Goal: Task Accomplishment & Management: Complete application form

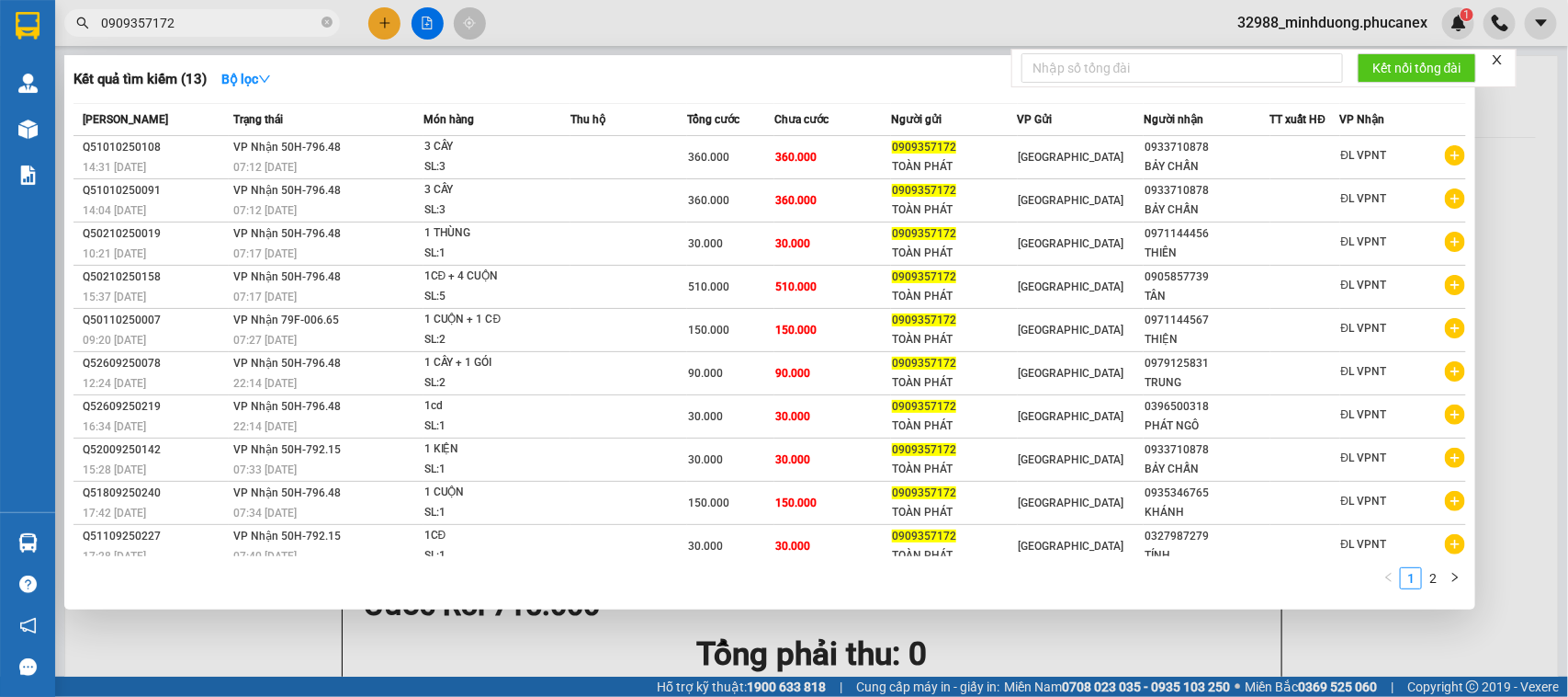
click at [379, 19] on div at bounding box center [784, 348] width 1568 height 697
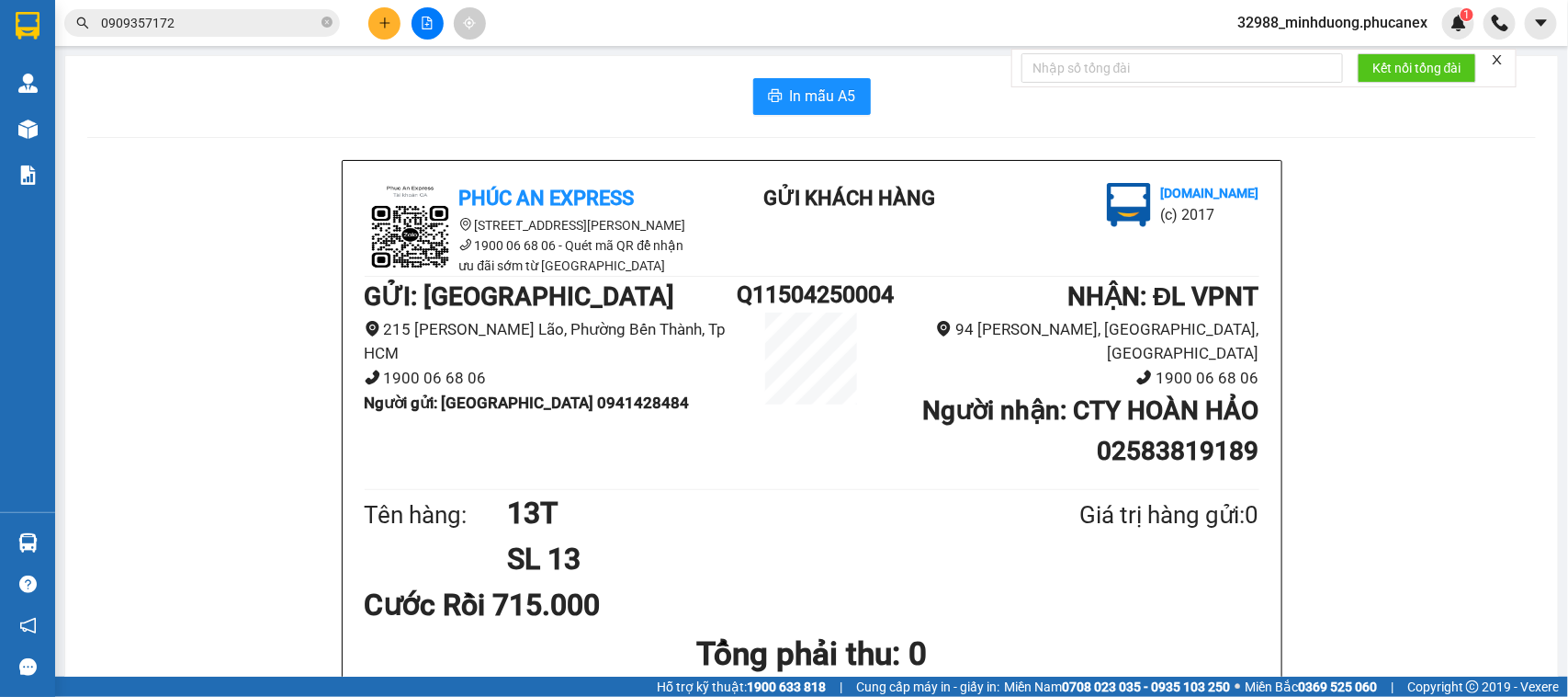
click at [378, 17] on icon "plus" at bounding box center [384, 23] width 13 height 13
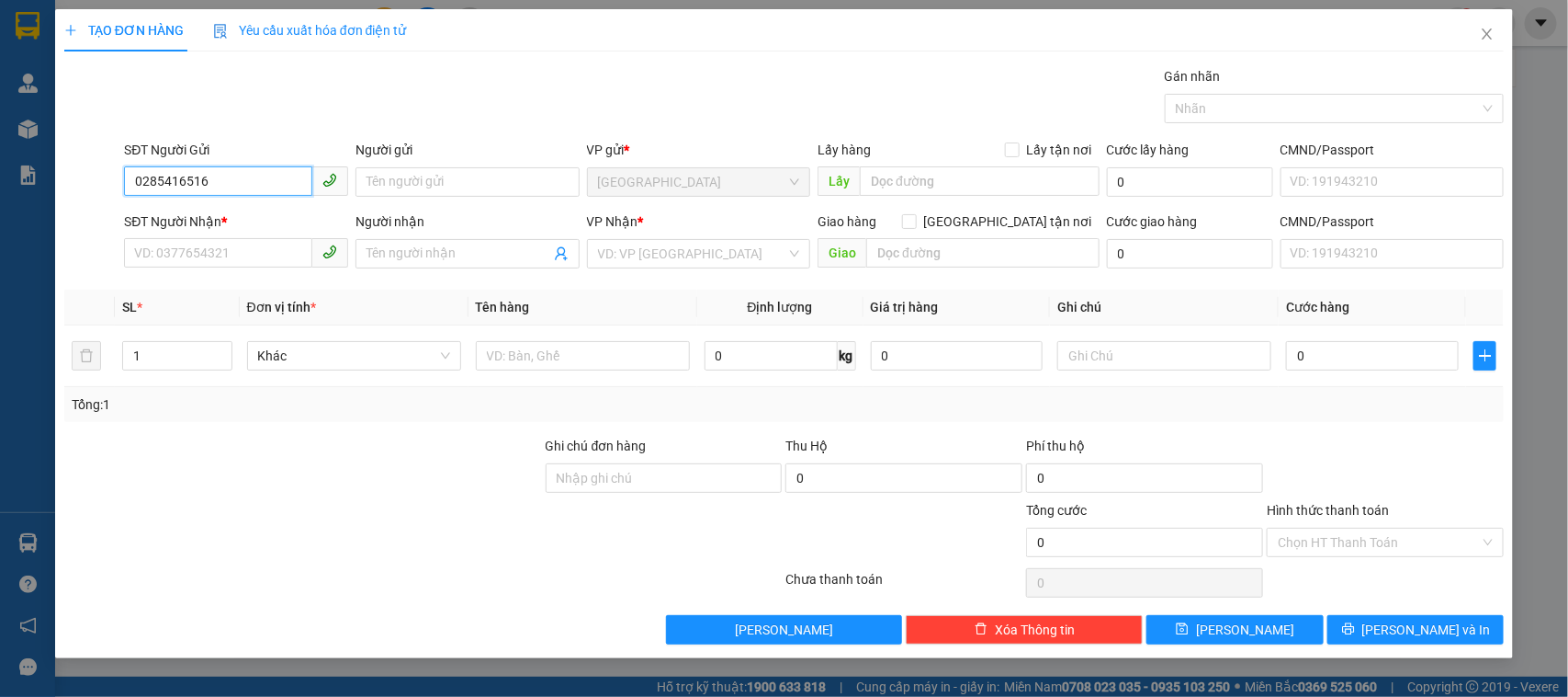
type input "02854165166"
click at [237, 217] on div "02854165166 - CTY APIS" at bounding box center [236, 219] width 203 height 20
type input "CTY APIS"
type input "0935740901"
type input "THẮNG"
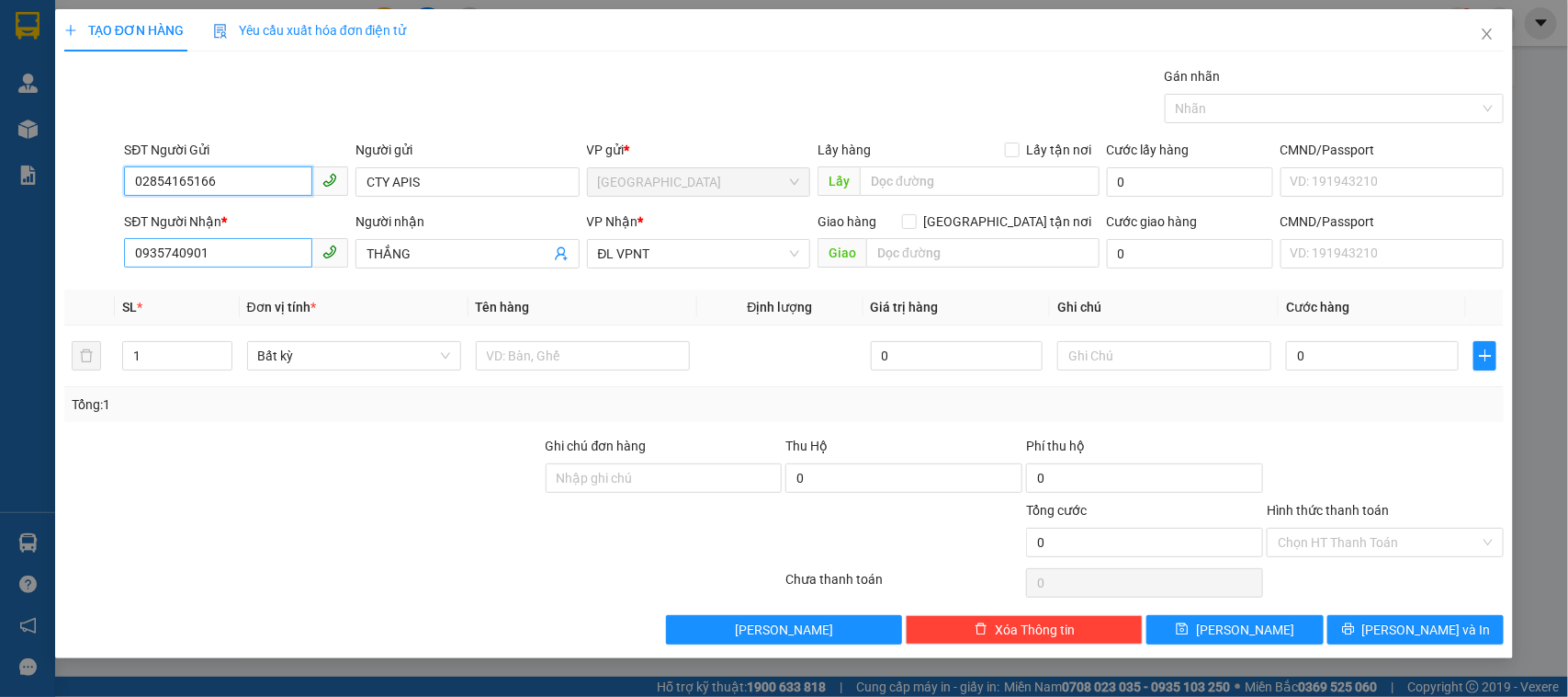
type input "02854165166"
click at [259, 267] on input "0935740901" at bounding box center [218, 253] width 189 height 30
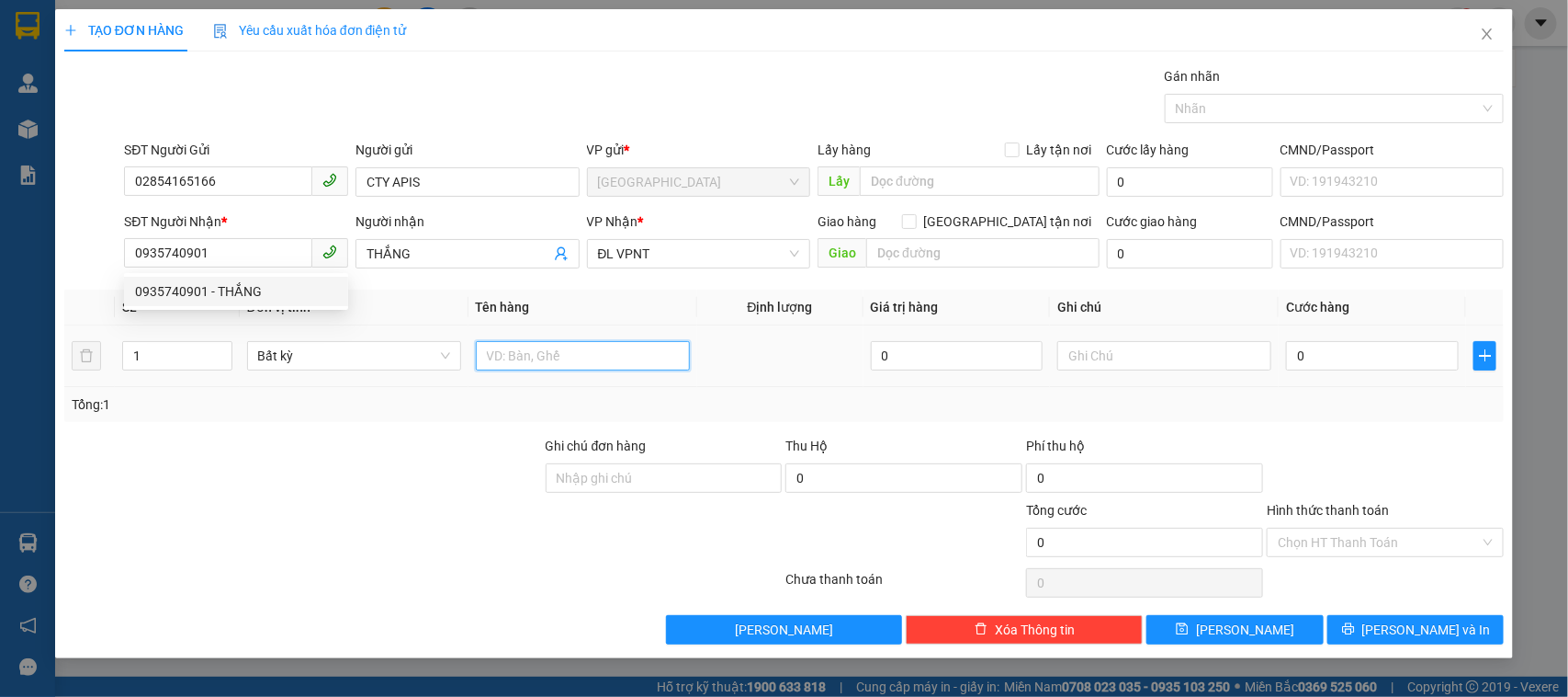
click at [568, 357] on input "text" at bounding box center [583, 356] width 214 height 30
click at [567, 361] on input "text" at bounding box center [583, 356] width 214 height 30
type input "7T"
click at [226, 356] on span "Increase Value" at bounding box center [221, 350] width 20 height 17
click at [226, 356] on span "up" at bounding box center [221, 351] width 11 height 11
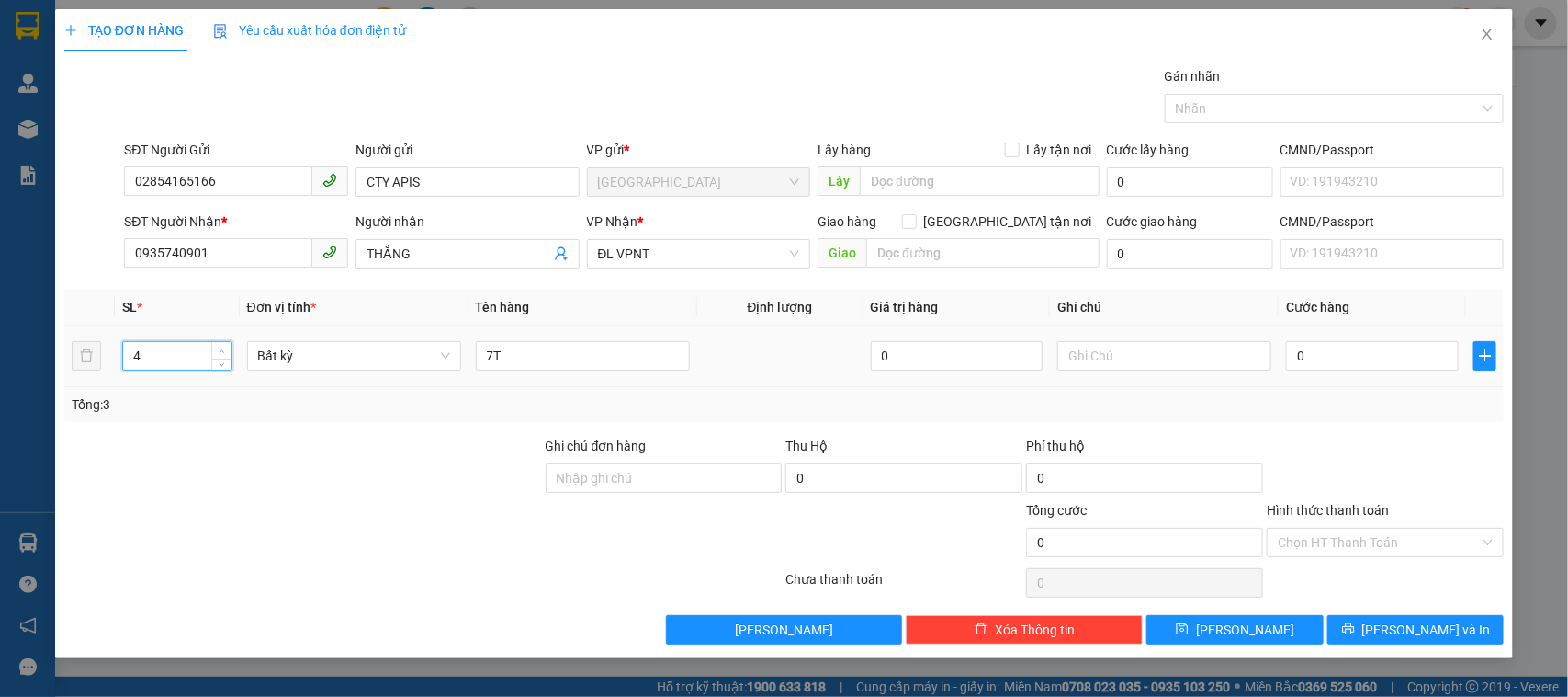
click at [225, 356] on span "up" at bounding box center [221, 351] width 11 height 11
click at [223, 354] on icon "up" at bounding box center [221, 351] width 7 height 7
type input "7"
click at [223, 354] on icon "up" at bounding box center [221, 351] width 7 height 7
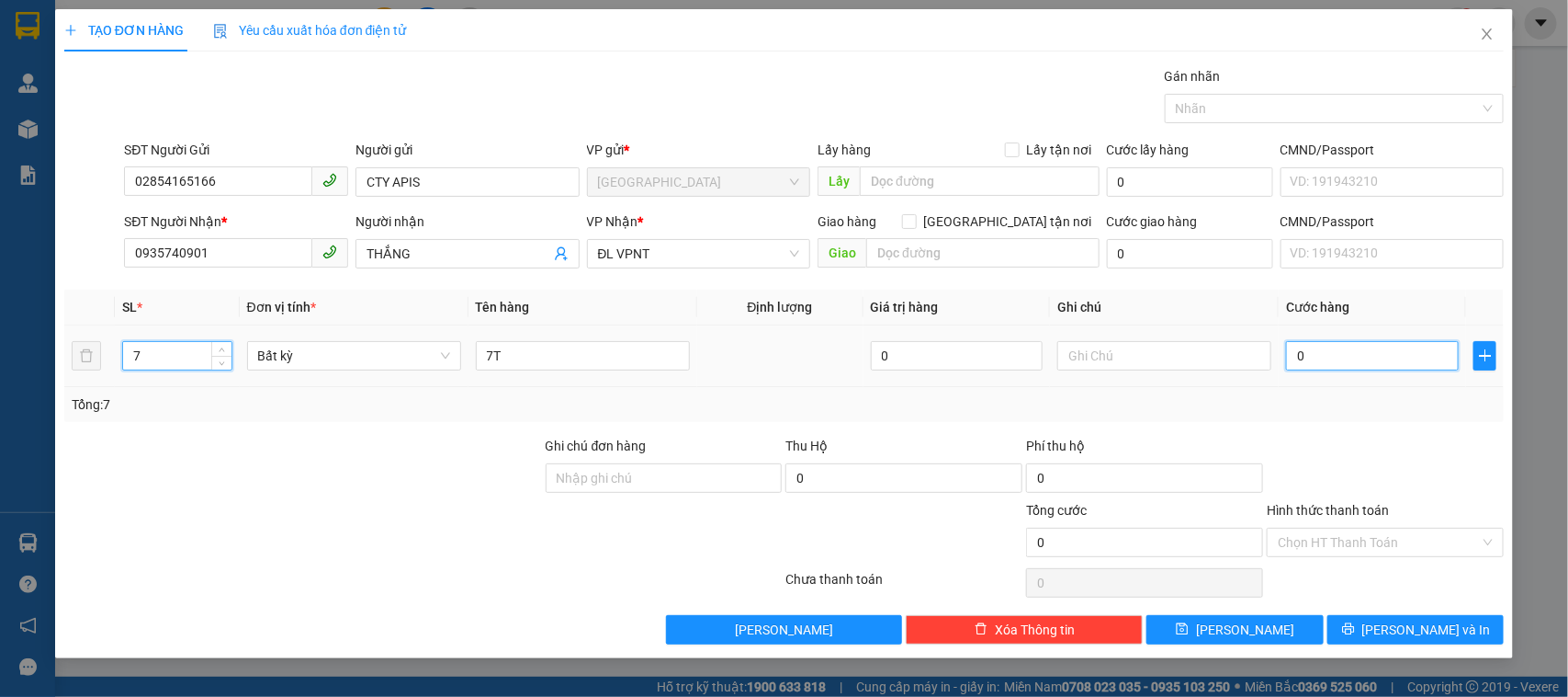
click at [1320, 352] on input "0" at bounding box center [1372, 356] width 173 height 30
type input "2"
type input "21"
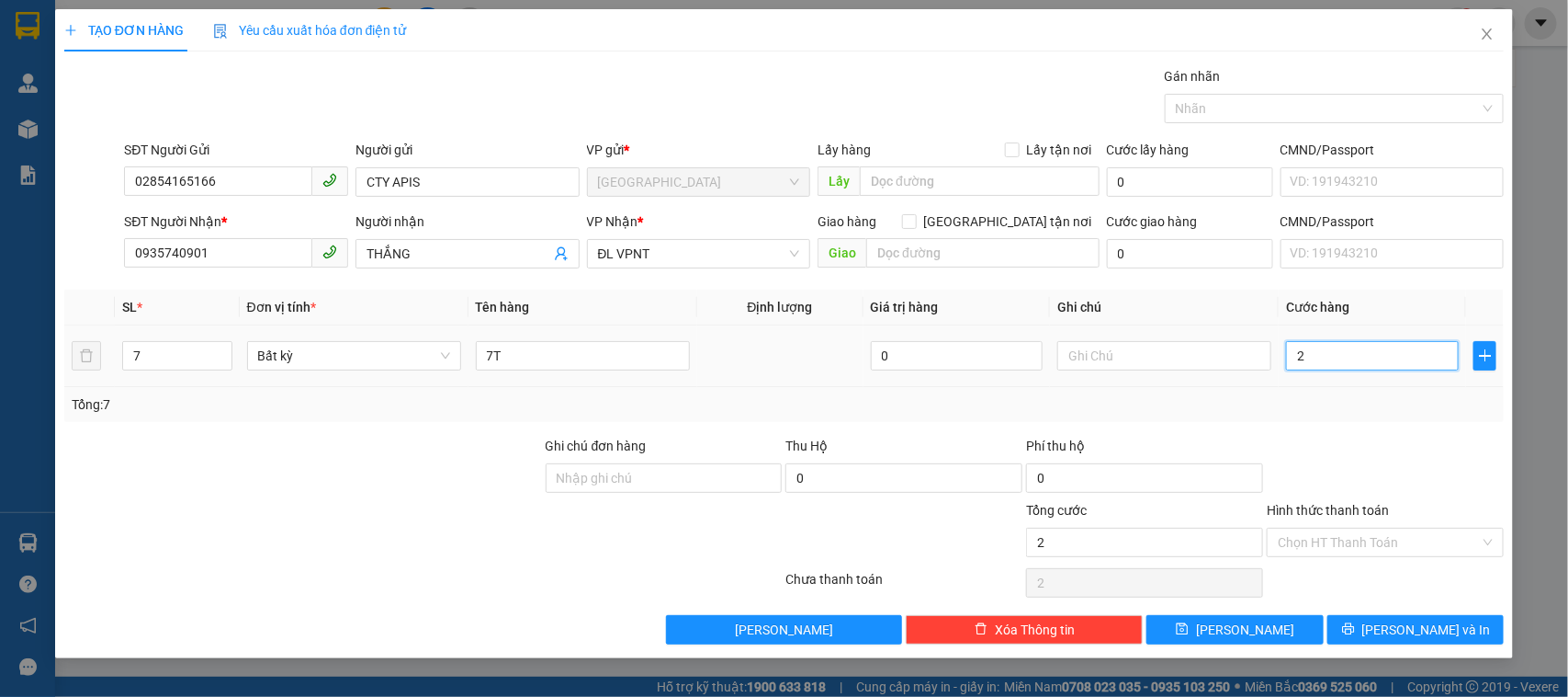
type input "21"
type input "210"
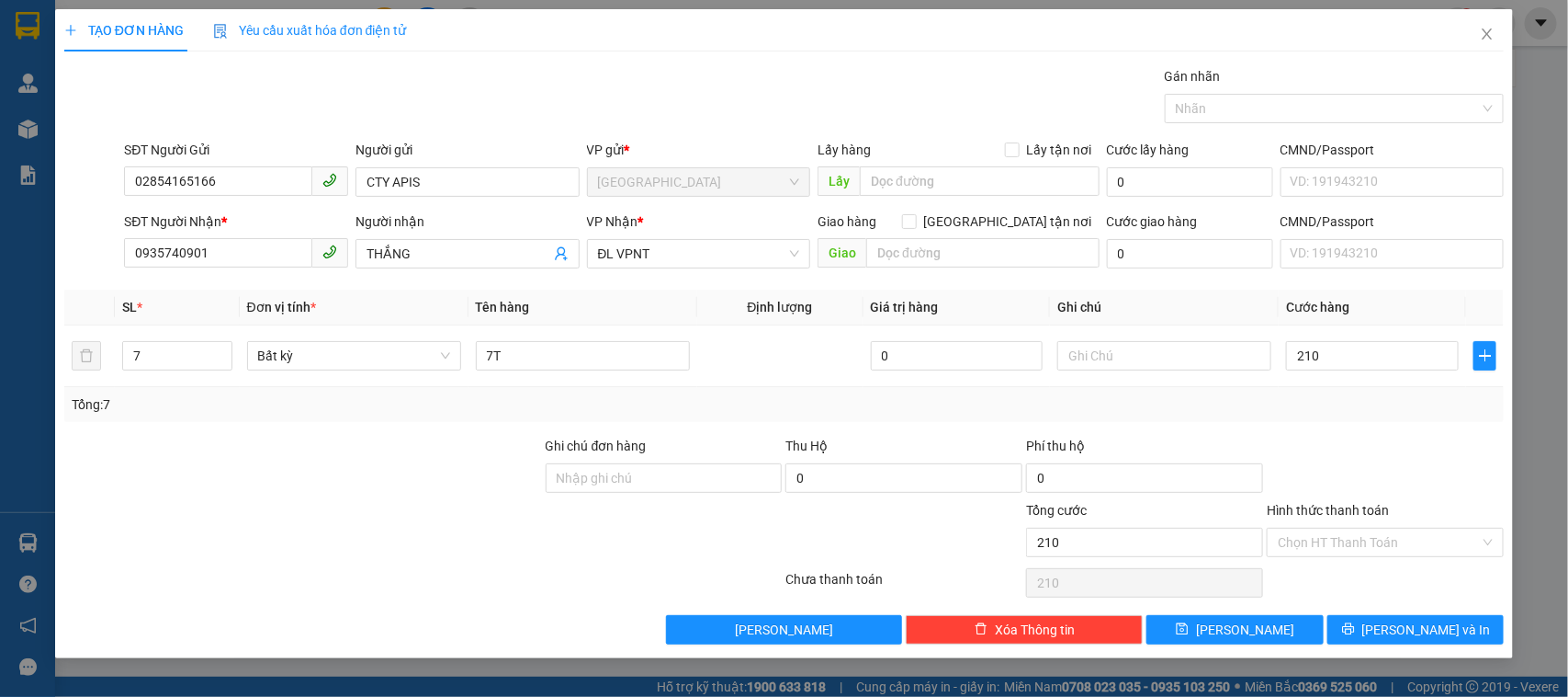
type input "210.000"
click at [1434, 433] on div "Transit Pickup Surcharge Ids Transit Deliver Surcharge Ids Transit Deliver Surc…" at bounding box center [784, 355] width 1441 height 578
click at [1387, 543] on input "Hình thức thanh toán" at bounding box center [1379, 543] width 203 height 28
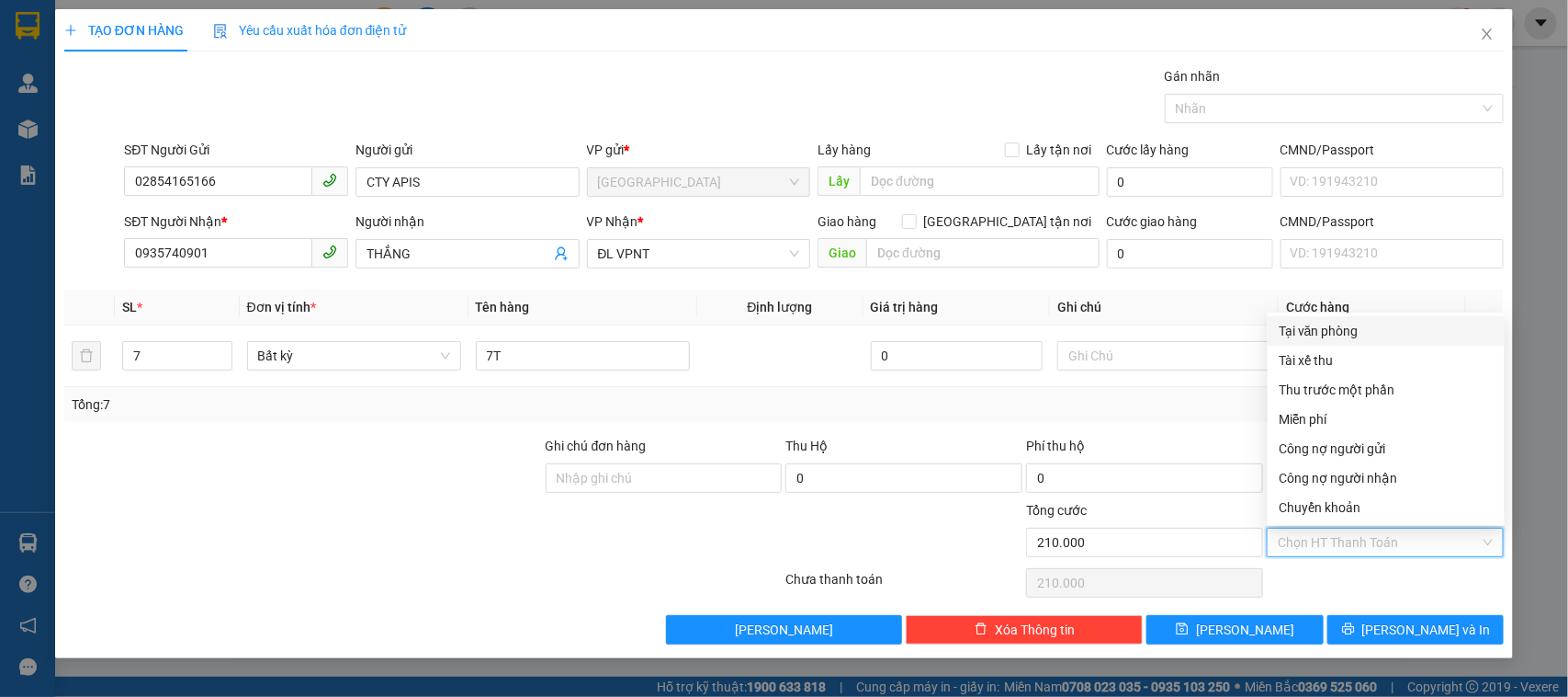
click at [1344, 332] on div "Tại văn phòng" at bounding box center [1387, 331] width 215 height 20
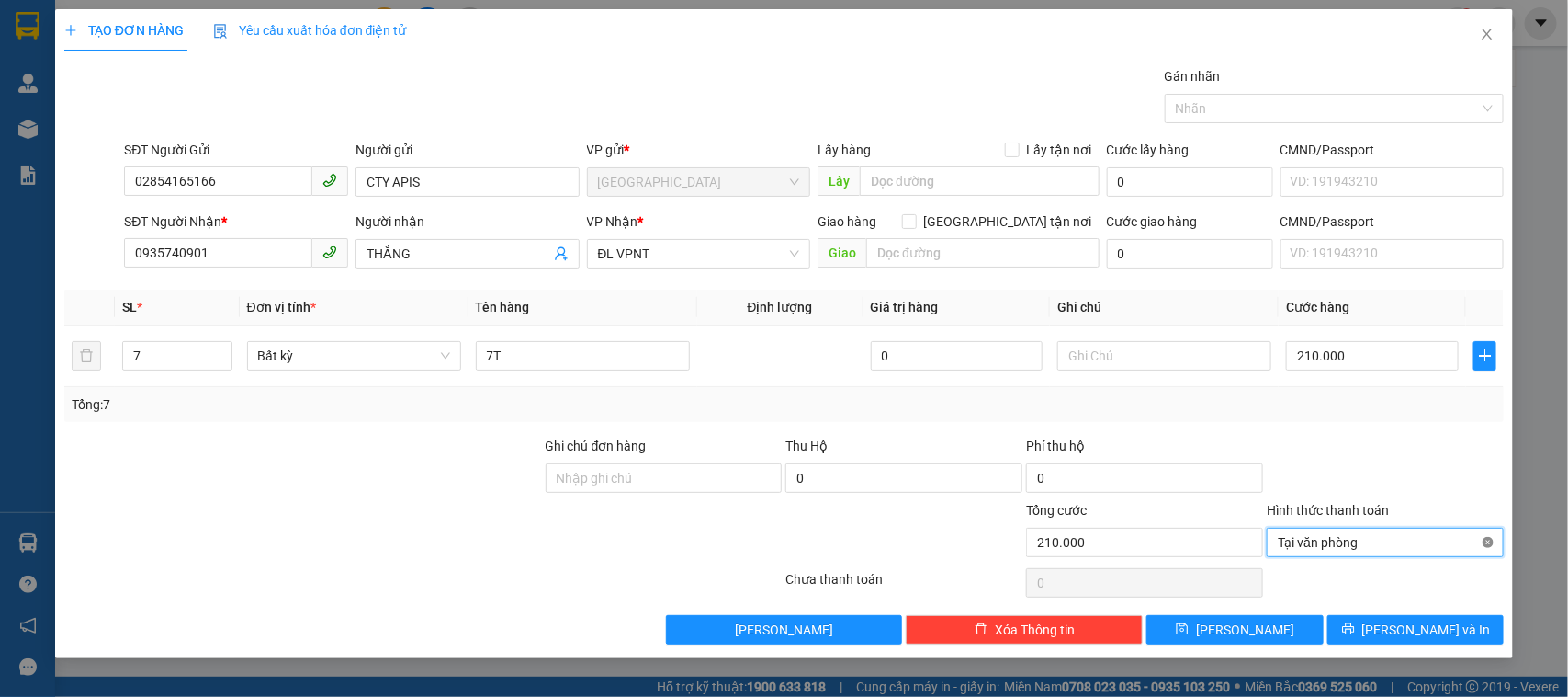
type input "210.000"
click at [1408, 631] on span "[PERSON_NAME] và In" at bounding box center [1427, 630] width 128 height 20
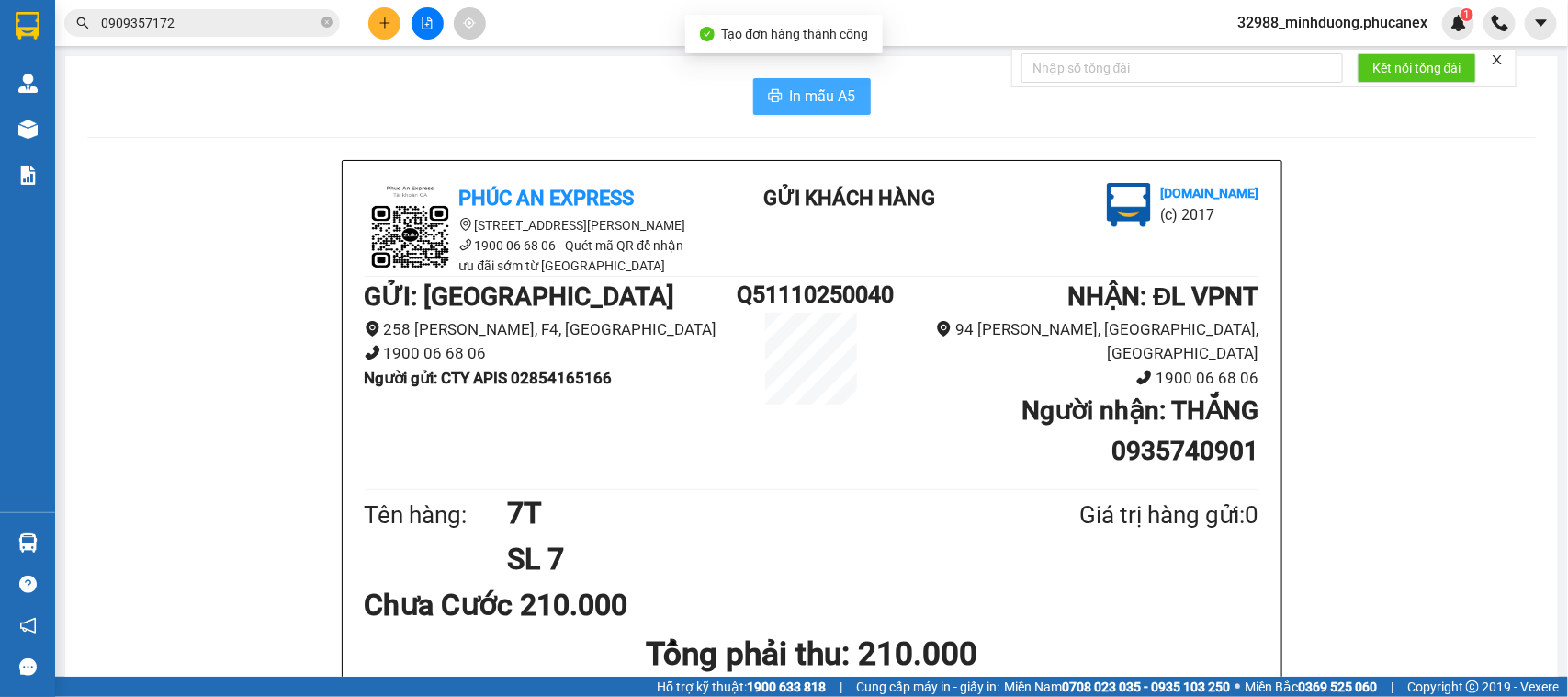
click at [820, 80] on button "In mẫu A5" at bounding box center [812, 96] width 118 height 37
click at [249, 24] on input "0909357172" at bounding box center [208, 23] width 216 height 20
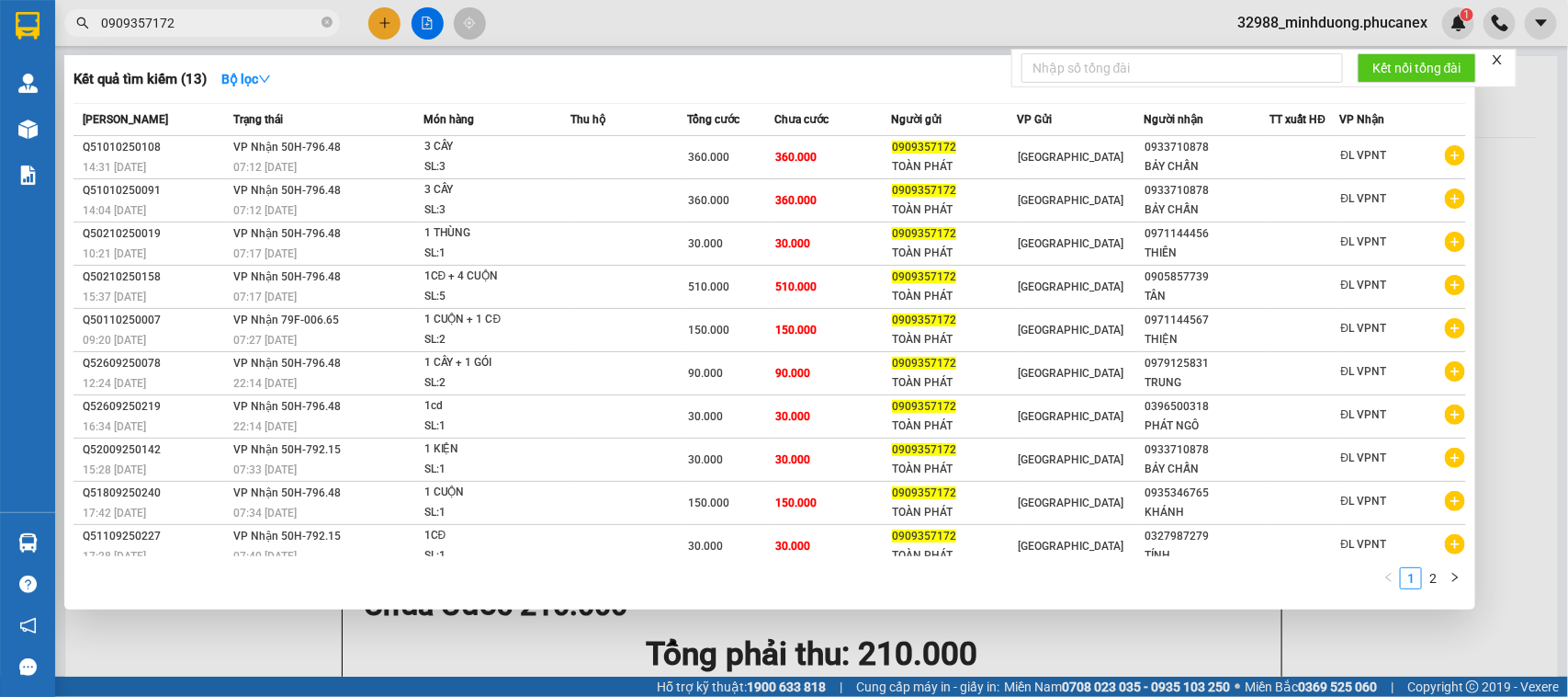
type input "D"
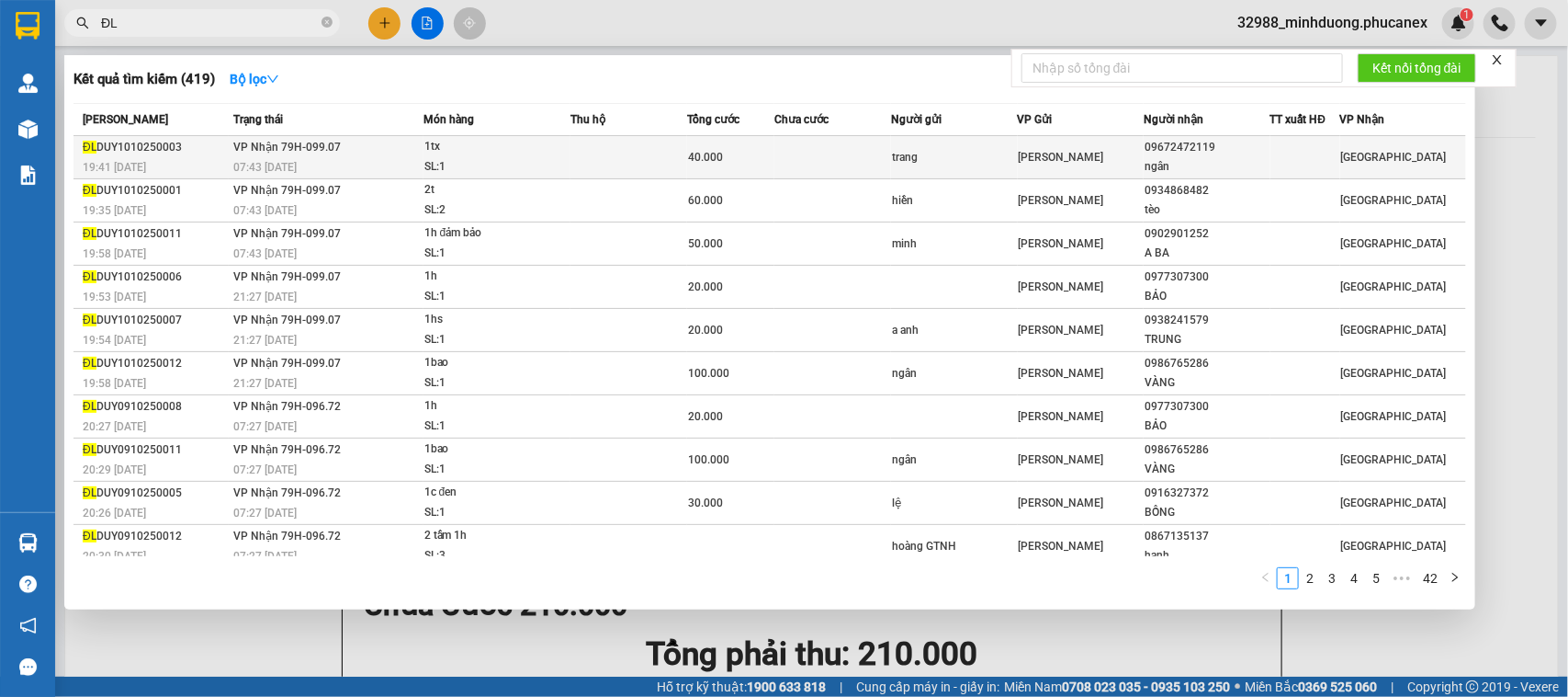
type input "ĐL"
click at [775, 145] on td at bounding box center [833, 158] width 117 height 44
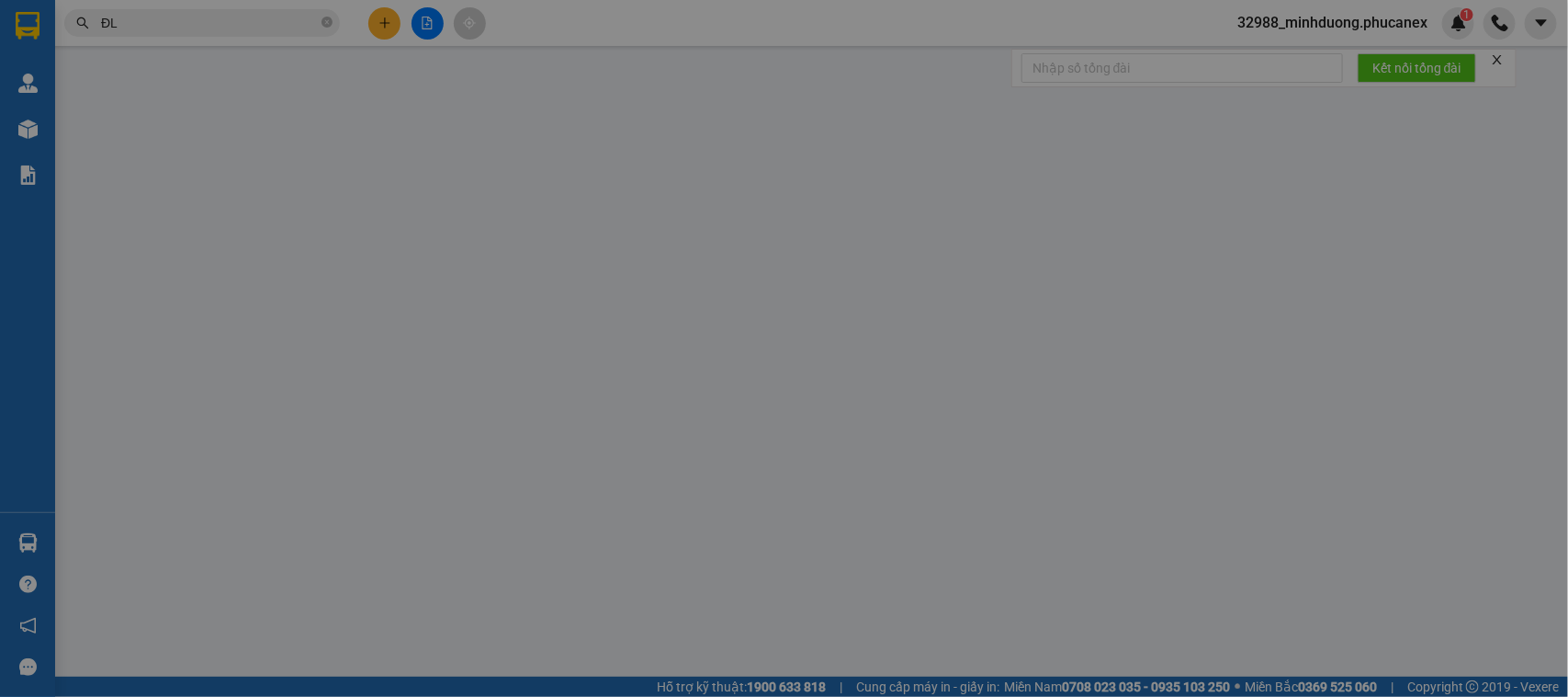
type input "trang"
type input "09672472119"
type input "ngân"
type input "0"
type input "40.000"
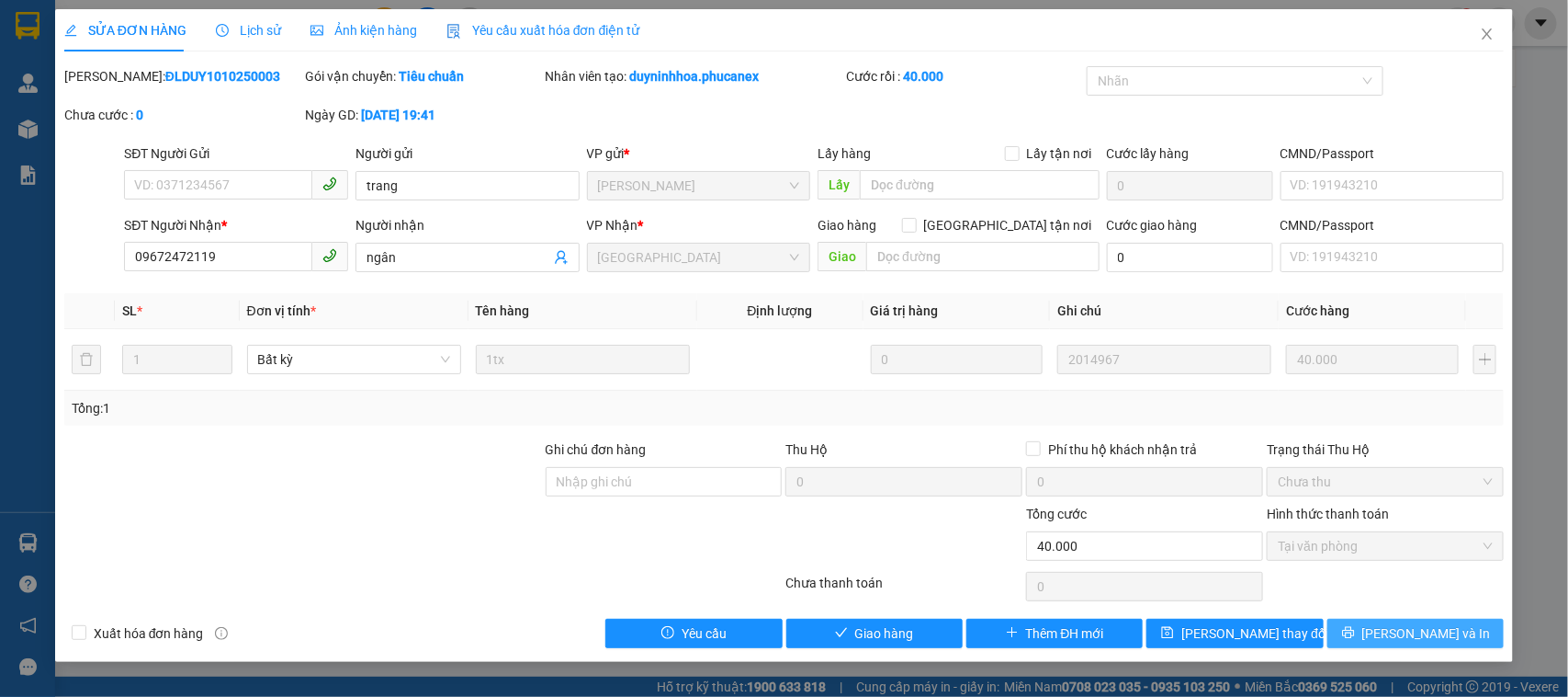
click at [1355, 635] on icon "printer" at bounding box center [1349, 633] width 12 height 12
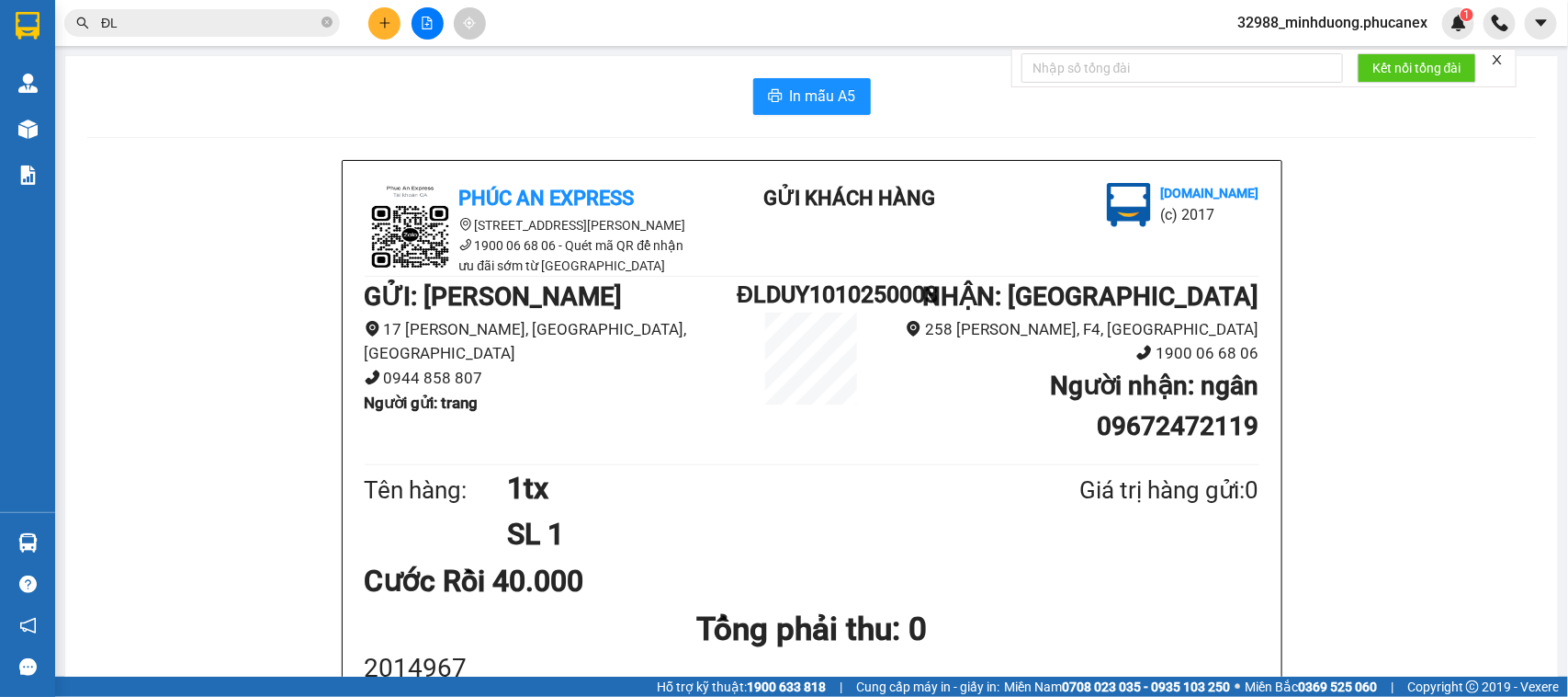
click at [186, 39] on div "Kết quả tìm kiếm ( 419 ) Bộ lọc Mã ĐH Trạng thái Món hàng Thu hộ Tổng cước Chưa…" at bounding box center [784, 23] width 1568 height 45
click at [190, 24] on input "ĐL" at bounding box center [208, 23] width 216 height 20
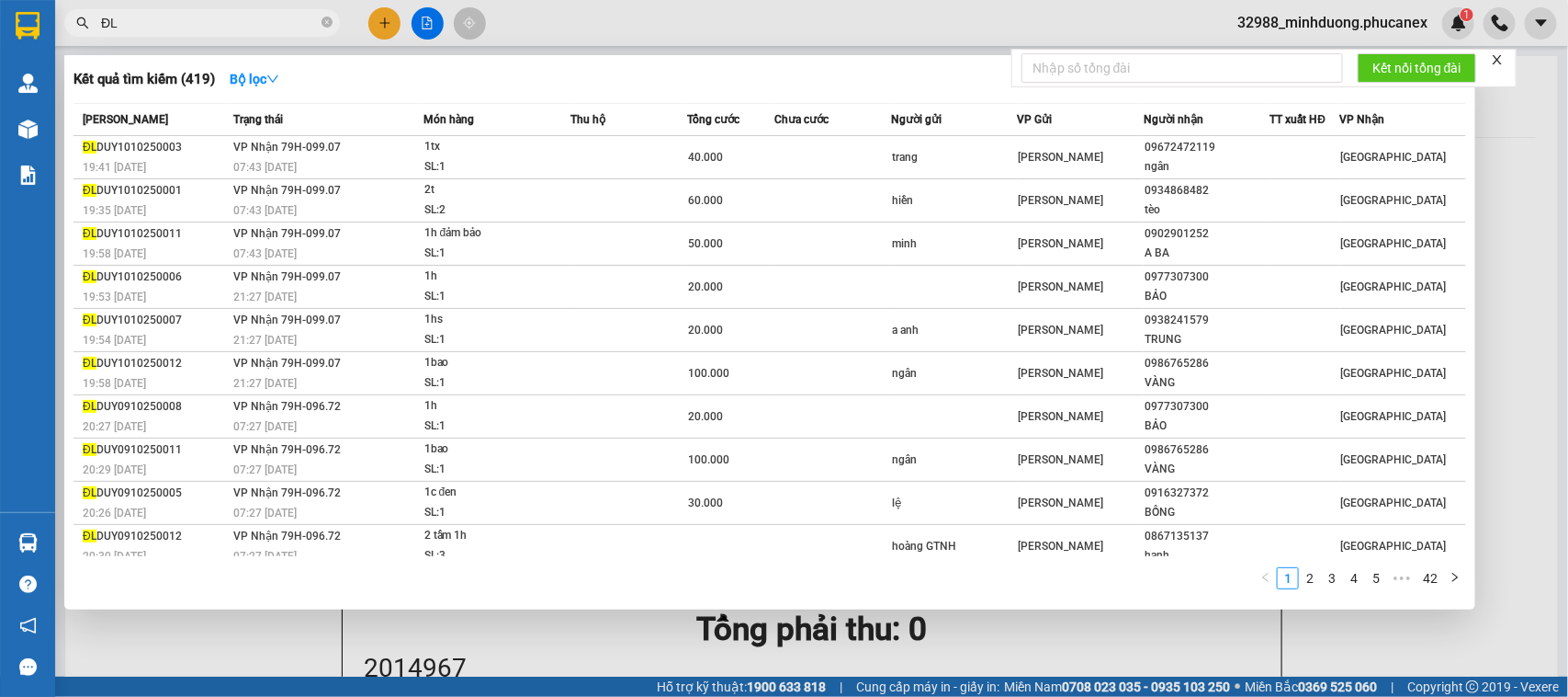
click at [190, 24] on input "ĐL" at bounding box center [208, 23] width 216 height 20
paste input "0367700788"
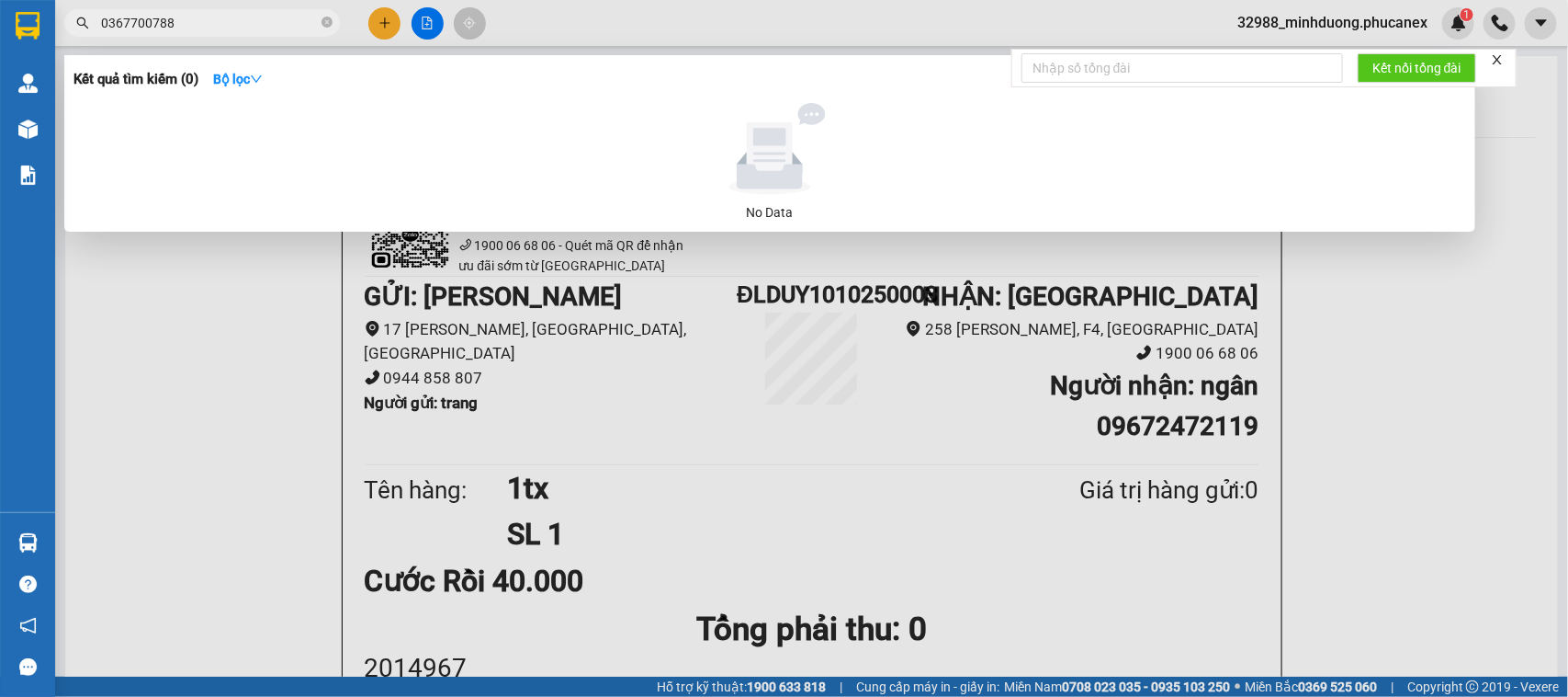
click at [274, 400] on div at bounding box center [784, 348] width 1568 height 697
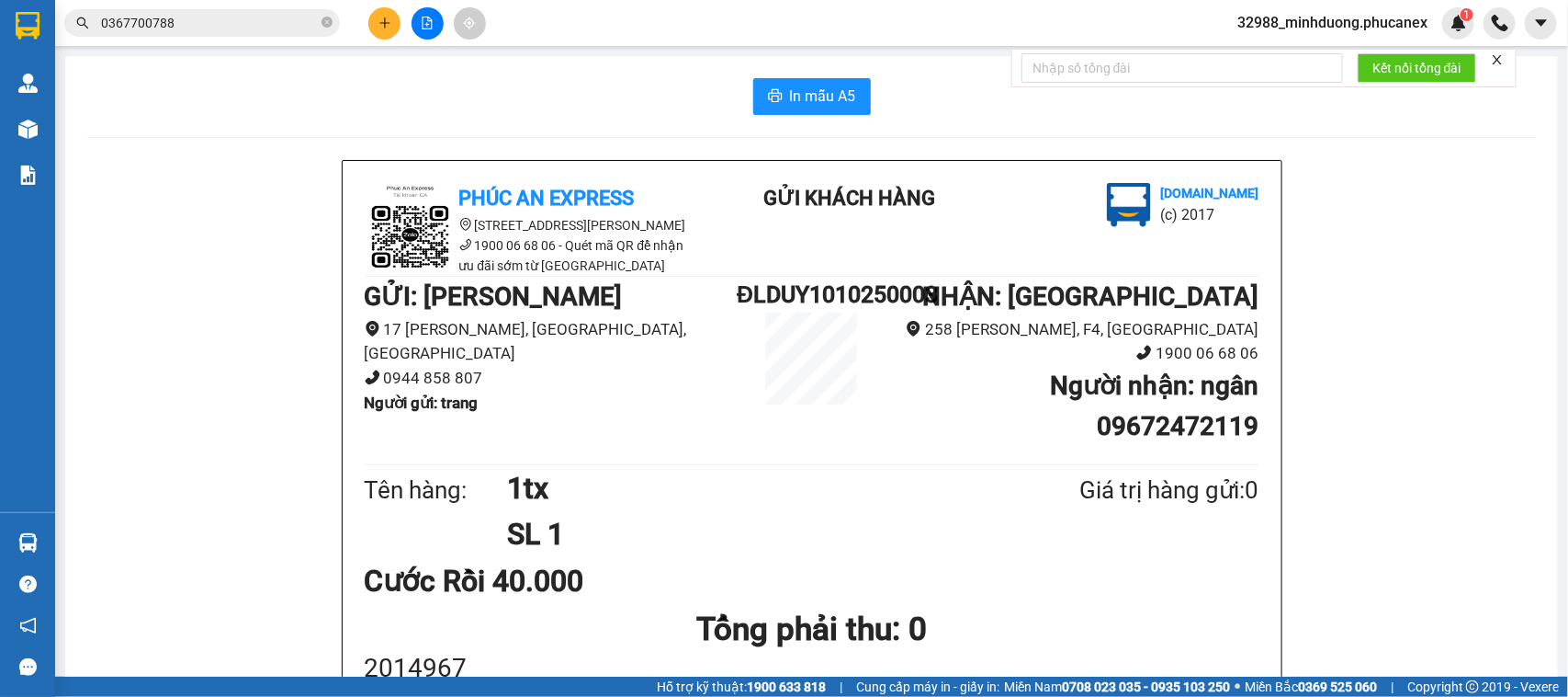
click at [343, 164] on div "Phúc An Express [STREET_ADDRESS][PERSON_NAME] 1900 06 68 06 - Quét mã QR để nhậ…" at bounding box center [812, 597] width 939 height 873
click at [156, 145] on div "In mẫu A5 Phúc An Express [STREET_ADDRESS] 06 68 06 - Quét mã QR để nhận ưu đãi…" at bounding box center [811, 578] width 1493 height 1045
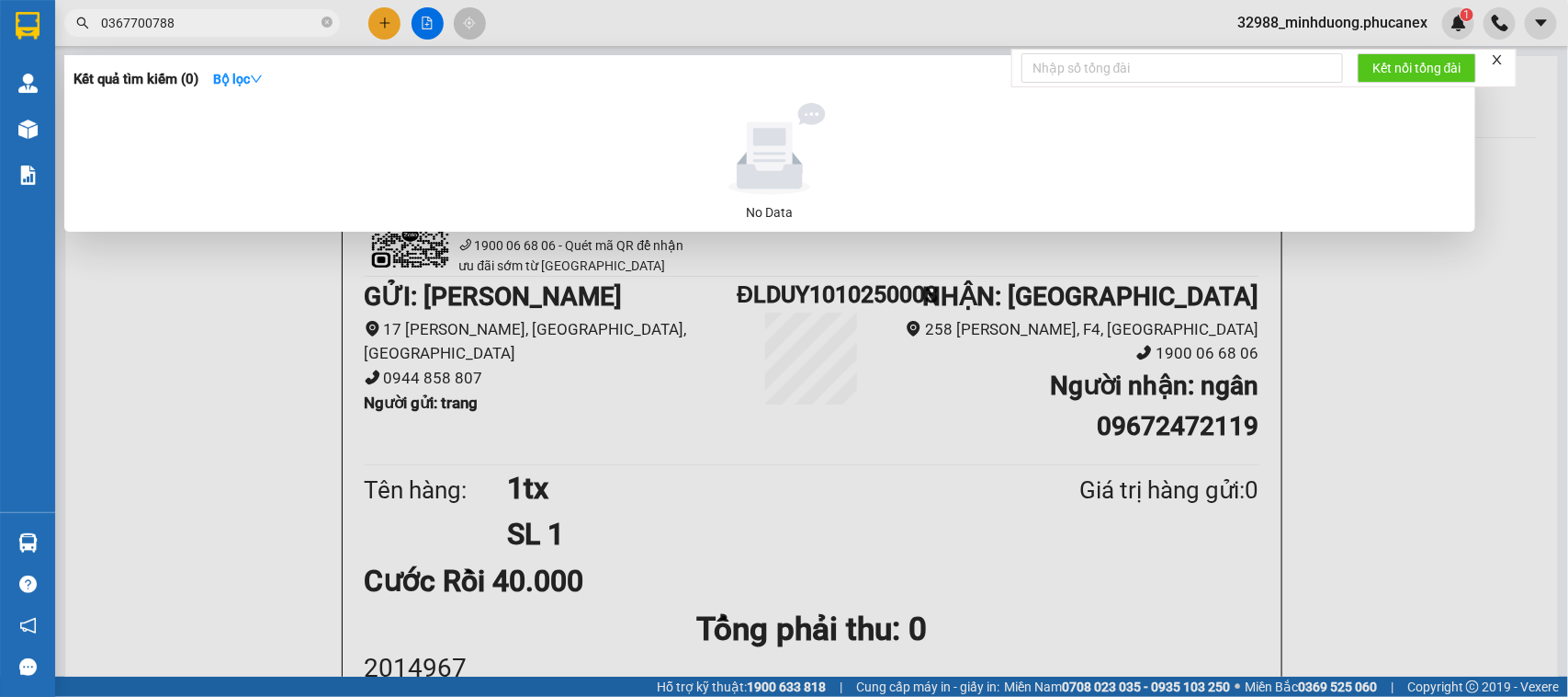
click at [228, 23] on input "0367700788" at bounding box center [208, 23] width 216 height 20
type input "0706280194"
click at [212, 359] on div at bounding box center [784, 348] width 1568 height 697
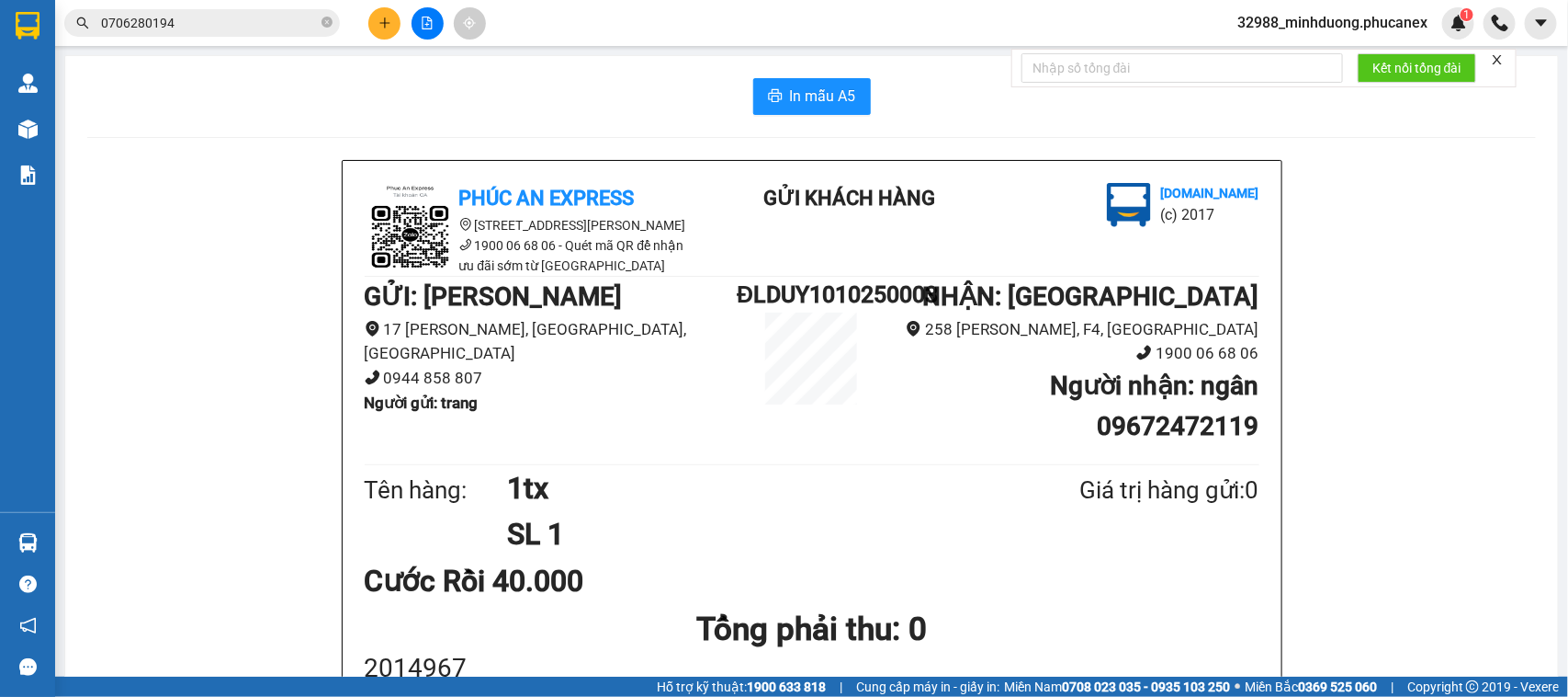
drag, startPoint x: 822, startPoint y: 545, endPoint x: 736, endPoint y: 574, distance: 90.8
click at [820, 547] on h1 "SL 1" at bounding box center [748, 534] width 483 height 45
click at [373, 20] on button at bounding box center [384, 23] width 33 height 33
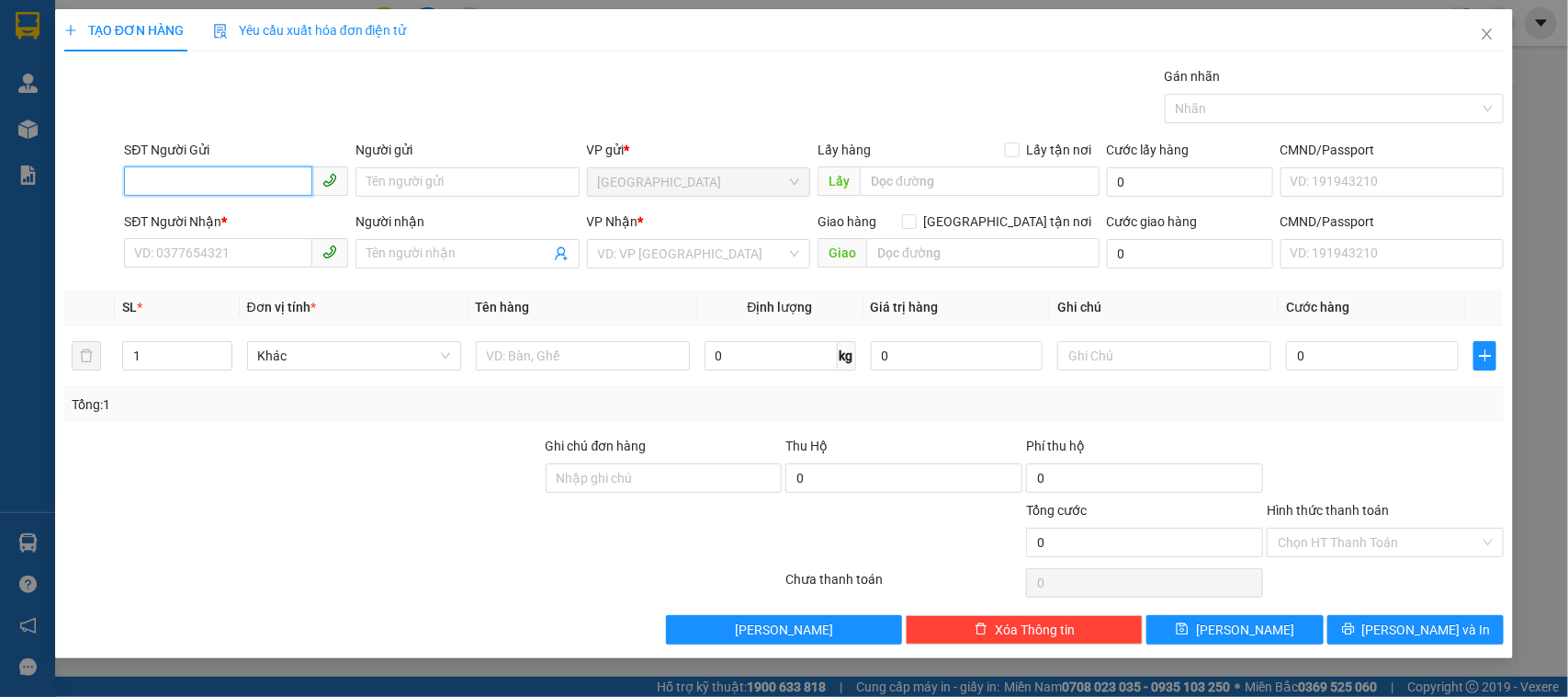
paste input "0383065703"
type input "0383065703"
click at [221, 228] on div "0383065703 - PHỤNG" at bounding box center [236, 219] width 203 height 20
type input "PHỤNG"
type input "0966692205"
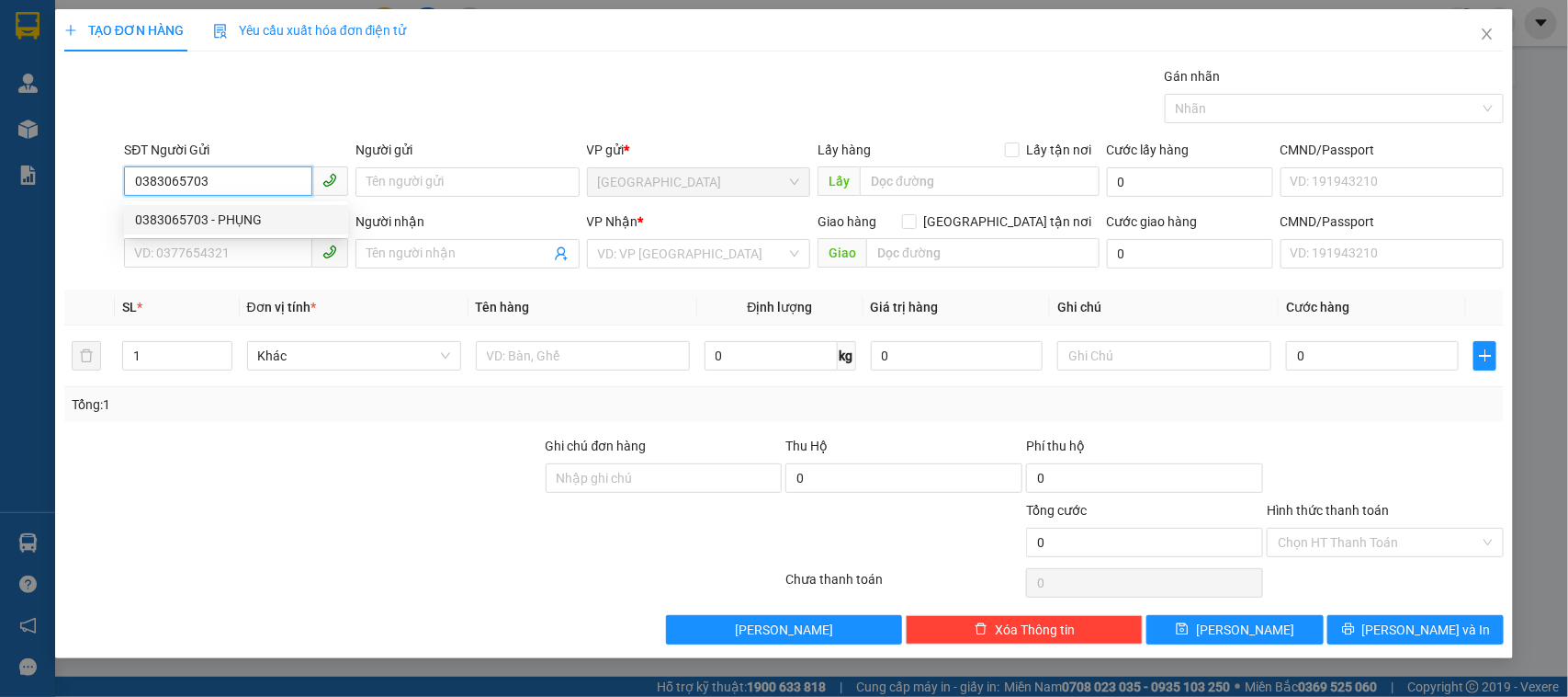
type input "THƯ"
type input "47B đường 22/8 P cam thuận"
type input "50.000"
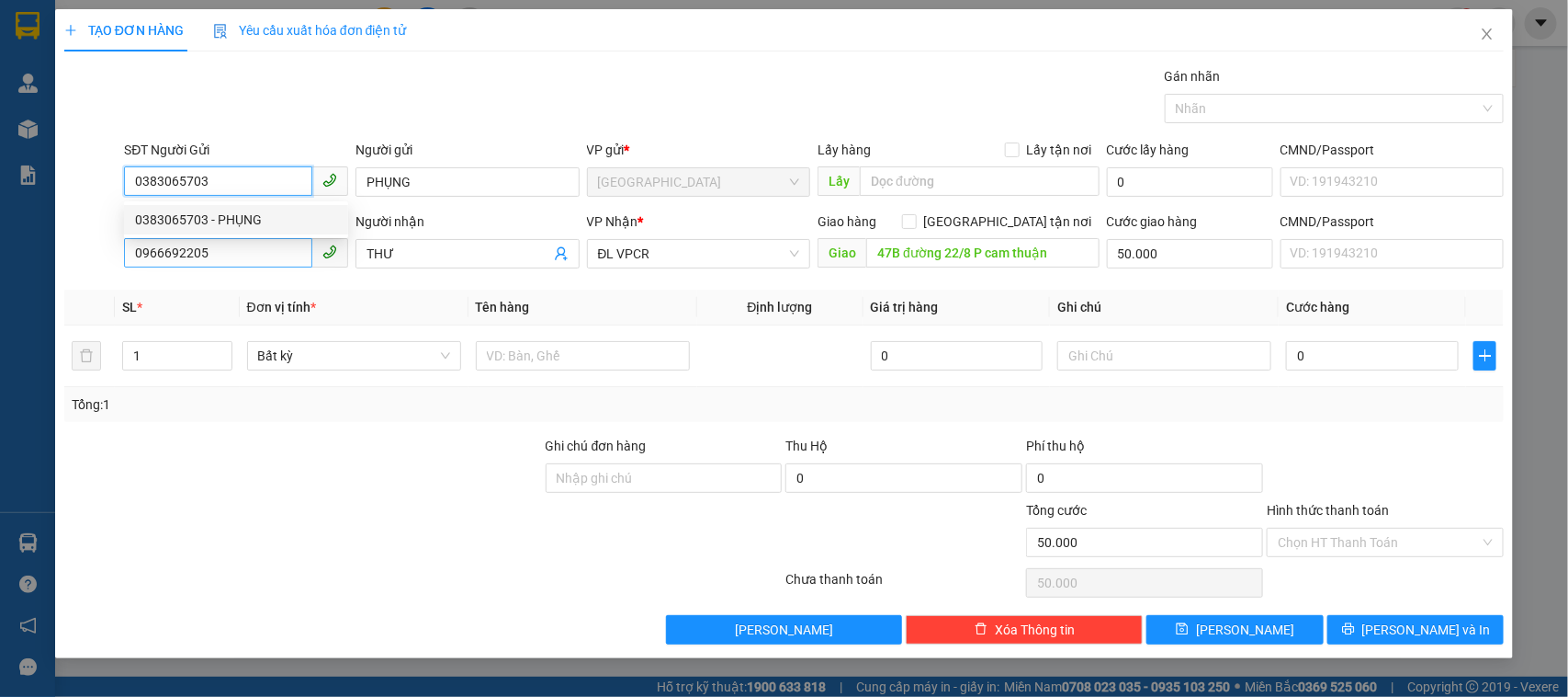
type input "0383065703"
click at [222, 267] on input "0966692205" at bounding box center [218, 253] width 189 height 30
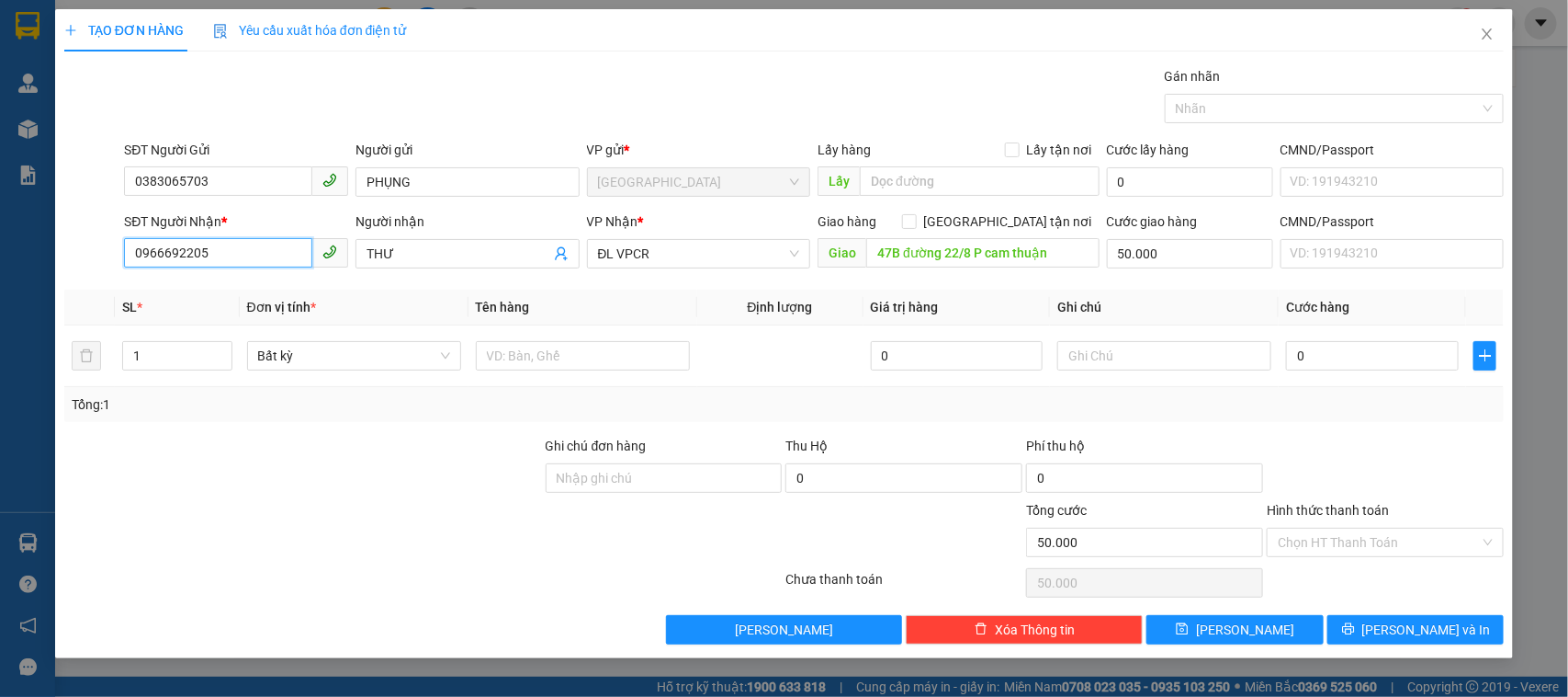
click at [222, 267] on input "0966692205" at bounding box center [218, 253] width 189 height 30
type input "0397079691"
click at [225, 282] on div "0397079691 - KHOA" at bounding box center [236, 292] width 203 height 20
type input "KHOA"
type input "GTN 44 46 [PERSON_NAME]"
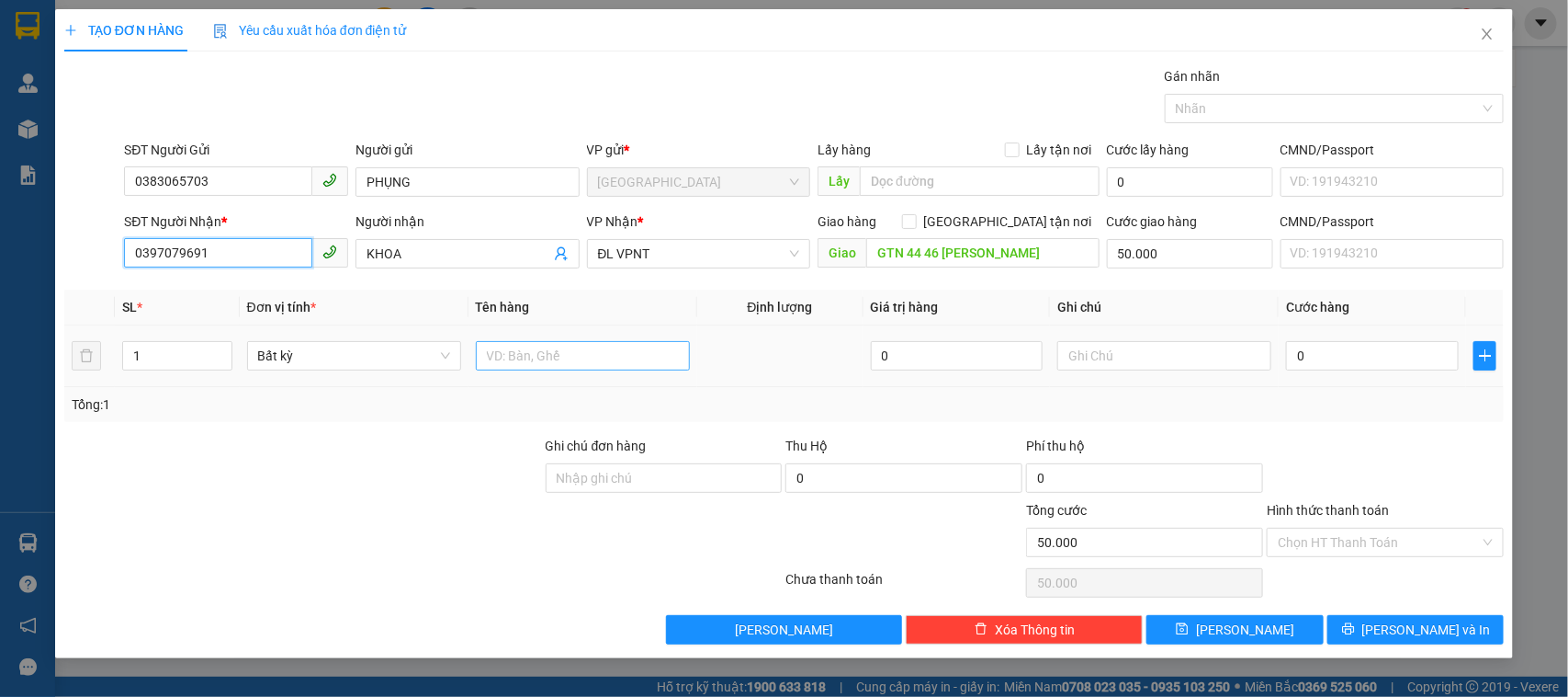
type input "0397079691"
click at [649, 370] on input "text" at bounding box center [583, 356] width 214 height 30
type input "1T"
click at [1337, 357] on input "0" at bounding box center [1372, 356] width 173 height 30
type input "3"
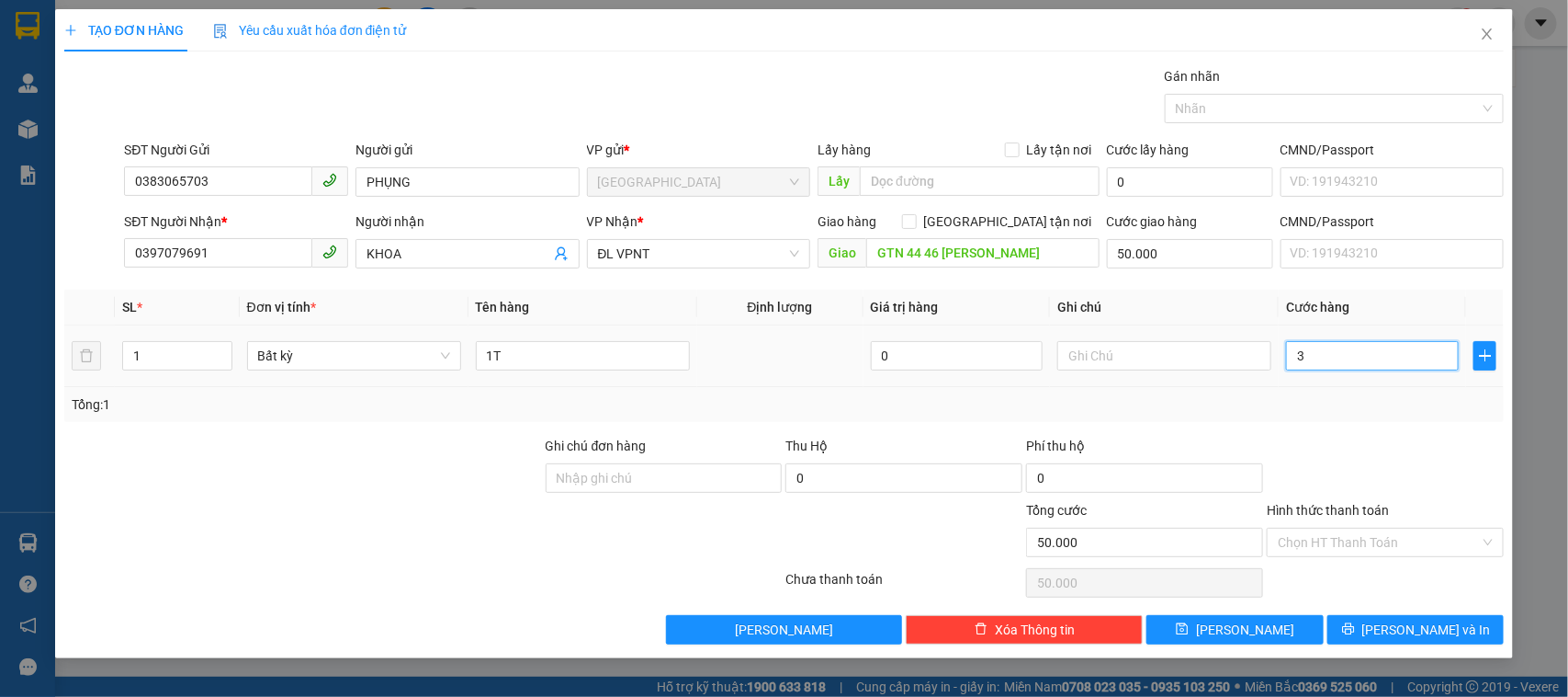
type input "50.003"
type input "30"
type input "50.030"
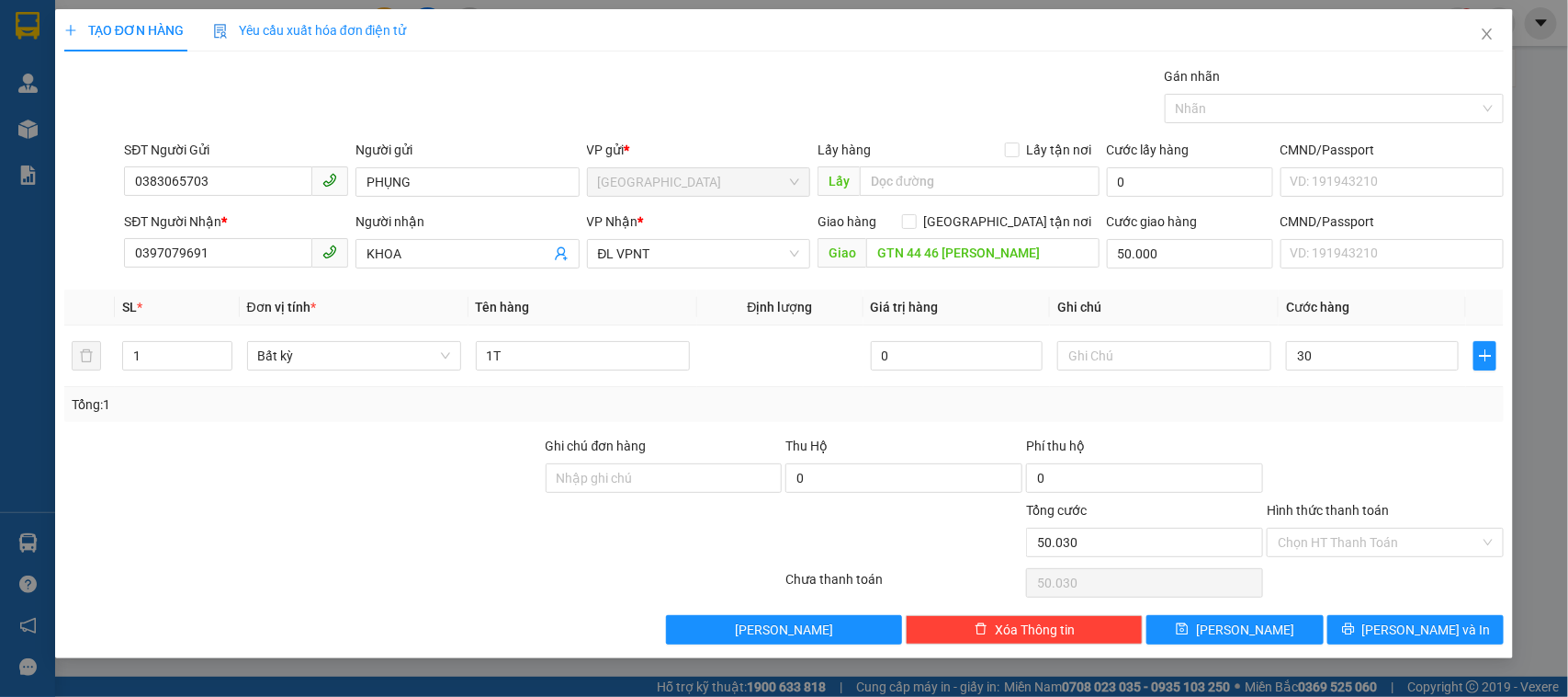
type input "30.000"
type input "80.000"
drag, startPoint x: 1379, startPoint y: 426, endPoint x: 1403, endPoint y: 453, distance: 36.1
click at [1381, 427] on div "Transit Pickup Surcharge Ids Transit Deliver Surcharge Ids Transit Deliver Surc…" at bounding box center [784, 355] width 1441 height 578
click at [1385, 557] on input "Hình thức thanh toán" at bounding box center [1379, 543] width 203 height 28
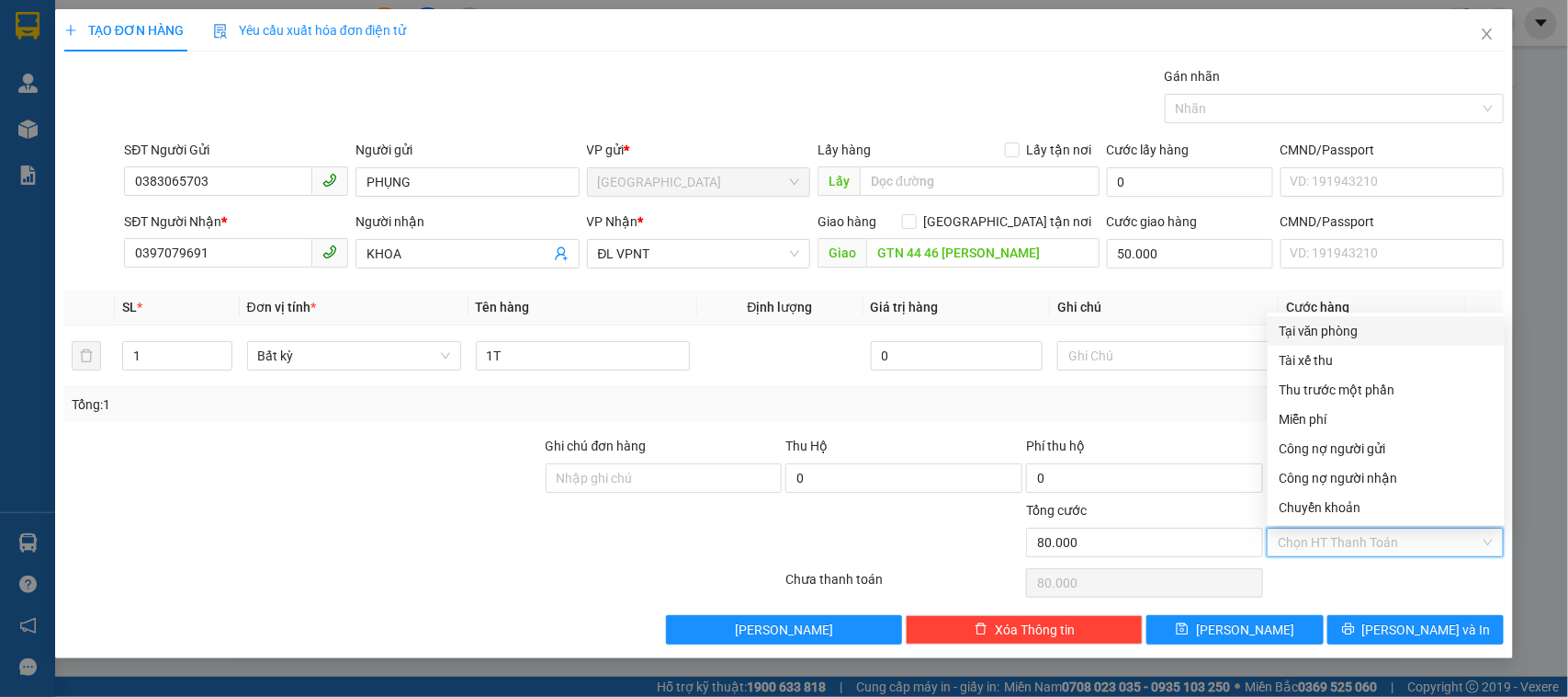
click at [1357, 319] on div "Tại văn phòng" at bounding box center [1386, 331] width 237 height 30
type input "0"
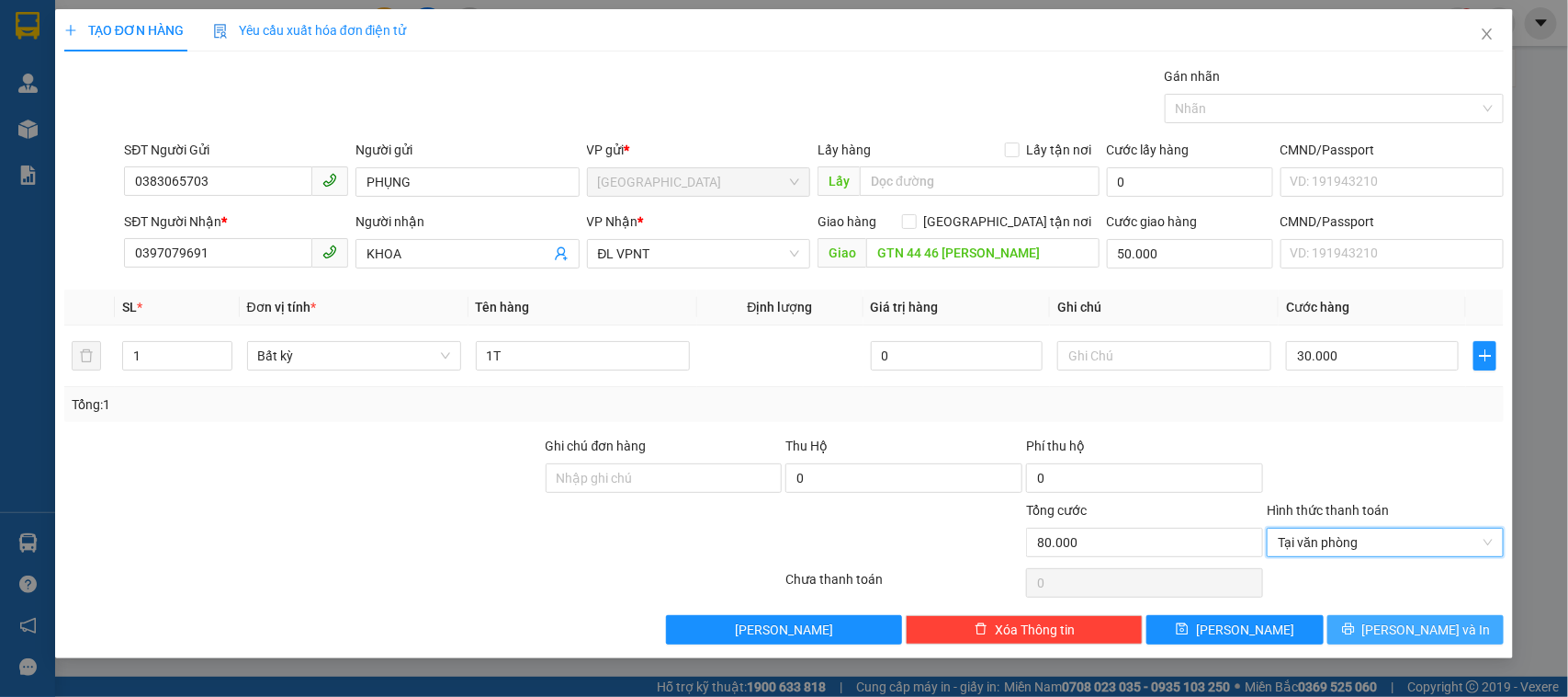
drag, startPoint x: 1411, startPoint y: 613, endPoint x: 1411, endPoint y: 645, distance: 32.0
click at [1411, 637] on div "Transit Pickup Surcharge Ids Transit Deliver Surcharge Ids Transit Deliver Surc…" at bounding box center [784, 355] width 1441 height 578
click at [1411, 645] on button "[PERSON_NAME] và In" at bounding box center [1416, 630] width 177 height 30
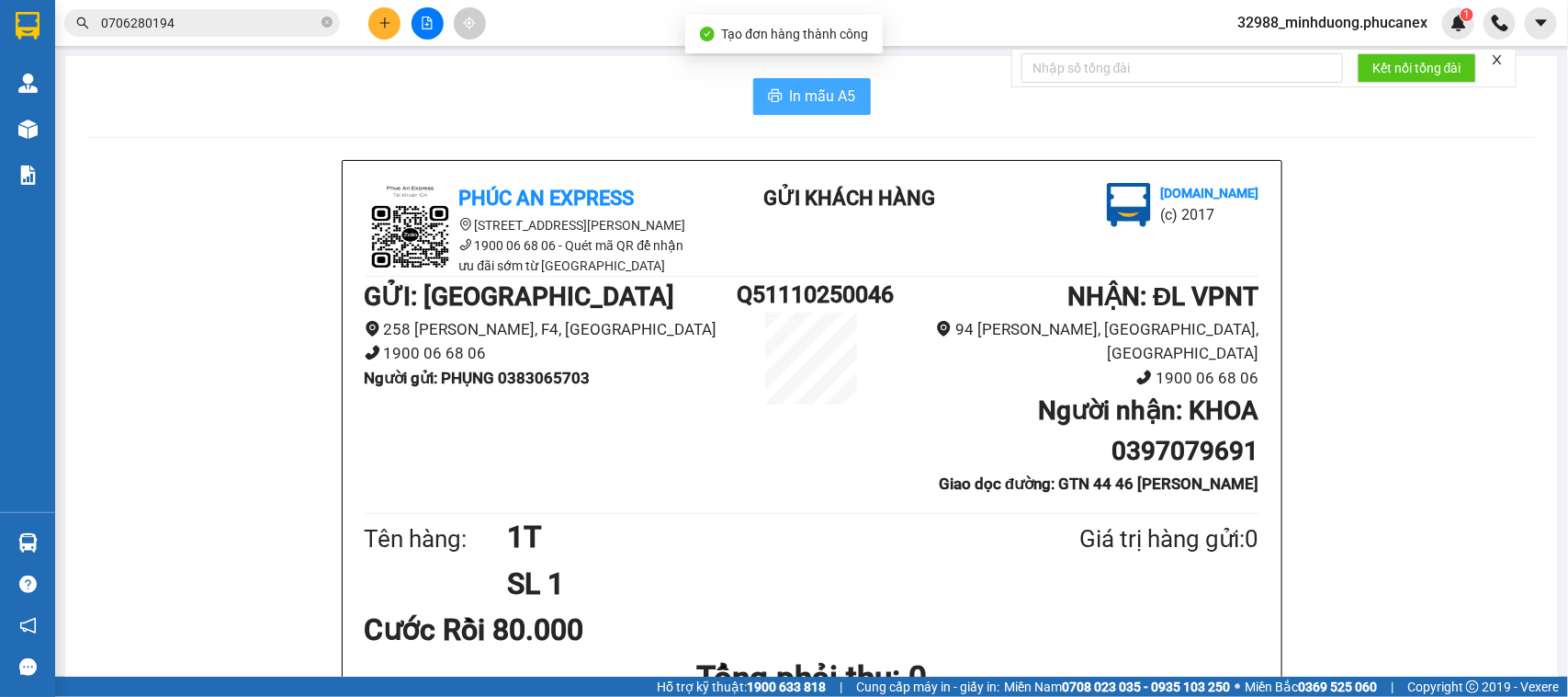
click at [848, 113] on button "In mẫu A5" at bounding box center [812, 96] width 118 height 37
click at [377, 30] on button at bounding box center [384, 23] width 33 height 33
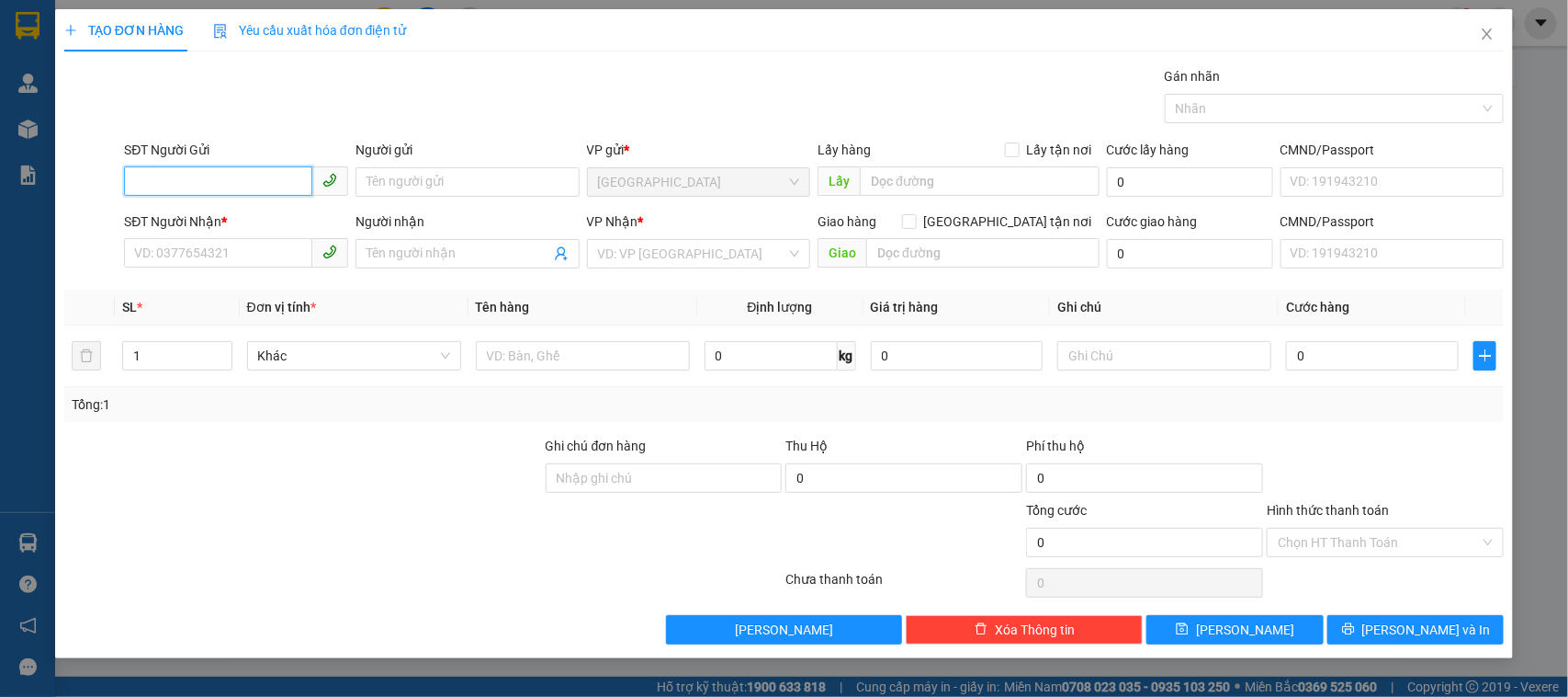
paste input "0383065703"
type input "0383065703"
click at [222, 218] on div "0383065703 - PHỤNG" at bounding box center [236, 219] width 203 height 20
type input "PHỤNG"
type input "0397079691"
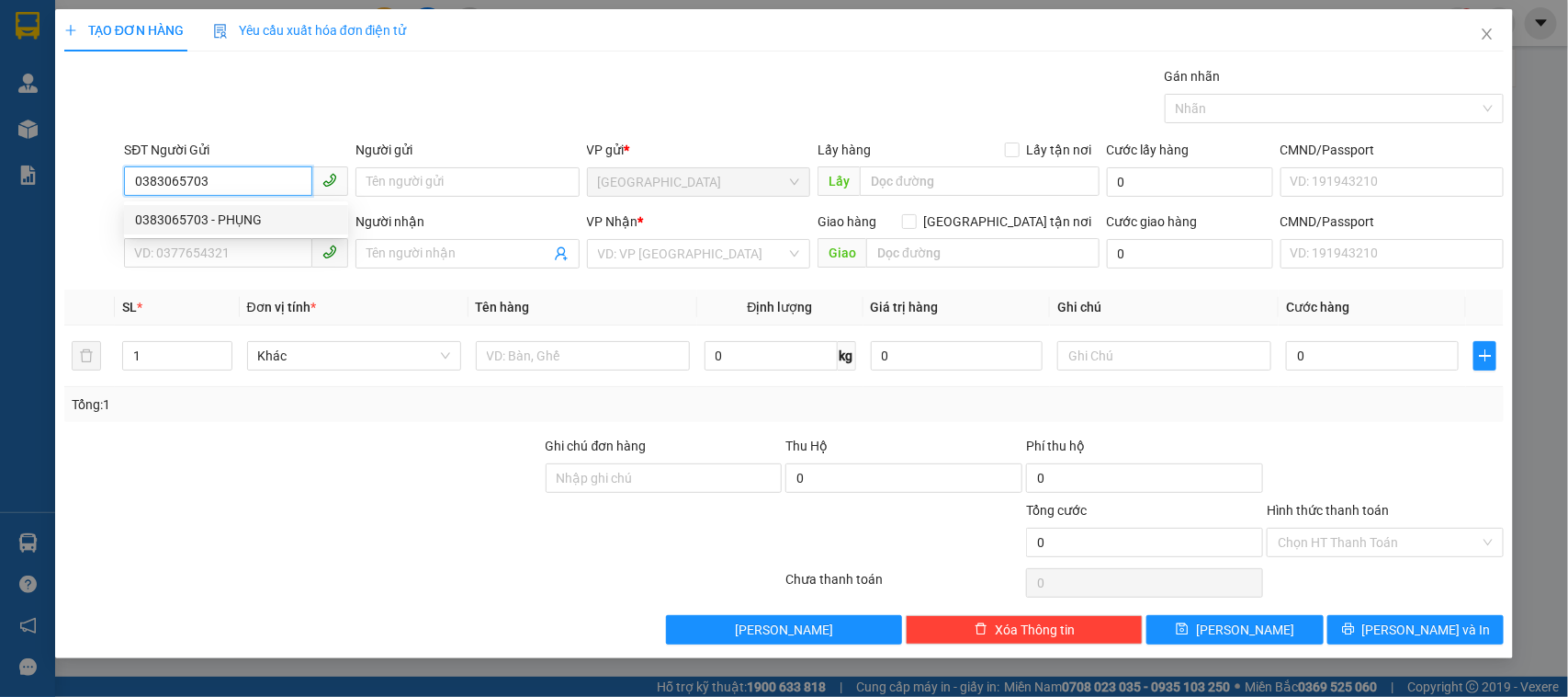
type input "KHOA"
type input "GTN 44 46 [PERSON_NAME]"
type input "50.000"
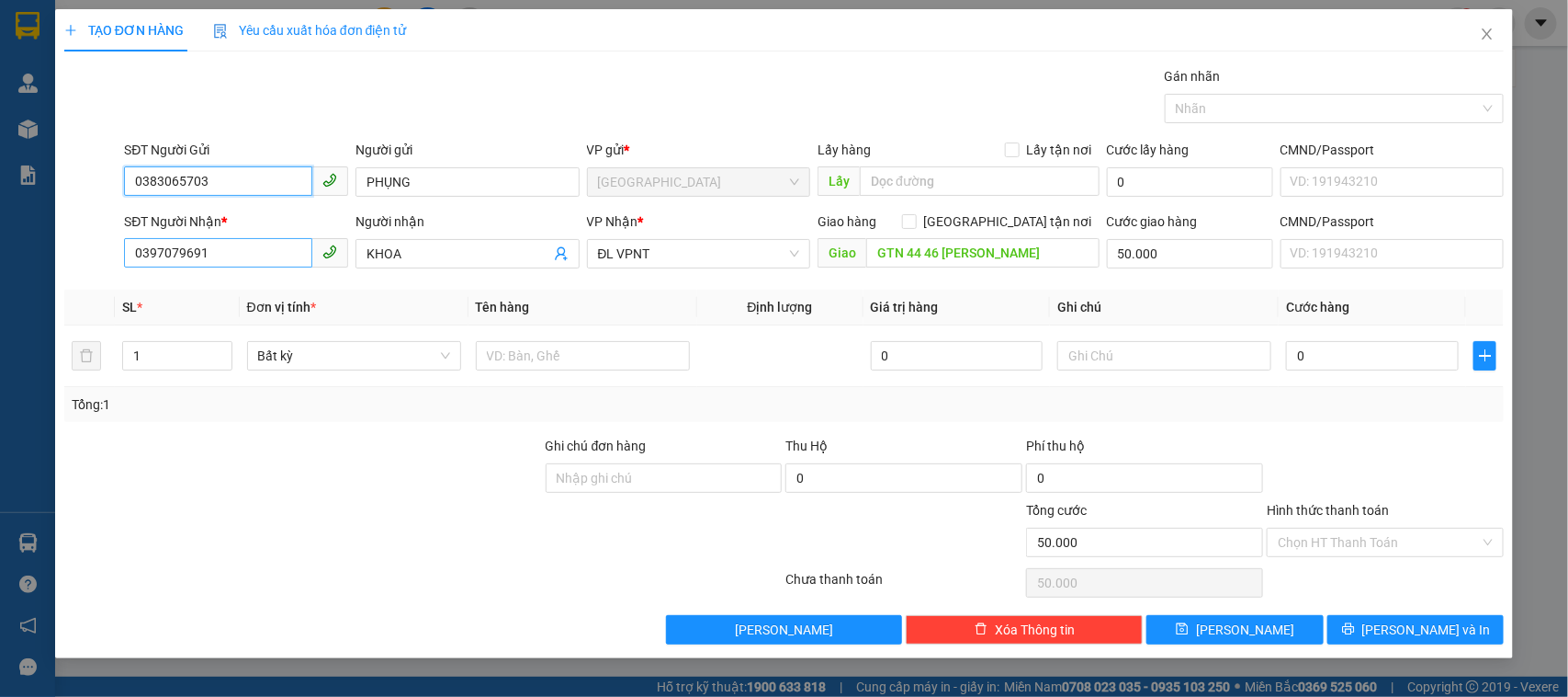
type input "0383065703"
click at [249, 265] on input "0397079691" at bounding box center [218, 253] width 189 height 30
type input "0942032418"
click at [206, 283] on div "0942032418 - [GEOGRAPHIC_DATA]" at bounding box center [238, 292] width 206 height 20
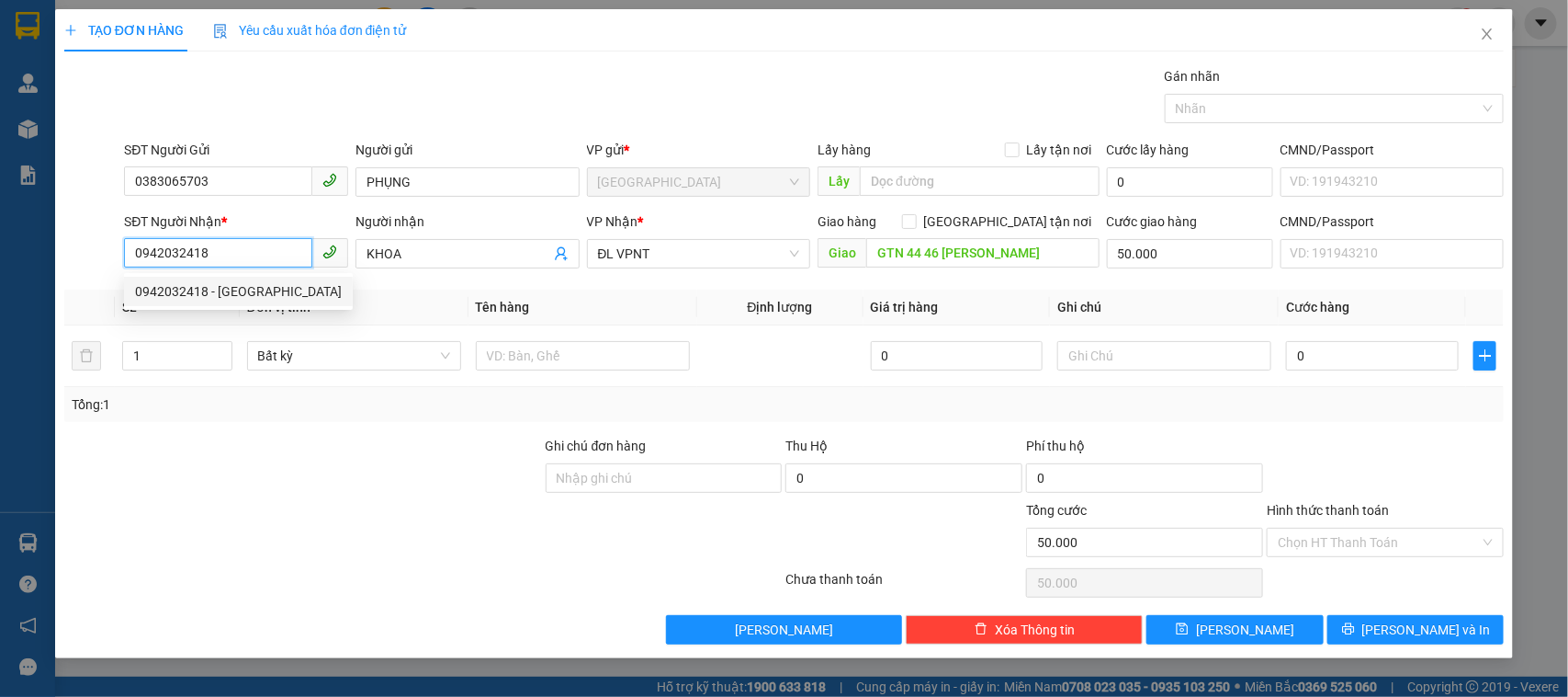
type input "[PERSON_NAME]"
type input "GTN [PHONE_NUMBER][PERSON_NAME]"
type input "0942032418"
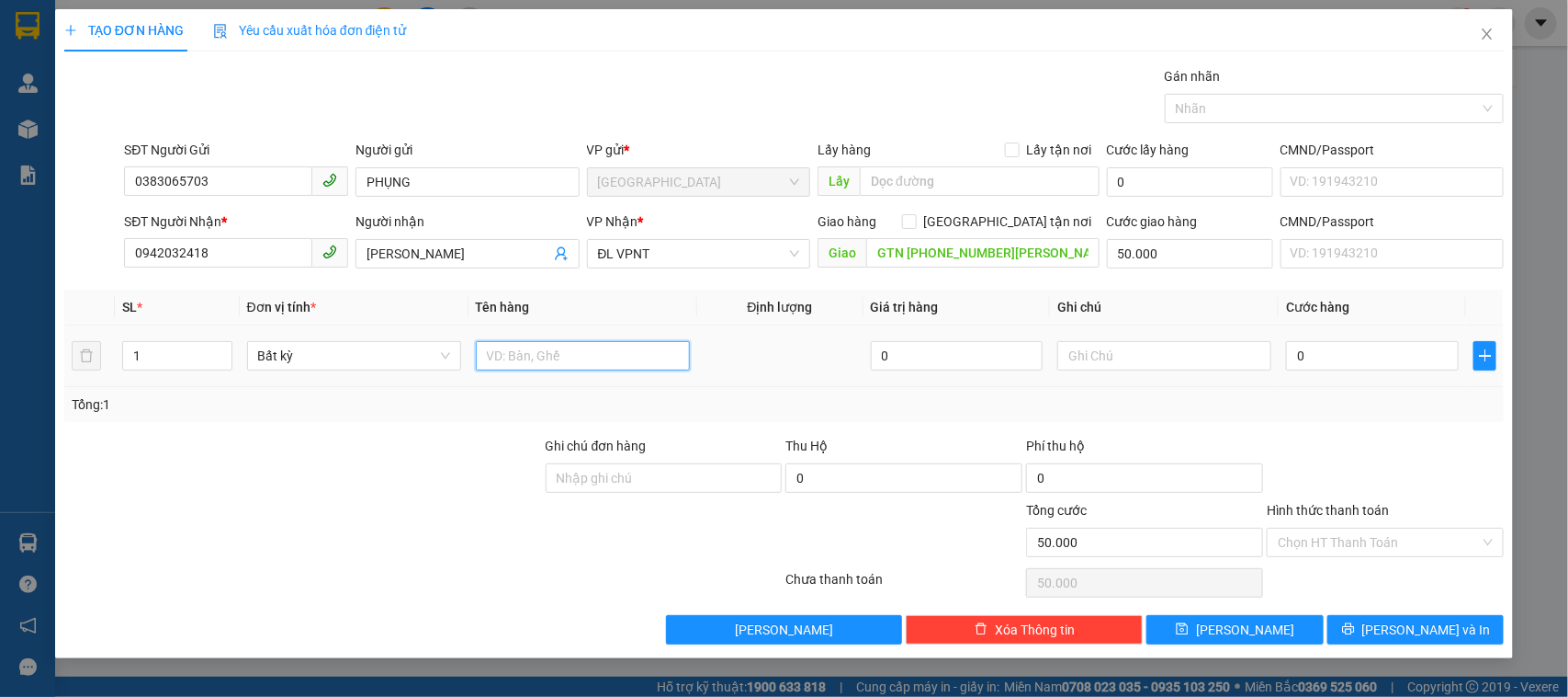
click at [574, 361] on input "text" at bounding box center [583, 356] width 214 height 30
type input "1T"
click at [1328, 349] on input "0" at bounding box center [1372, 356] width 173 height 30
type input "3"
type input "50.003"
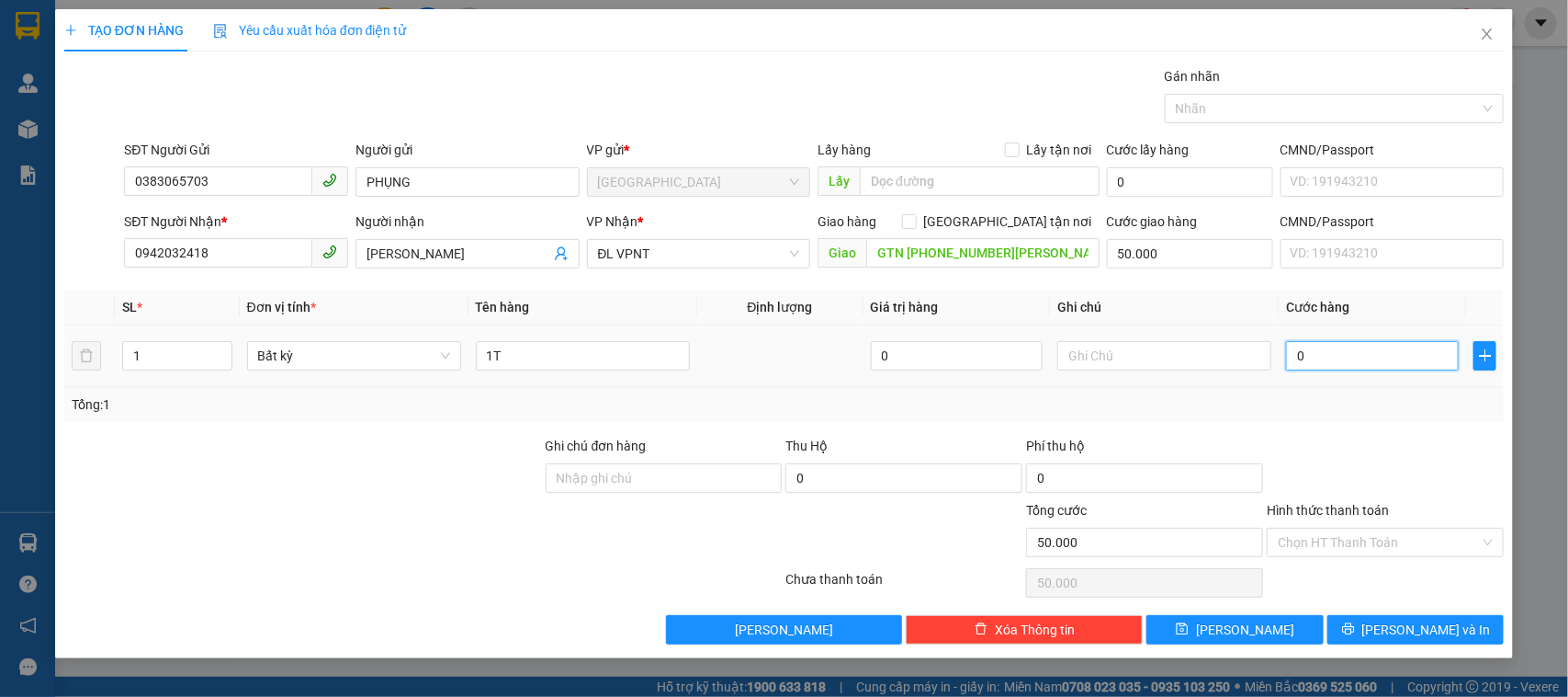
type input "50.003"
type input "30"
type input "50.030"
type input "30.000"
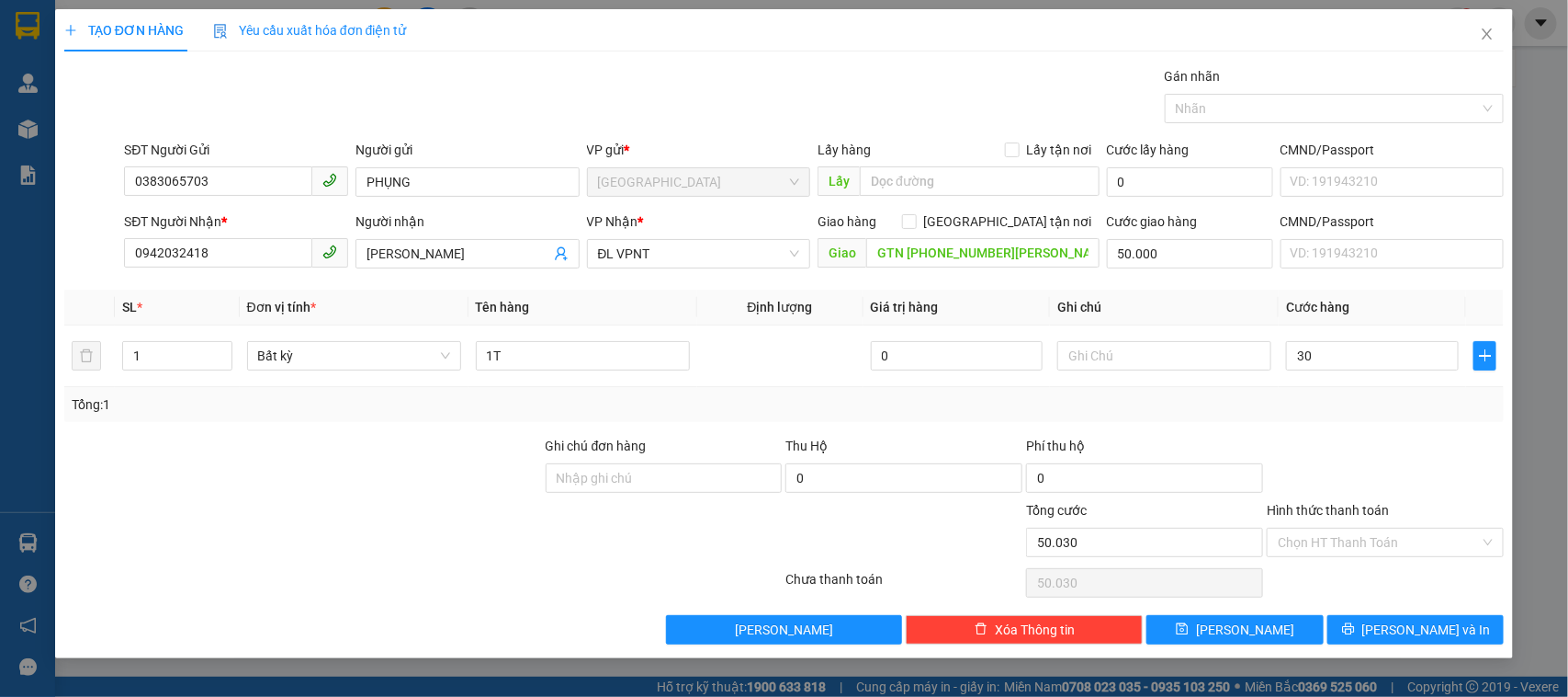
type input "80.000"
click at [1346, 518] on label "Hình thức thanh toán" at bounding box center [1328, 510] width 123 height 15
click at [1346, 529] on input "Hình thức thanh toán" at bounding box center [1379, 543] width 203 height 28
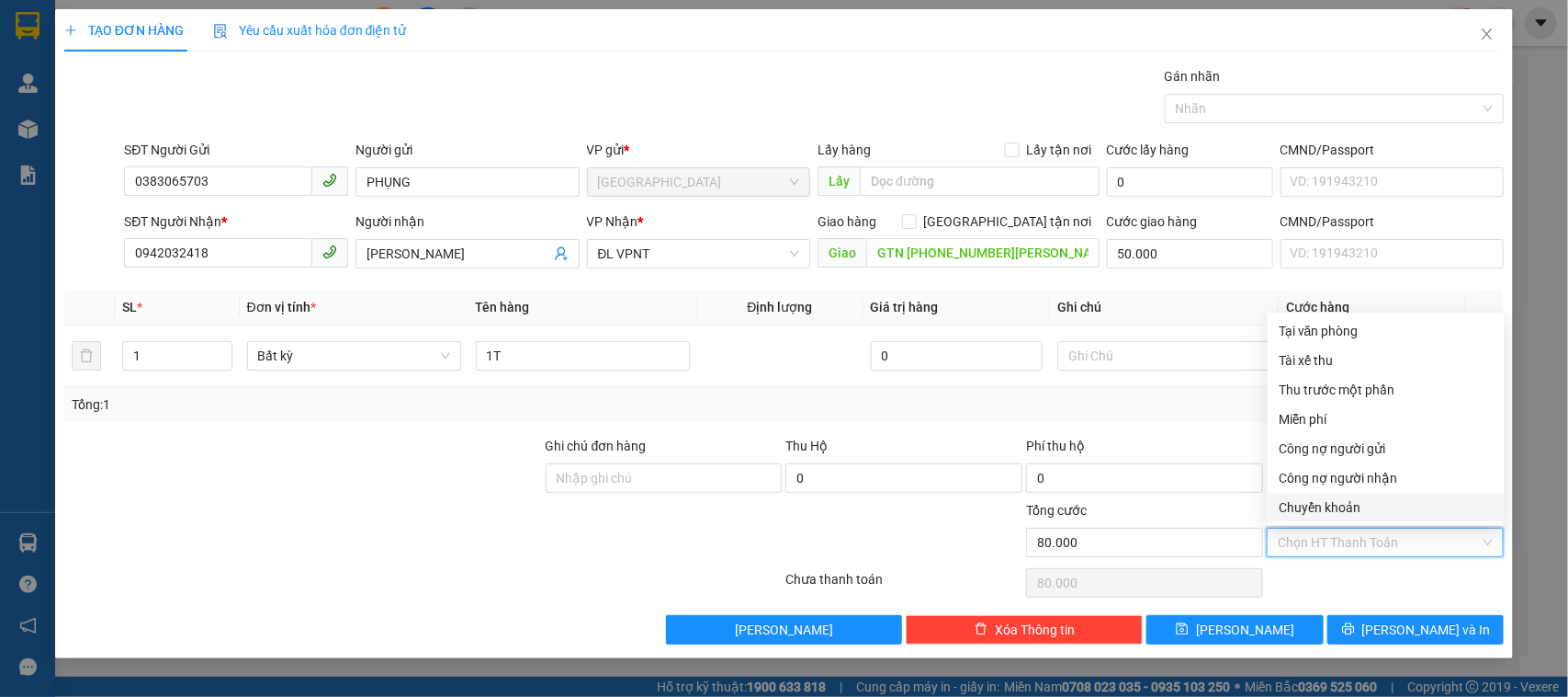
click at [1348, 535] on input "Hình thức thanh toán" at bounding box center [1379, 543] width 203 height 28
click at [1347, 338] on div "Tại văn phòng" at bounding box center [1387, 331] width 215 height 20
type input "0"
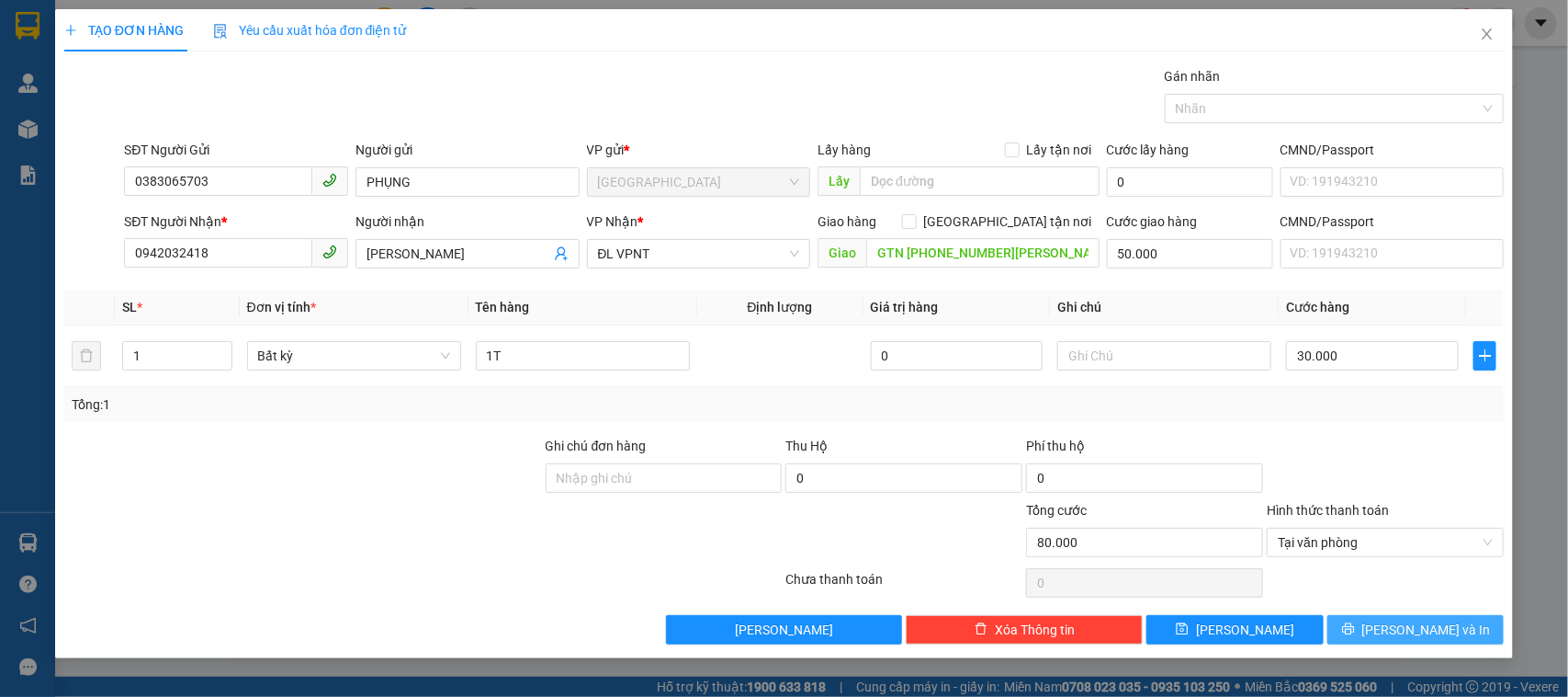
click at [1413, 632] on span "[PERSON_NAME] và In" at bounding box center [1427, 630] width 128 height 20
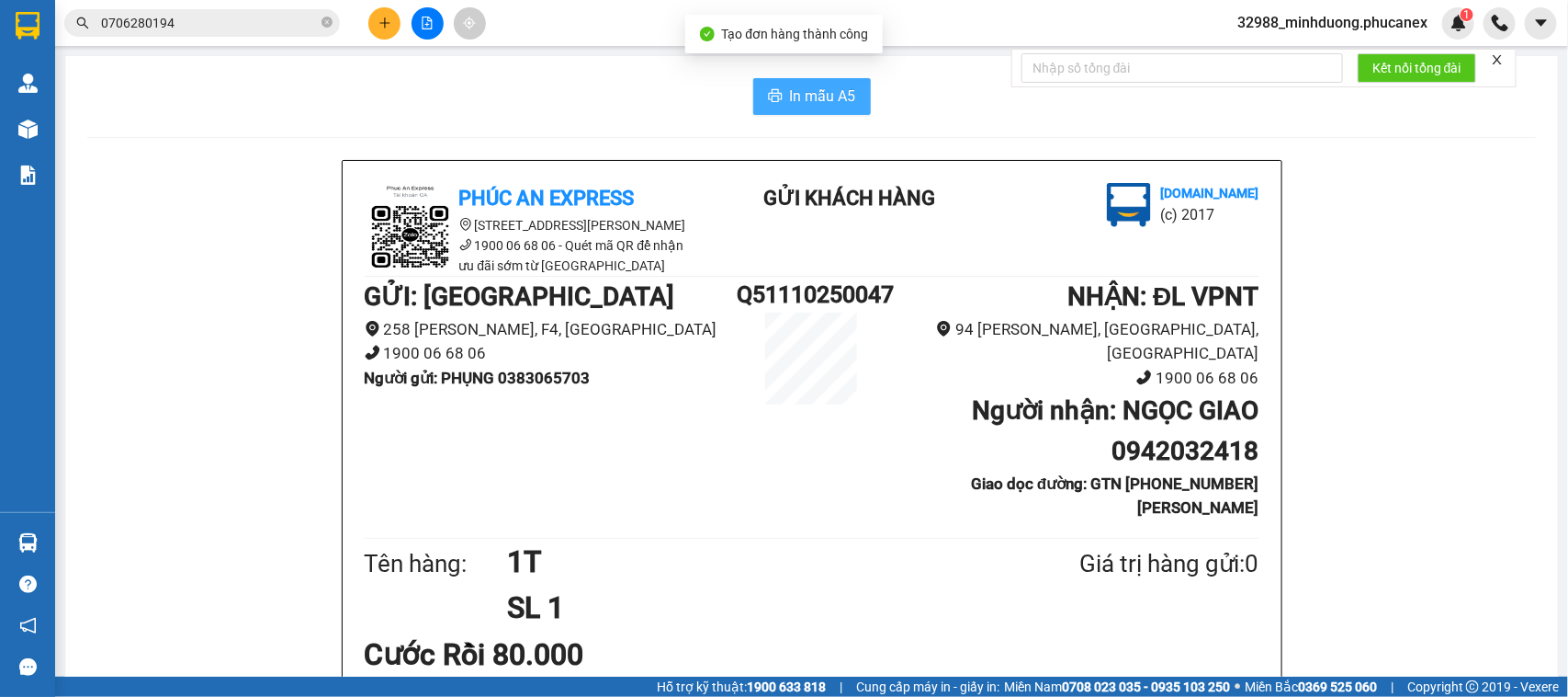
click at [800, 85] on span "In mẫu A5" at bounding box center [823, 96] width 66 height 23
click at [387, 11] on button at bounding box center [384, 23] width 33 height 33
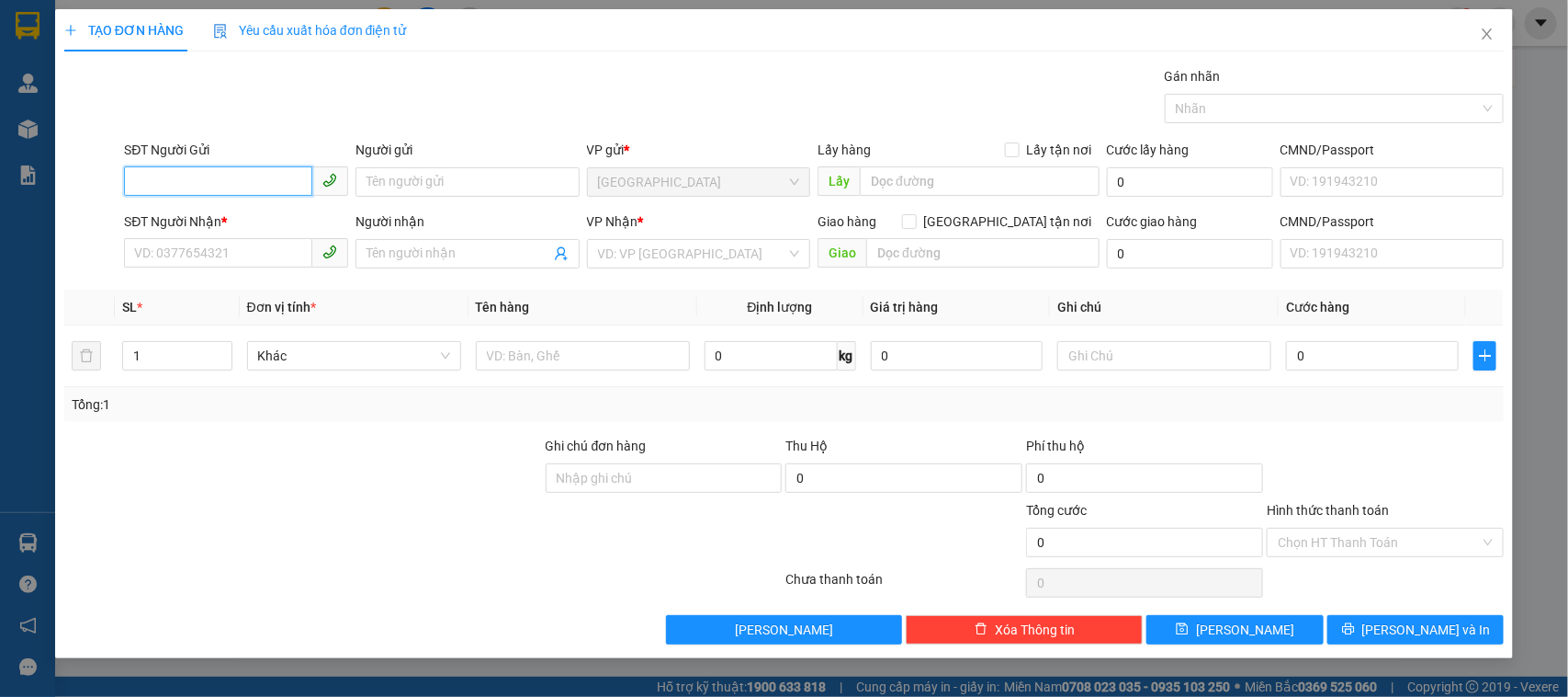
paste input "0383065703"
type input "0383065703"
drag, startPoint x: 213, startPoint y: 204, endPoint x: 216, endPoint y: 222, distance: 18.2
click at [214, 207] on div "0383065703 0383065703 - PHỤNG" at bounding box center [236, 219] width 224 height 37
click at [226, 199] on div "SĐT Người Gửi 0383065703" at bounding box center [236, 171] width 224 height 64
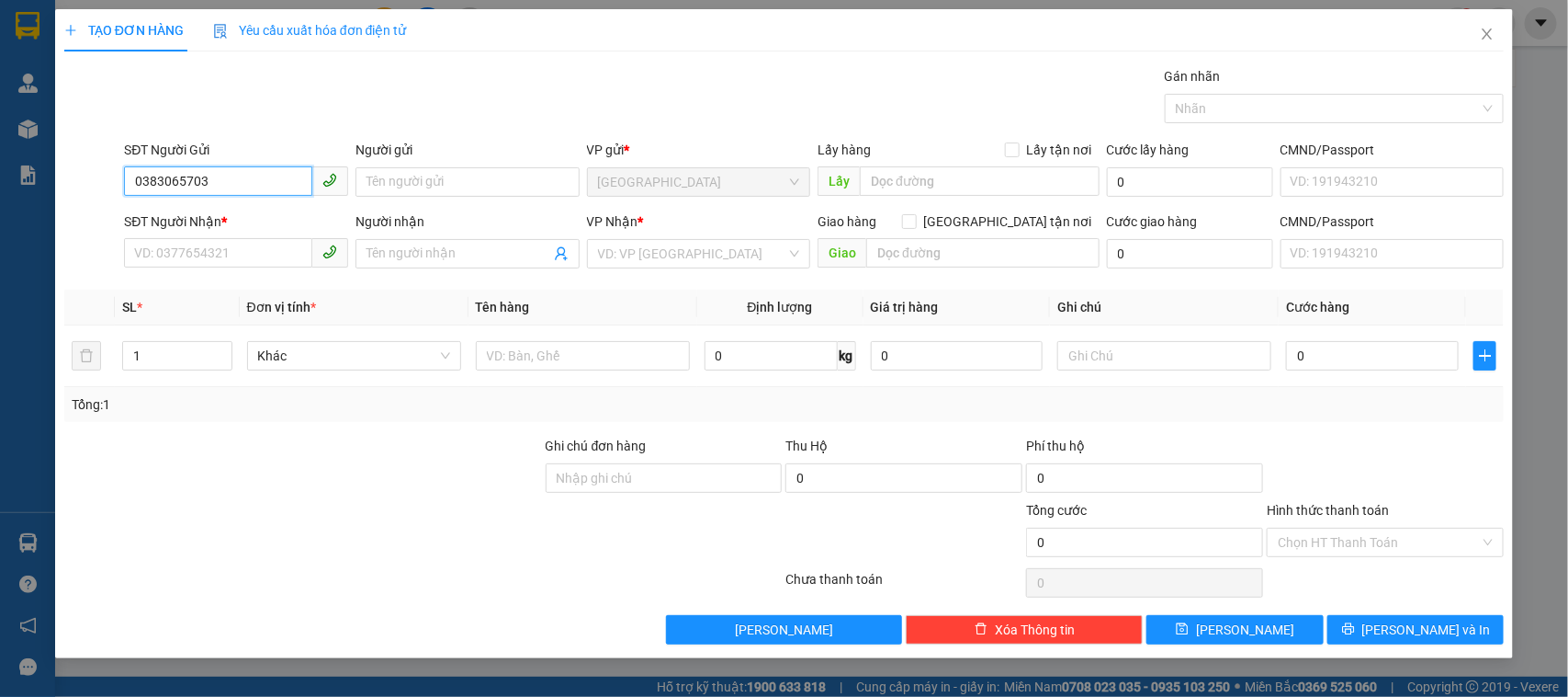
click at [231, 186] on input "0383065703" at bounding box center [218, 181] width 189 height 30
click at [235, 218] on div "0383065703 - PHỤNG" at bounding box center [236, 219] width 203 height 20
type input "PHỤNG"
type input "0942032418"
type input "[PERSON_NAME]"
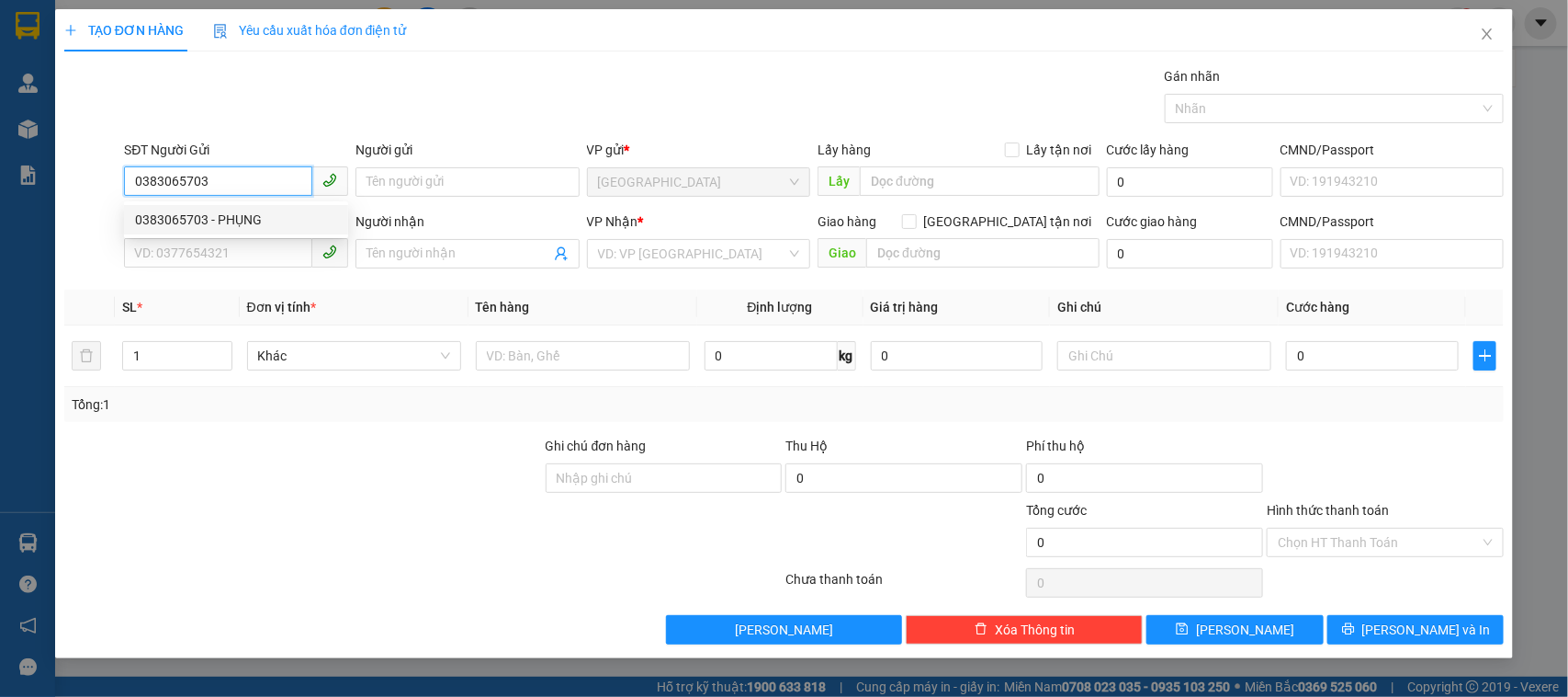
type input "GTN [PHONE_NUMBER][PERSON_NAME]"
type input "50.000"
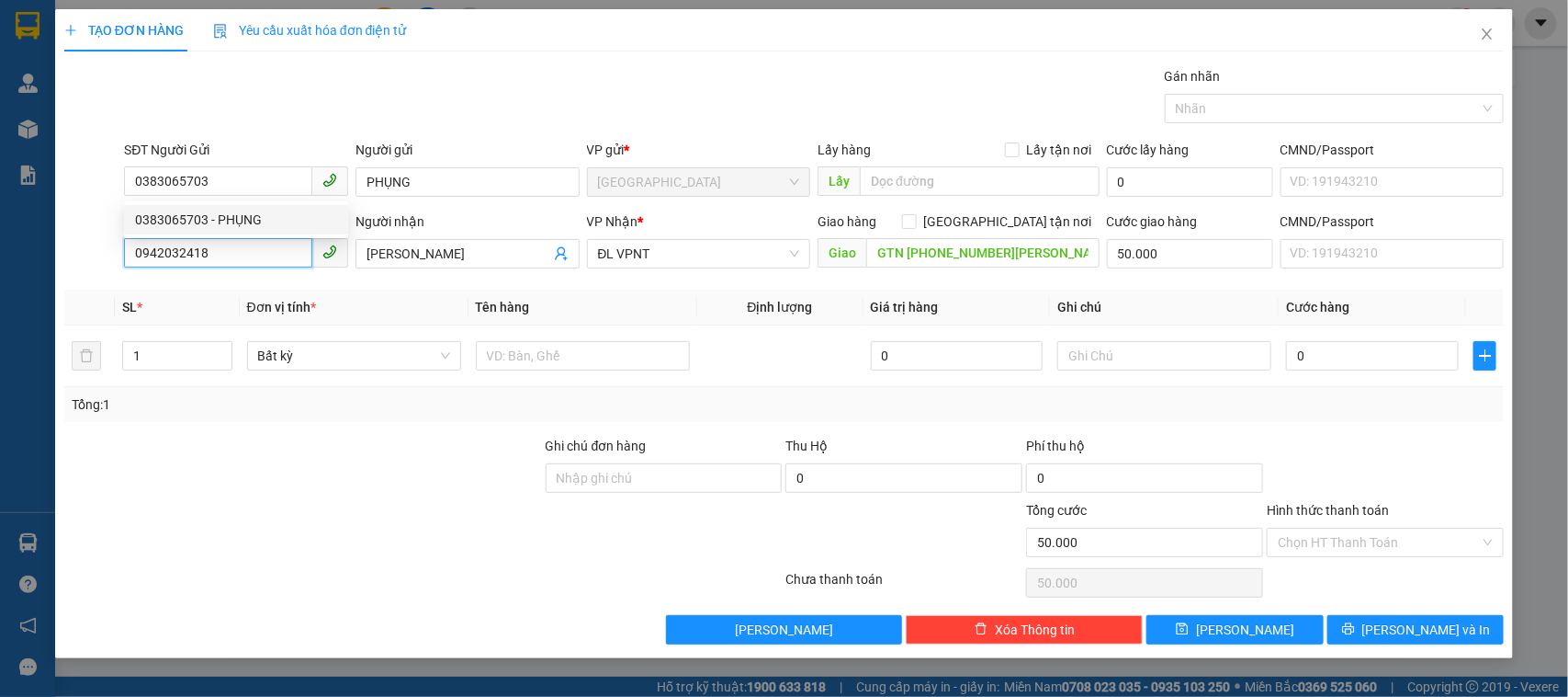
click at [236, 267] on input "0942032418" at bounding box center [218, 253] width 189 height 30
type input "0905650981"
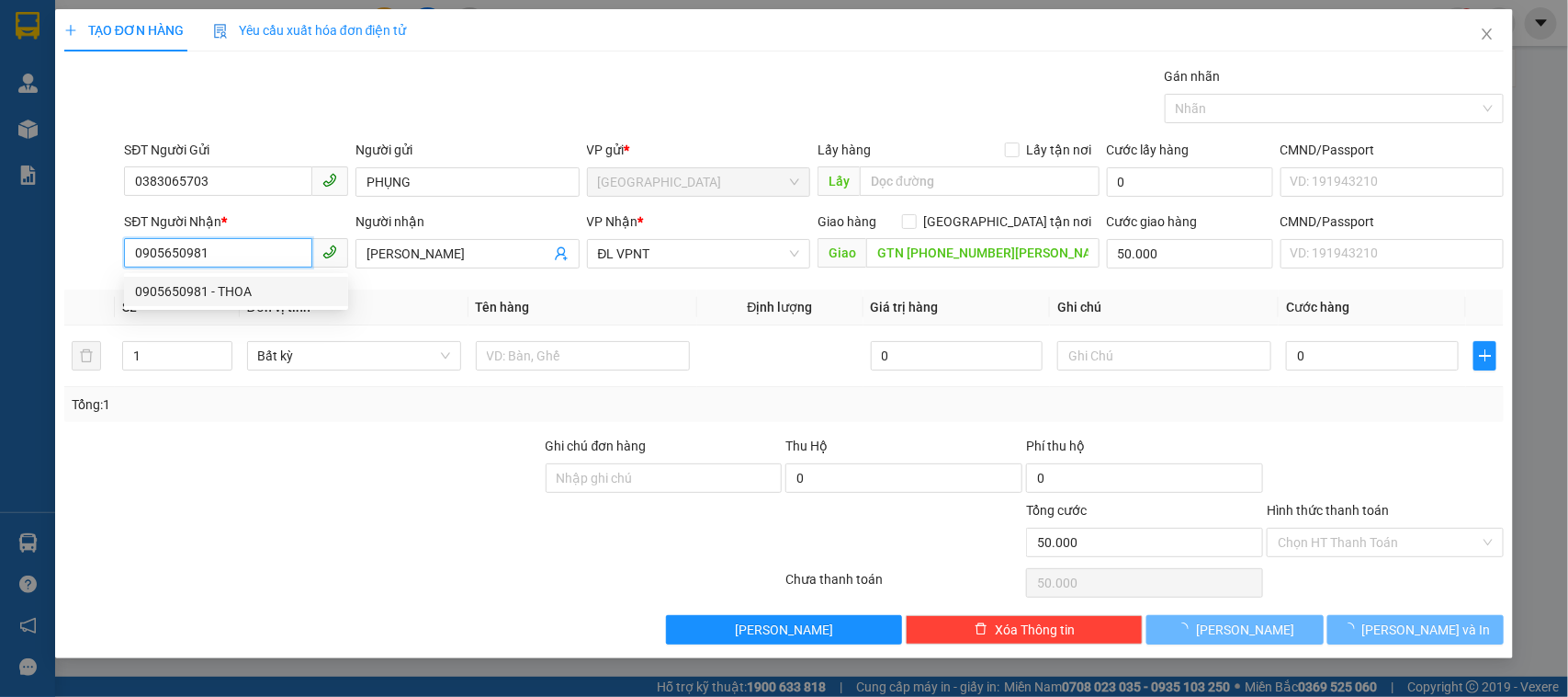
click at [234, 300] on div "0905650981 - THOA" at bounding box center [236, 292] width 203 height 20
type input "THOA"
type input "GTN 2067 [PERSON_NAME]"
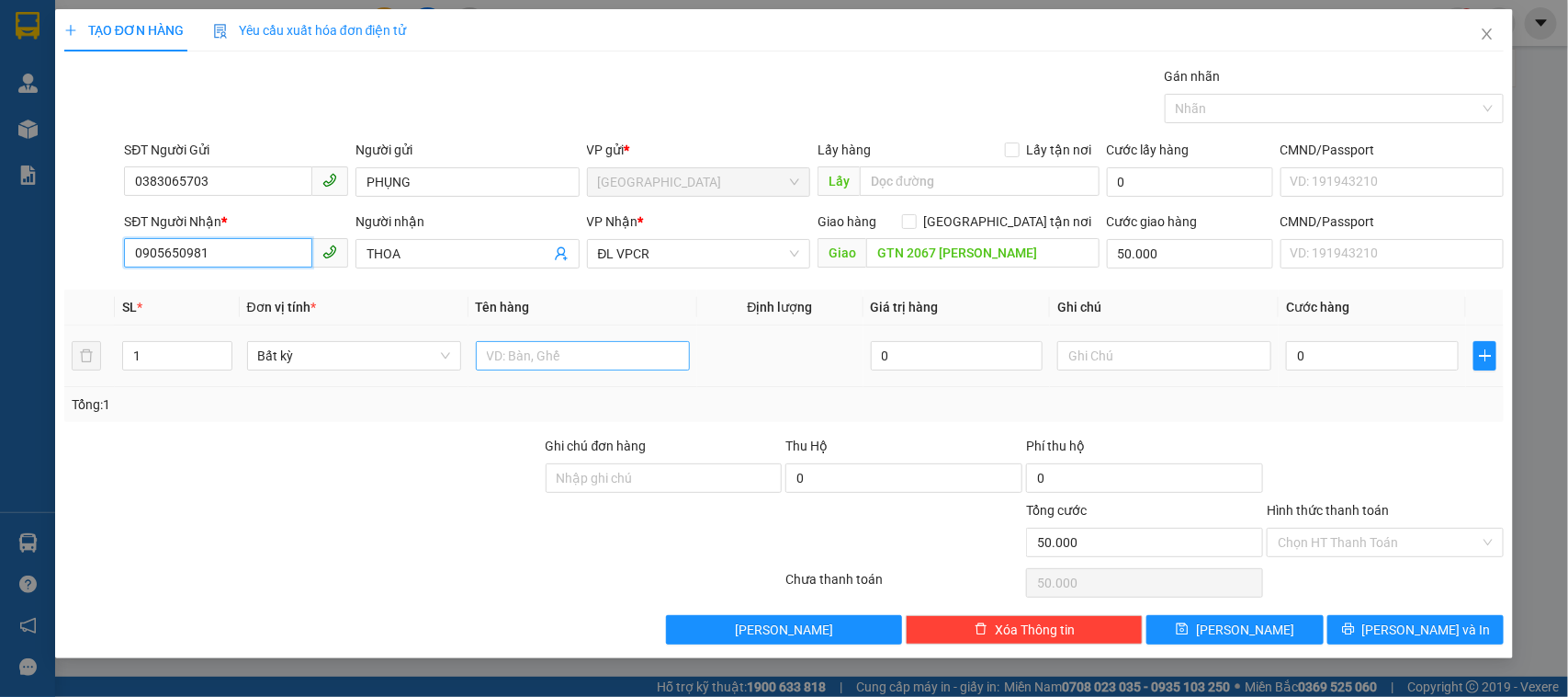
type input "0905650981"
click at [533, 366] on input "text" at bounding box center [583, 356] width 214 height 30
type input "1T"
click at [1364, 359] on input "0" at bounding box center [1372, 356] width 173 height 30
type input "3"
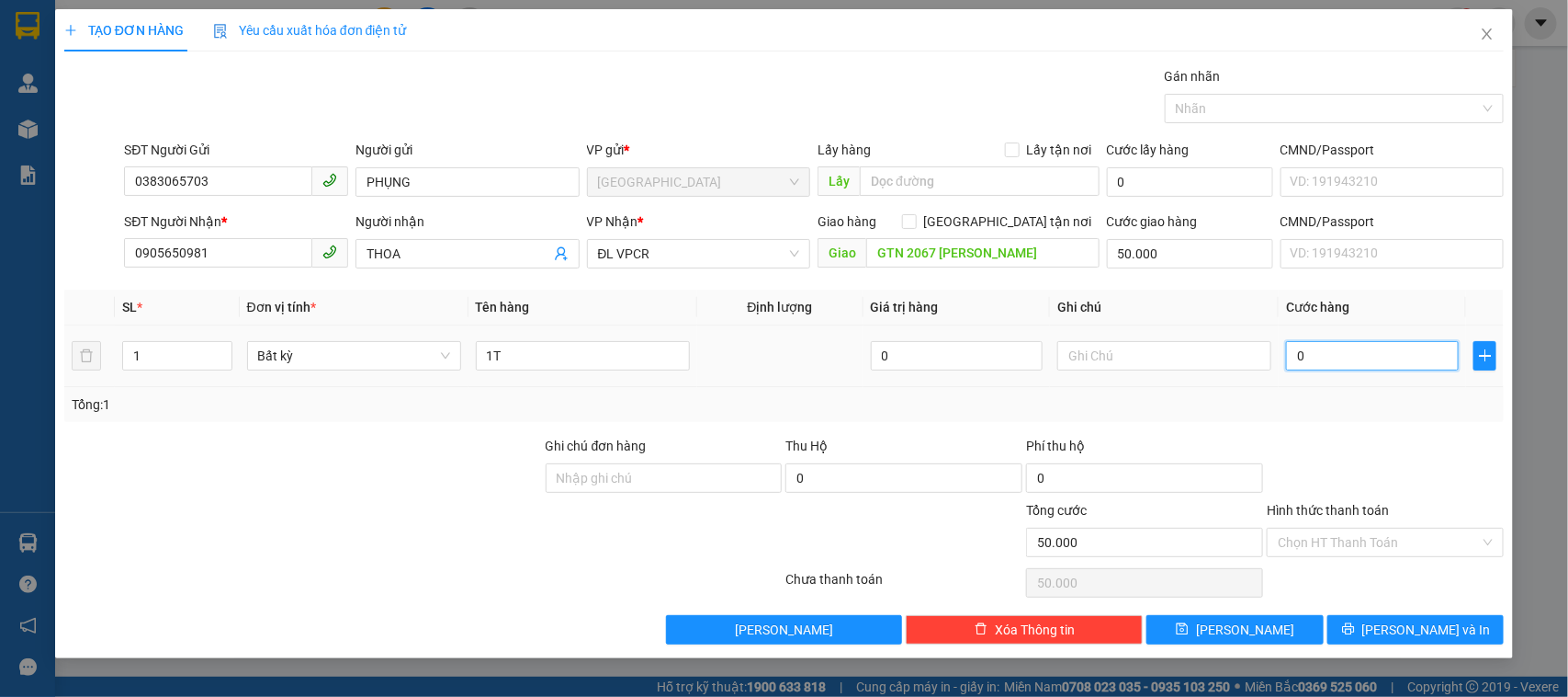
type input "50.003"
type input "30"
type input "50.030"
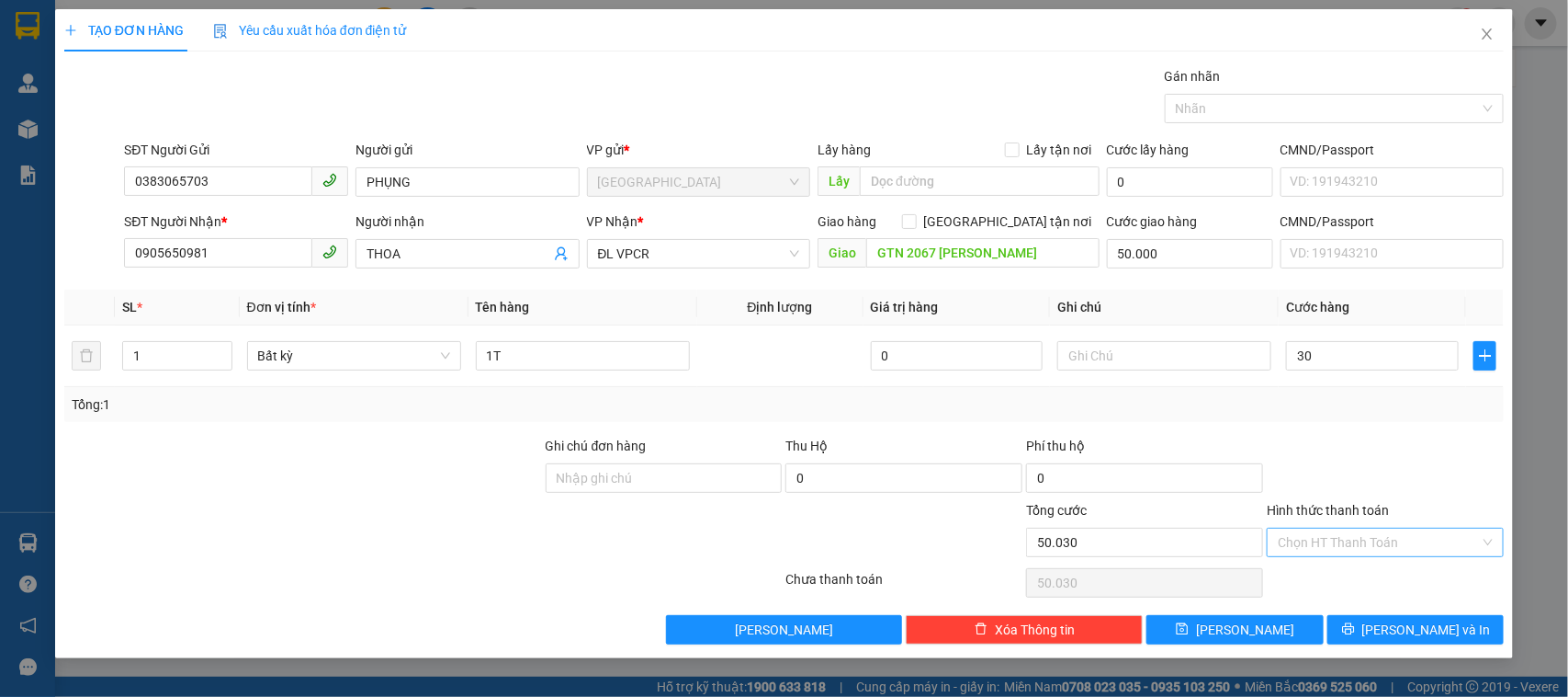
type input "30.000"
type input "80.000"
click at [1384, 547] on input "Hình thức thanh toán" at bounding box center [1379, 543] width 203 height 28
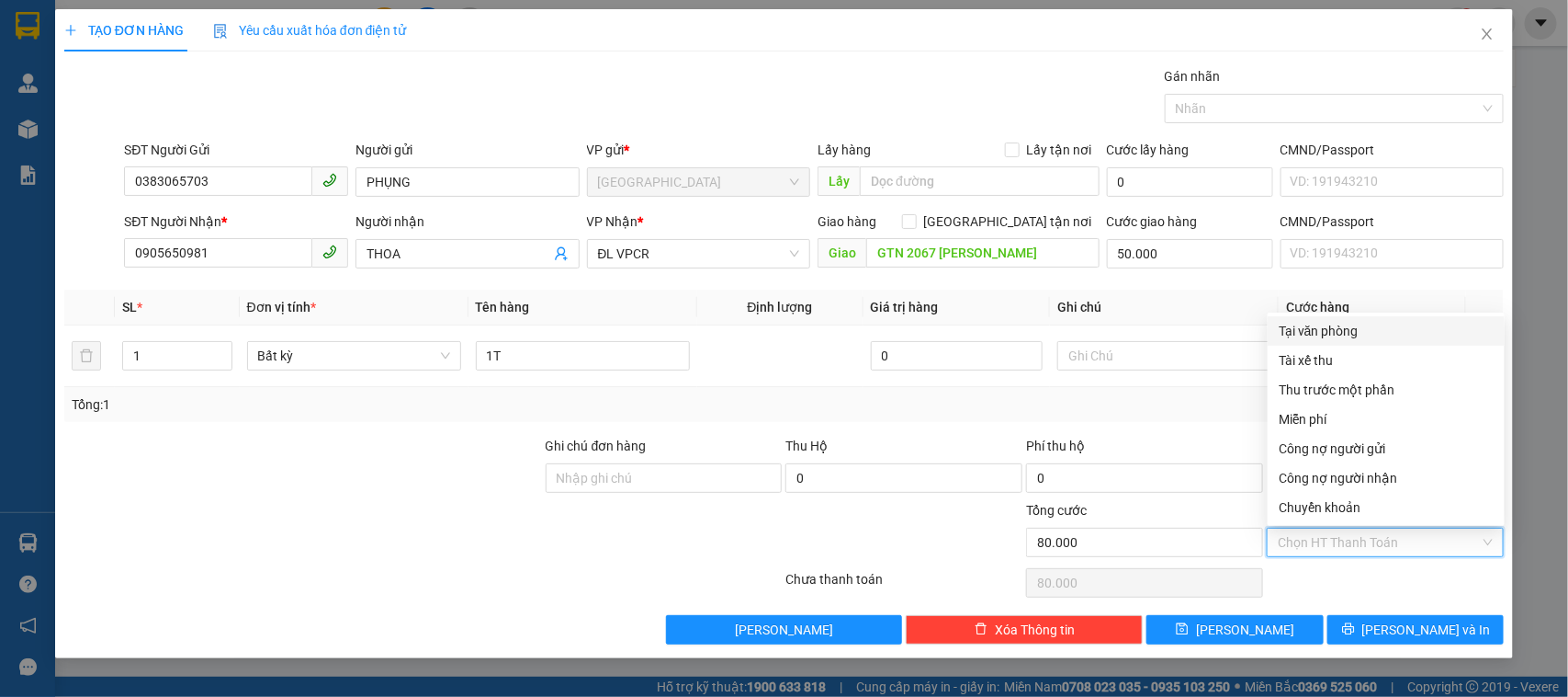
click at [1345, 340] on div "Tại văn phòng" at bounding box center [1387, 331] width 215 height 20
type input "0"
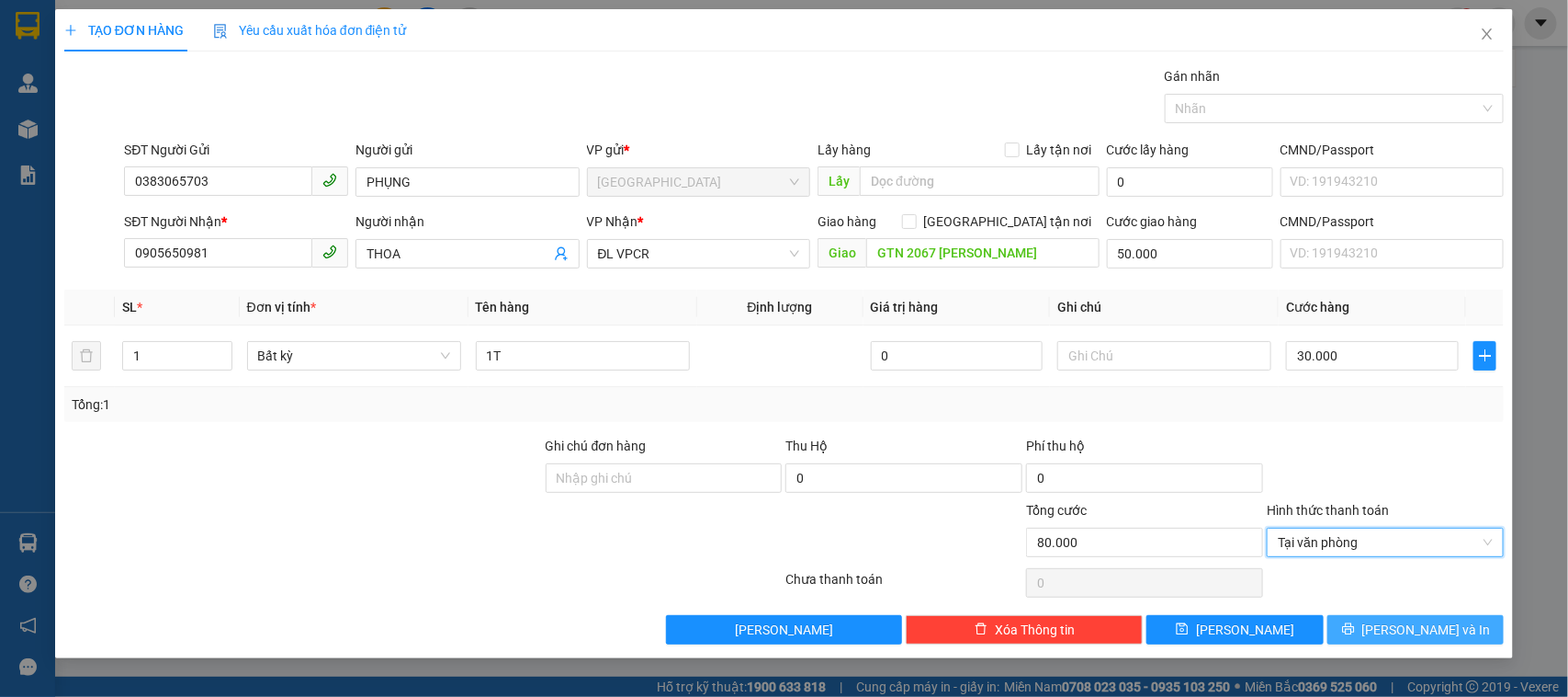
click at [1411, 625] on span "[PERSON_NAME] và In" at bounding box center [1427, 630] width 128 height 20
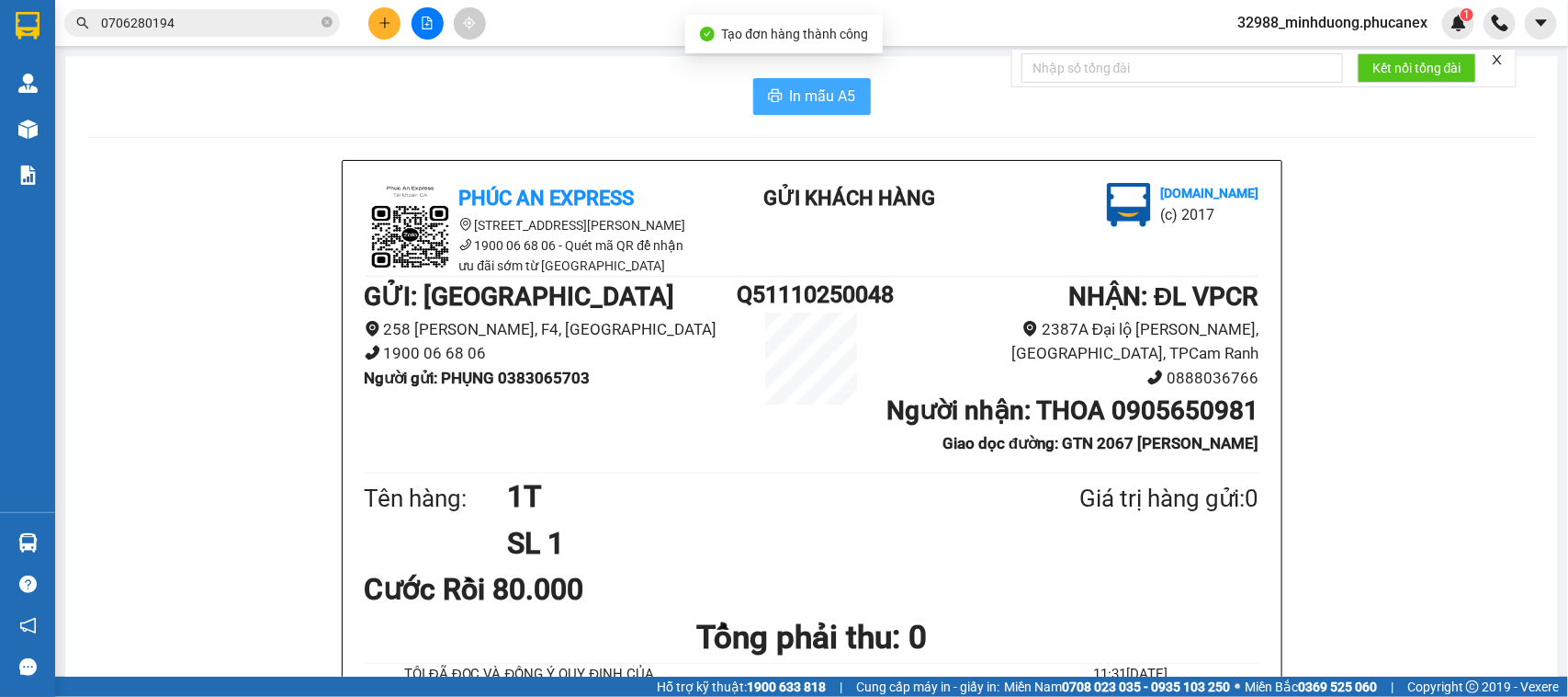
click at [813, 92] on span "In mẫu A5" at bounding box center [823, 96] width 66 height 23
click at [400, 16] on div at bounding box center [427, 23] width 137 height 33
click at [381, 17] on icon "plus" at bounding box center [384, 23] width 13 height 13
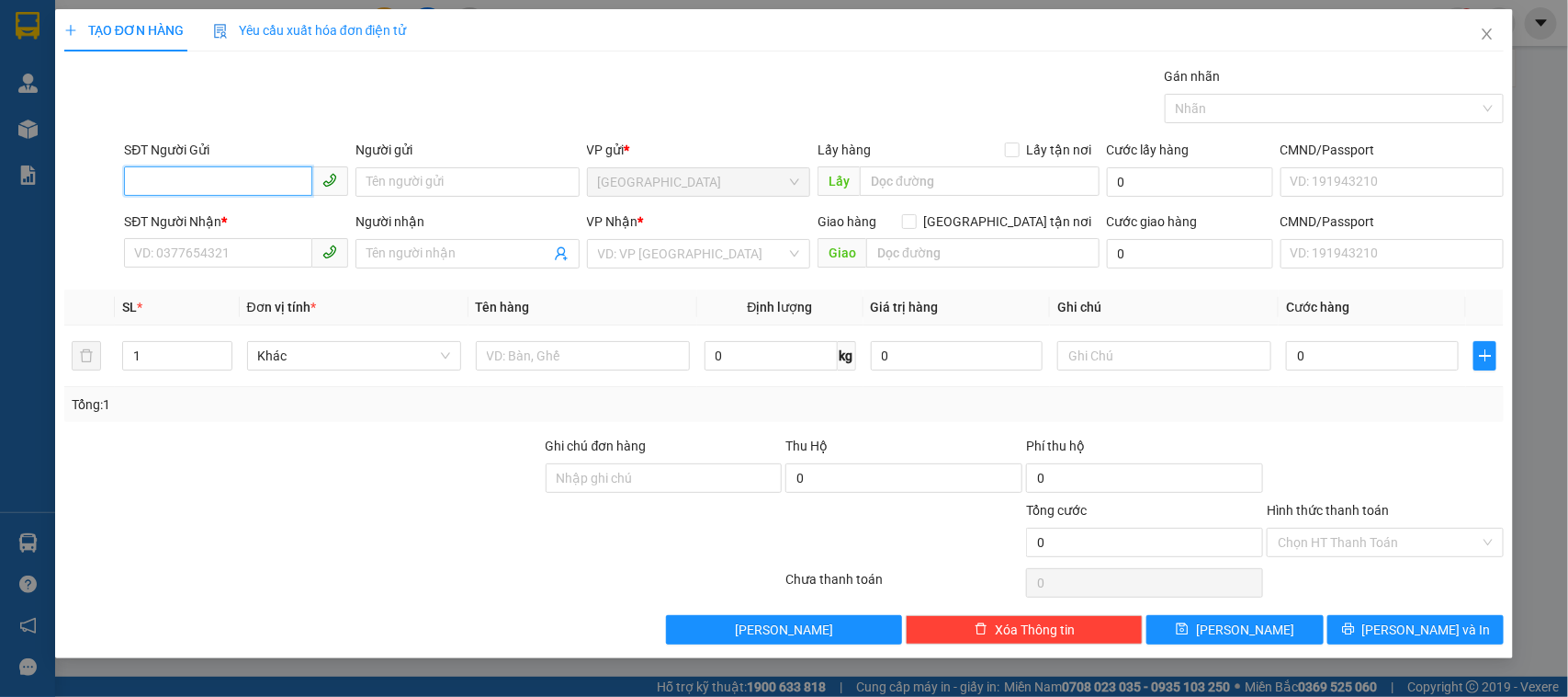
paste input "0383065703"
type input "0383065703"
click at [212, 226] on div "0383065703 - PHỤNG" at bounding box center [236, 219] width 203 height 20
type input "PHỤNG"
type input "0905650981"
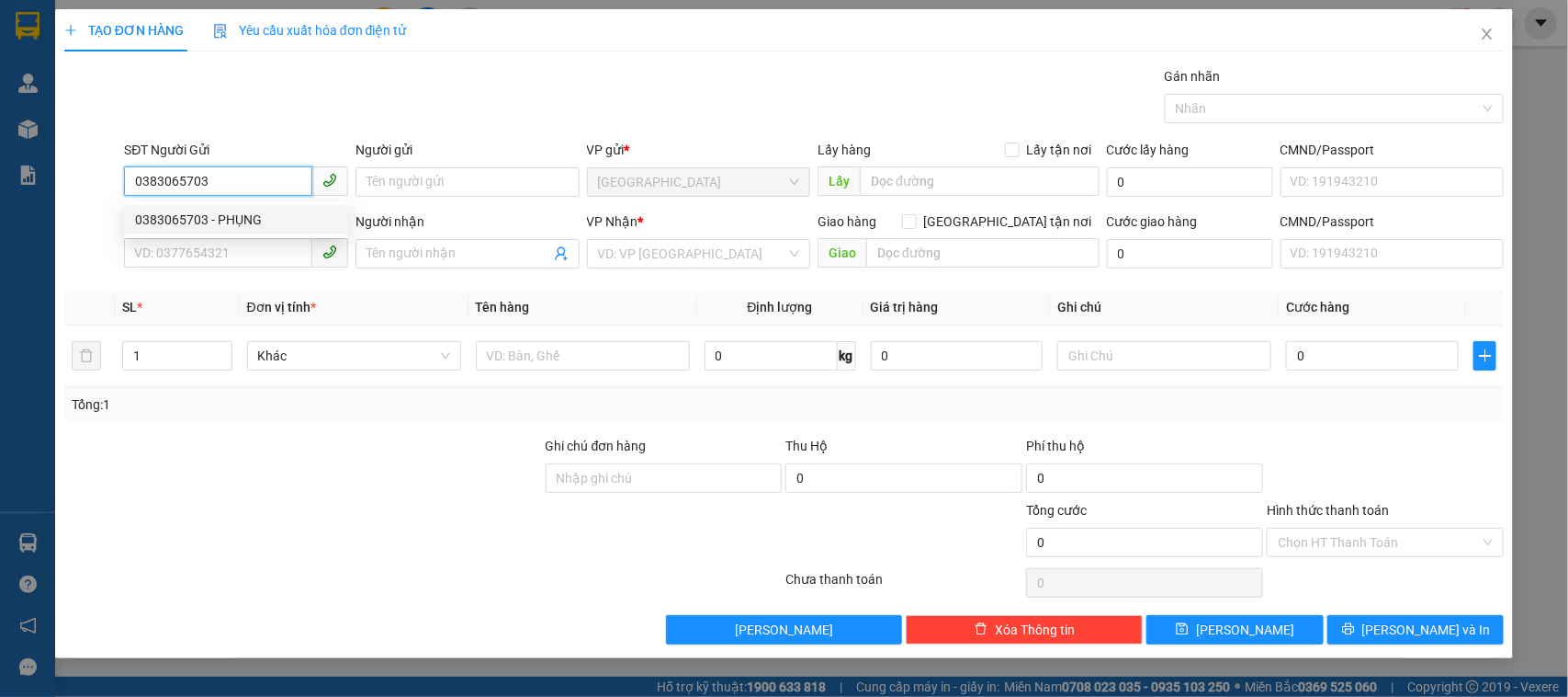
type input "THOA"
type input "GTN 2067 [PERSON_NAME]"
type input "50.000"
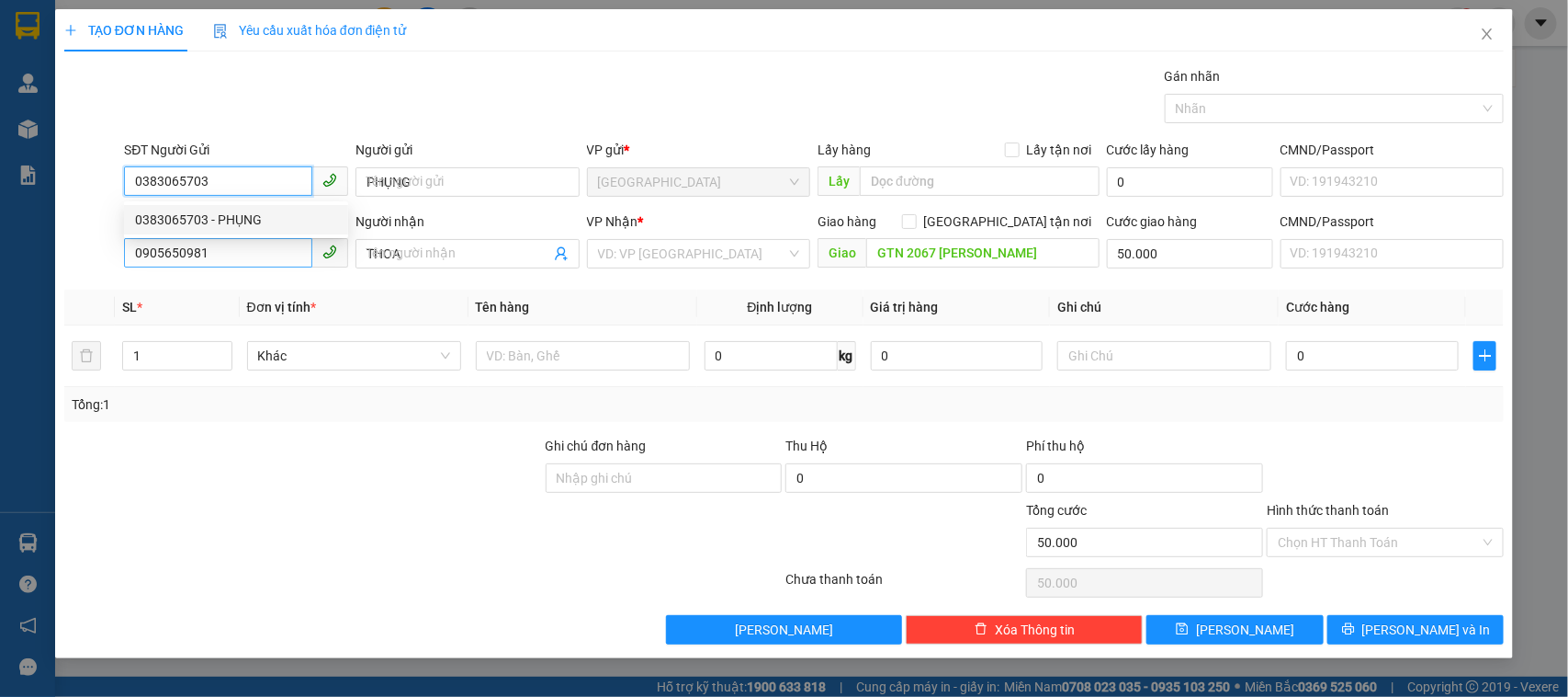
type input "0383065703"
click at [241, 259] on input "0905650981" at bounding box center [218, 253] width 189 height 30
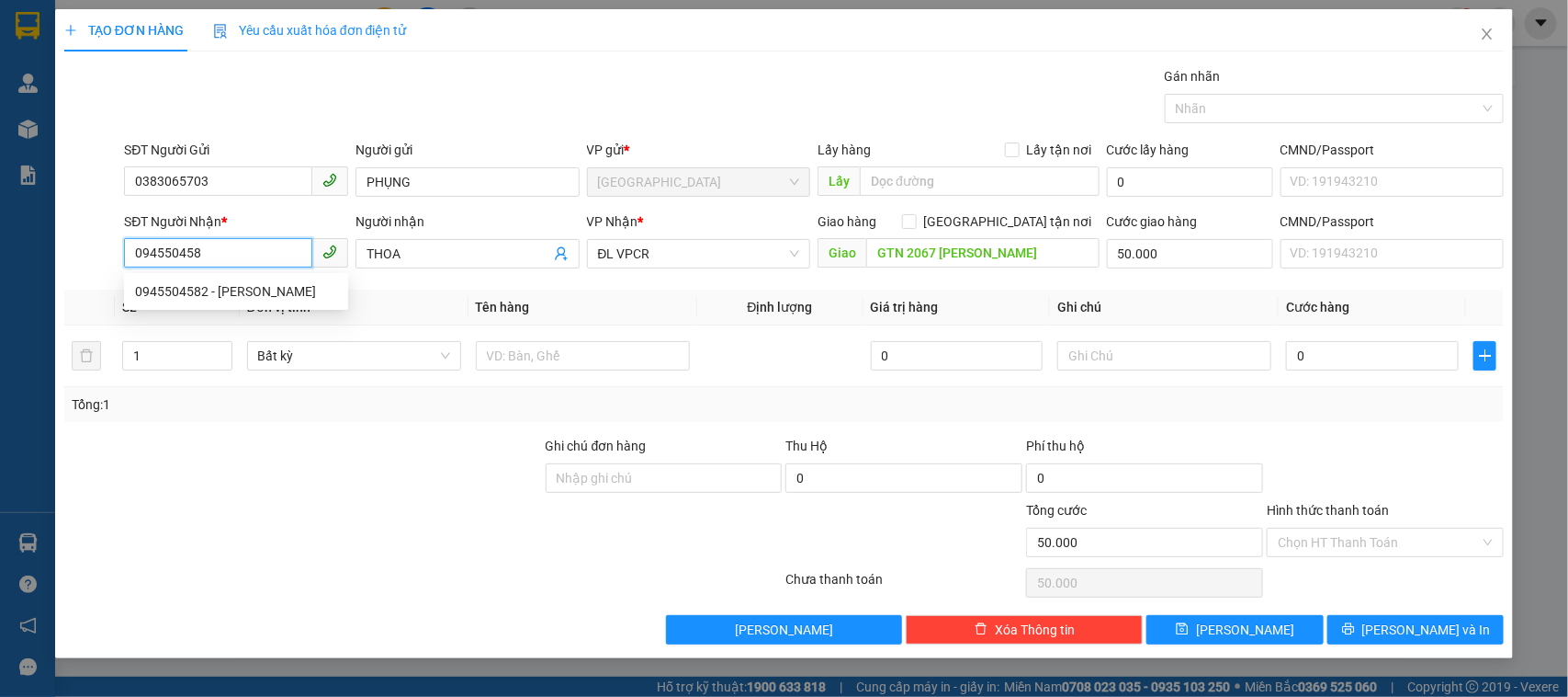
type input "0945504582"
click at [236, 283] on div "0945504582 - [PERSON_NAME]" at bounding box center [236, 292] width 203 height 20
type input "[PERSON_NAME]"
type input "60 [GEOGRAPHIC_DATA]"
type input "0945504582"
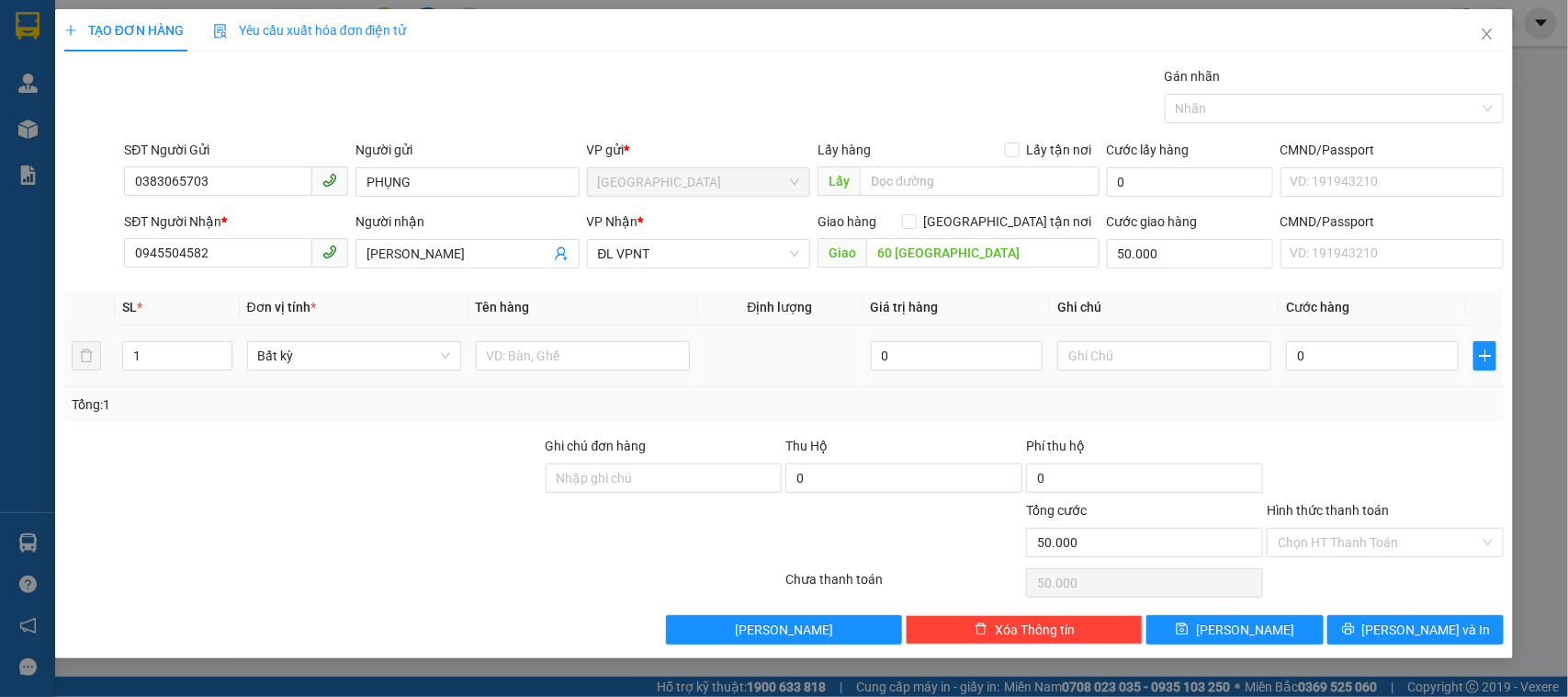
click at [560, 374] on div at bounding box center [583, 355] width 214 height 37
click at [488, 359] on input "text" at bounding box center [583, 356] width 214 height 30
type input "1T"
click at [1416, 368] on input "0" at bounding box center [1372, 356] width 173 height 30
type input "3"
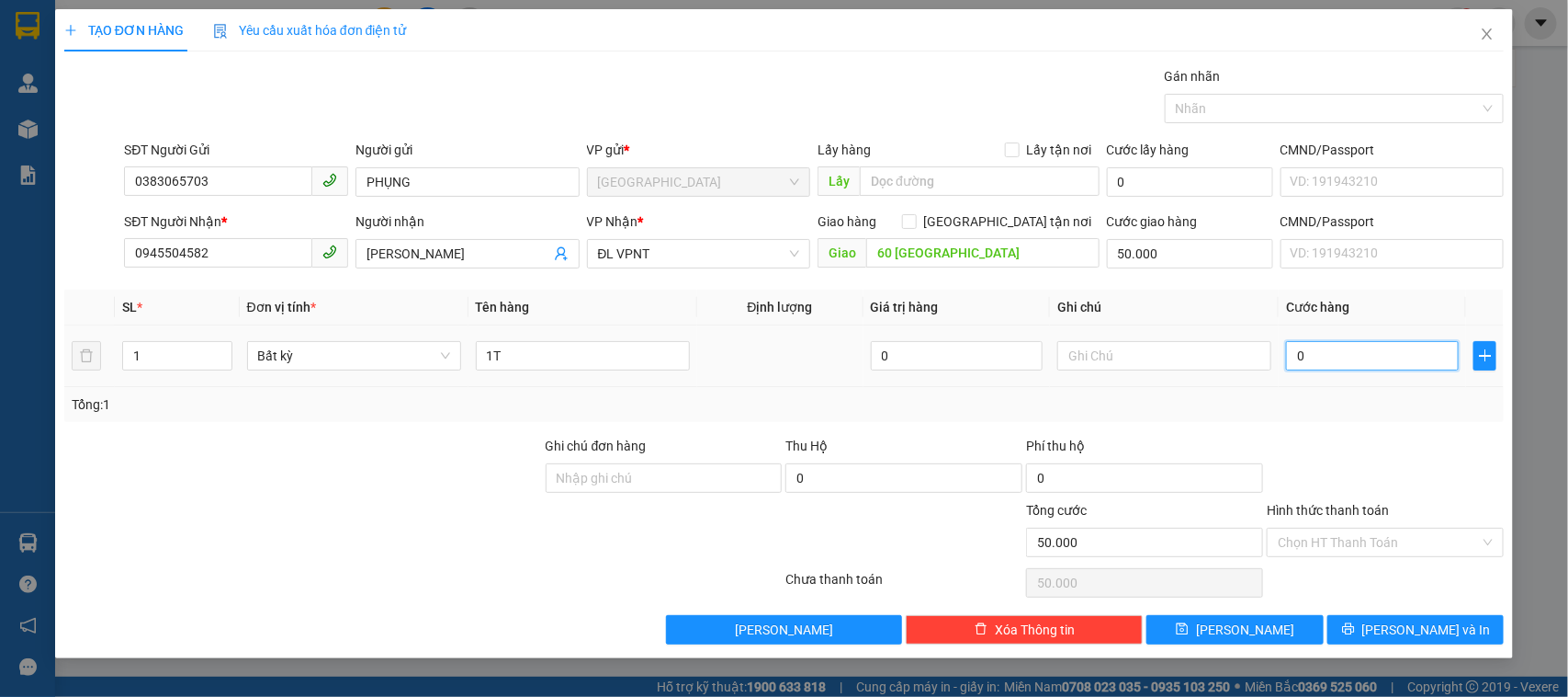
type input "50.003"
type input "30"
type input "50.030"
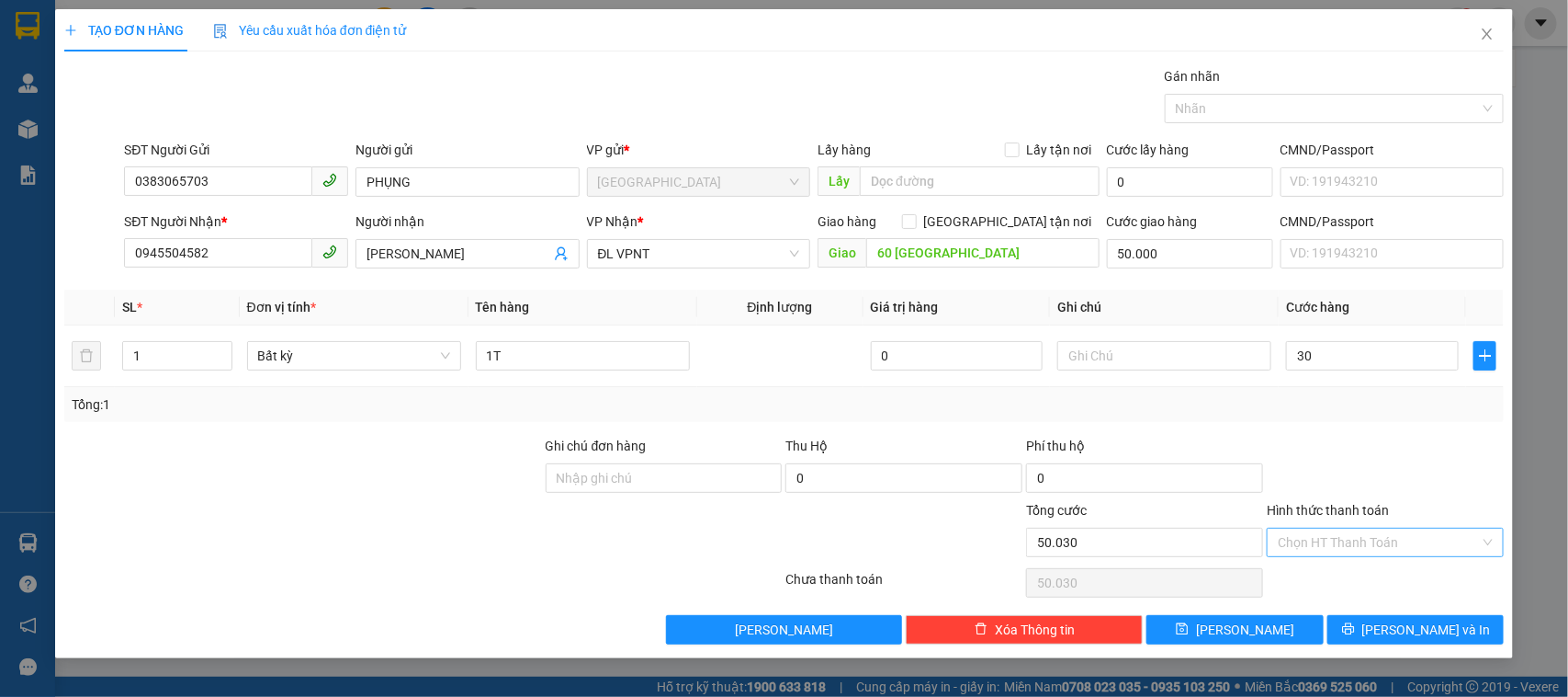
type input "30.000"
type input "80.000"
click at [1392, 548] on input "Hình thức thanh toán" at bounding box center [1379, 543] width 203 height 28
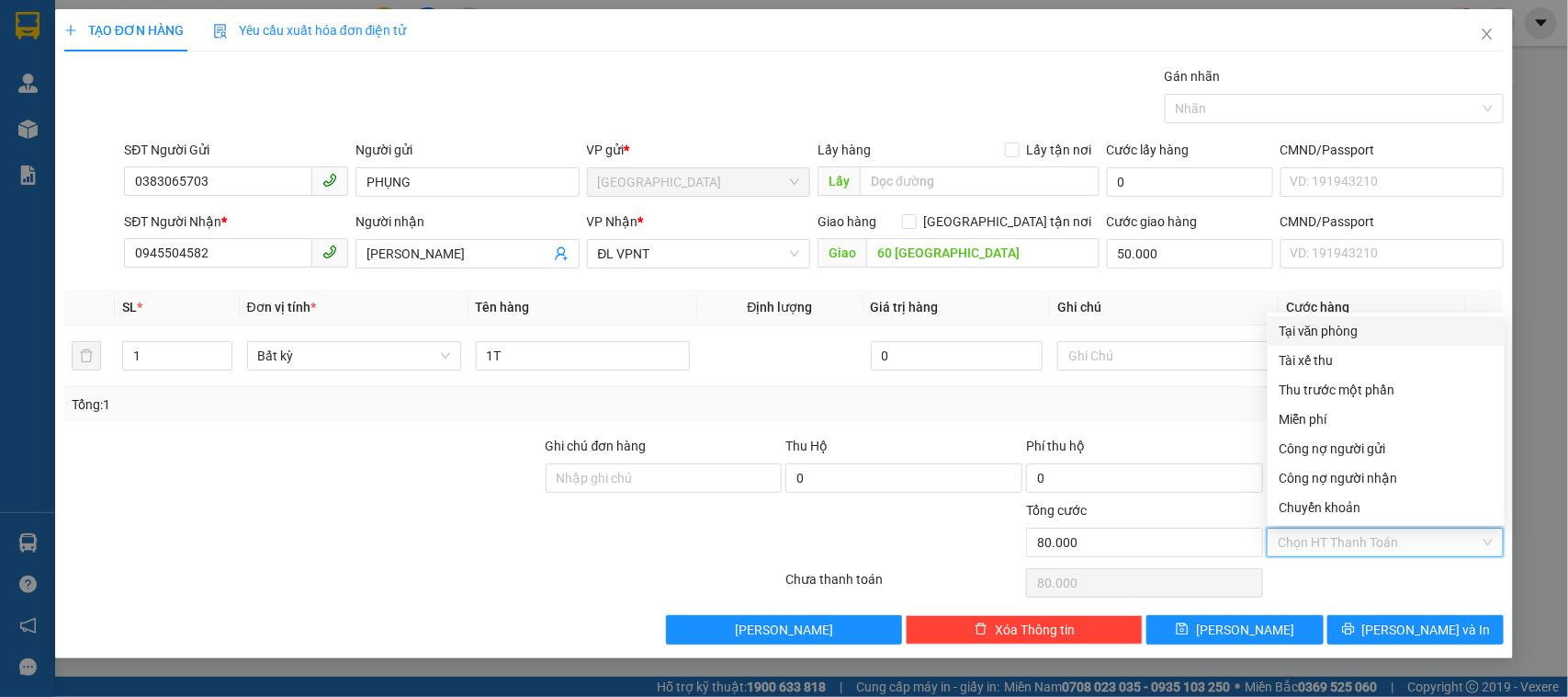
click at [1324, 333] on div "Tại văn phòng" at bounding box center [1387, 331] width 215 height 20
type input "0"
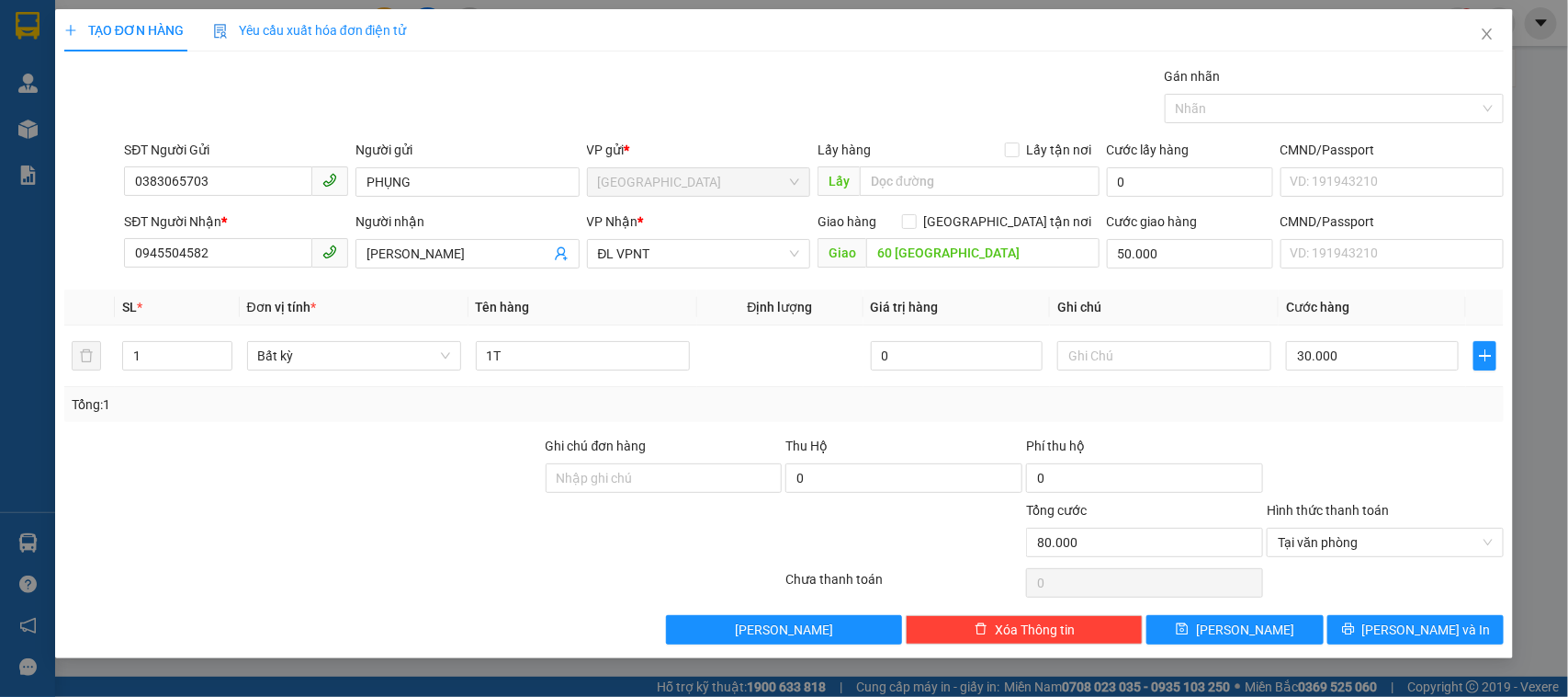
click at [1444, 614] on div "Transit Pickup Surcharge Ids Transit Deliver Surcharge Ids Transit Deliver Surc…" at bounding box center [784, 355] width 1441 height 578
click at [1437, 628] on span "[PERSON_NAME] và In" at bounding box center [1427, 630] width 128 height 20
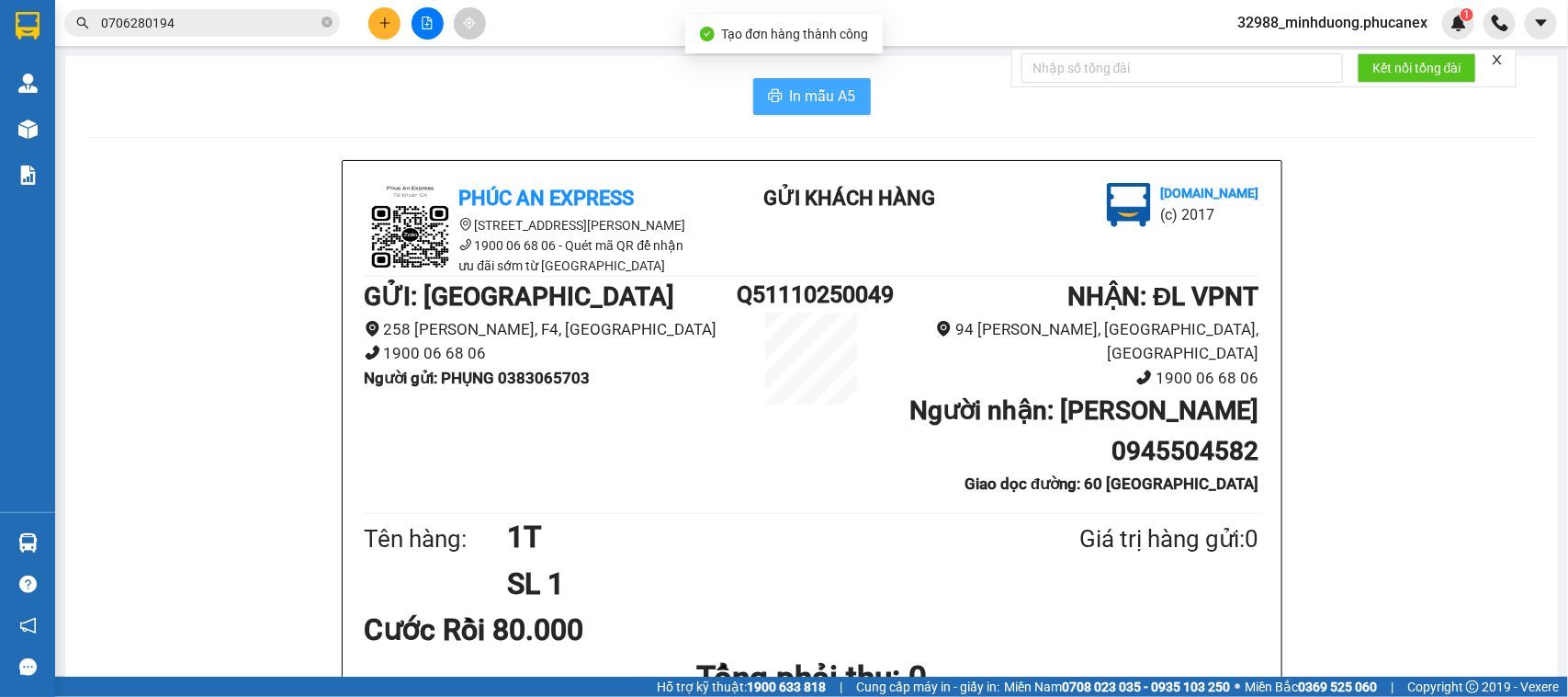
click at [823, 95] on span "In mẫu A5" at bounding box center [823, 96] width 66 height 23
click at [382, 14] on button at bounding box center [384, 23] width 33 height 33
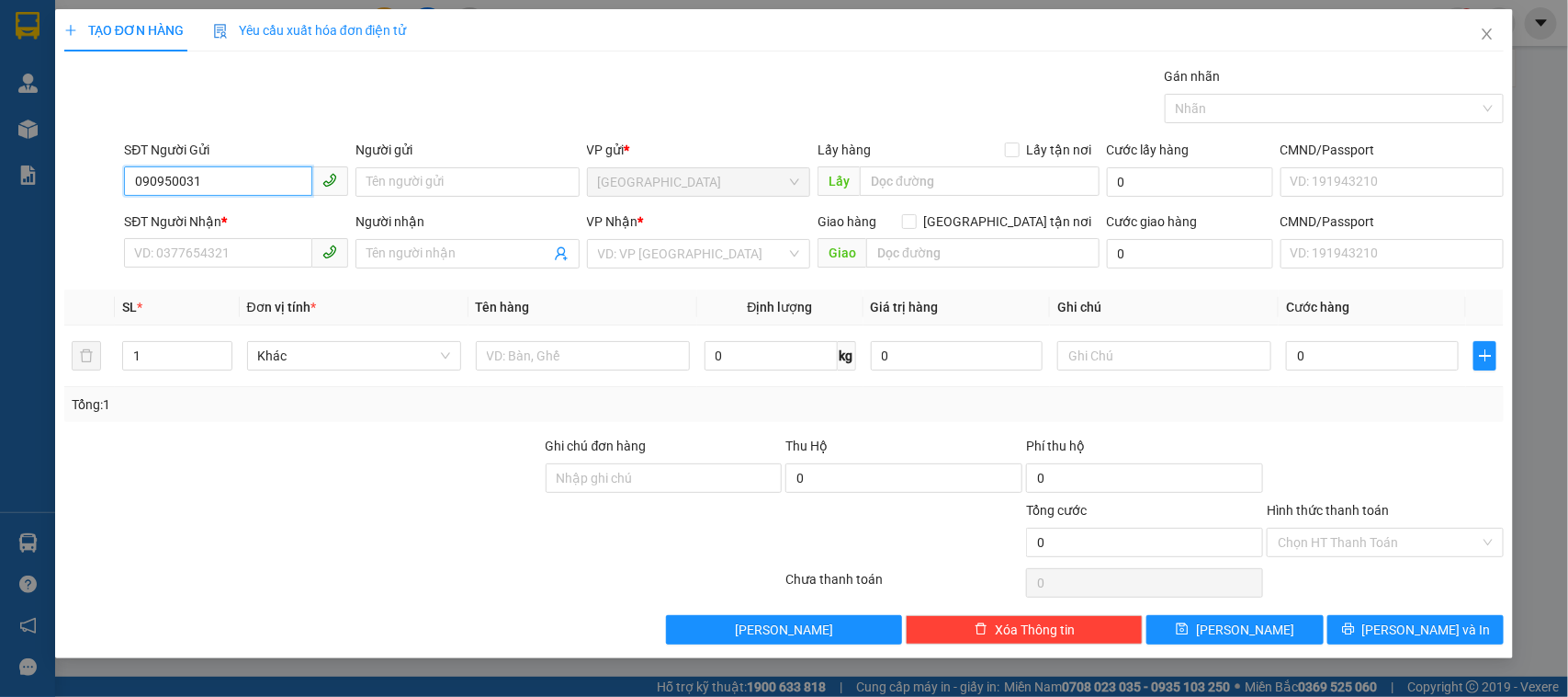
type input "0909500319"
click at [303, 214] on div "0909500319 - HOÀNG GIA" at bounding box center [236, 219] width 203 height 20
type input "HOÀNG GIA"
type input "0902919727"
type input "HOÀNG GIA MỸ CA"
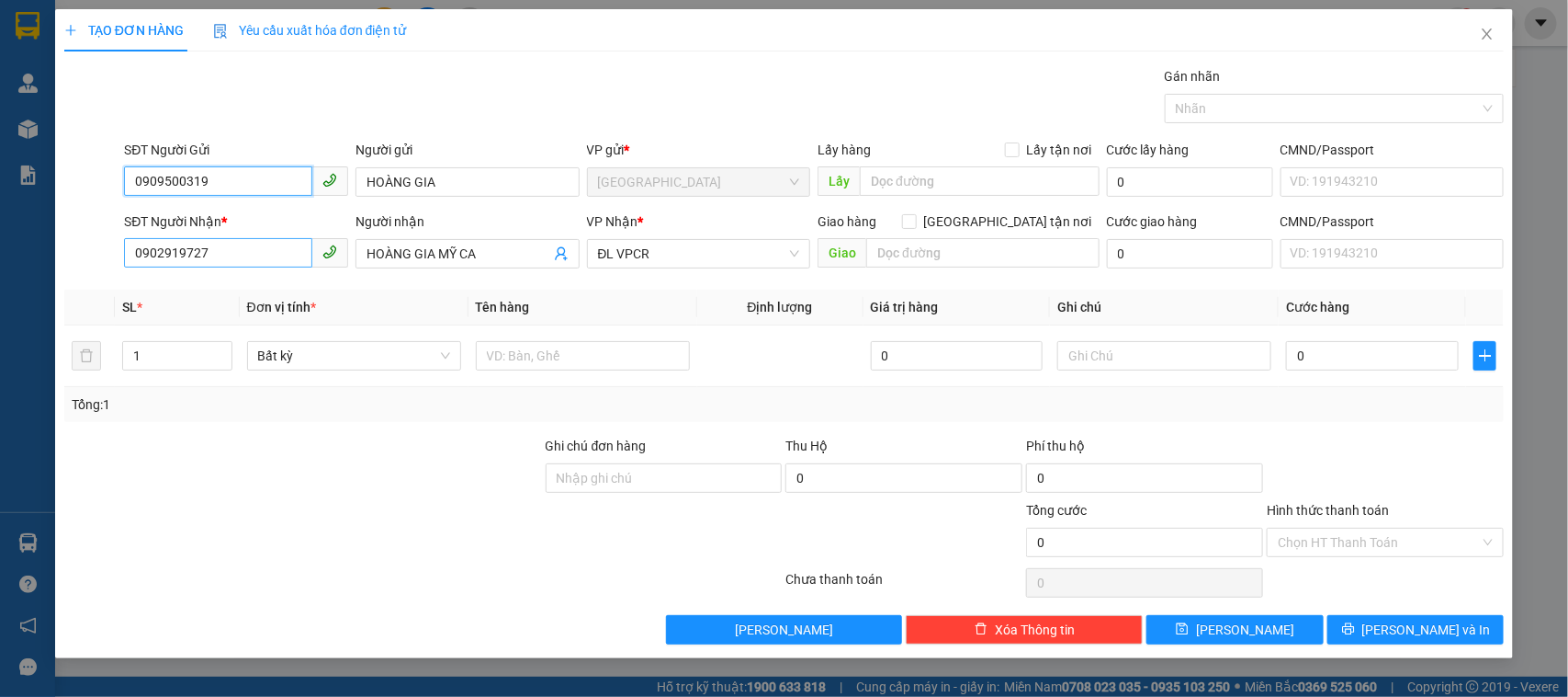
type input "0909500319"
click at [184, 253] on input "0902919727" at bounding box center [218, 253] width 189 height 30
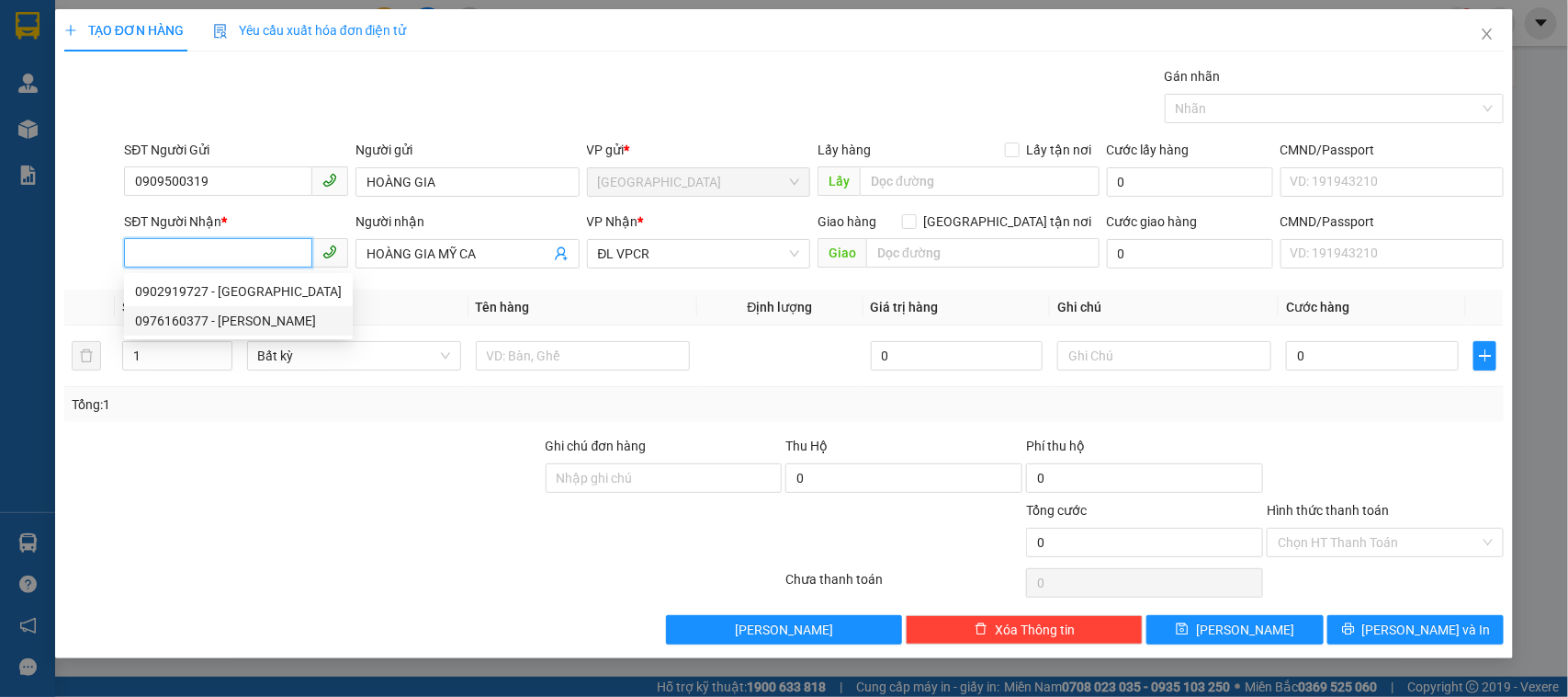
click at [226, 314] on div "0976160377 - [PERSON_NAME]" at bounding box center [238, 320] width 206 height 20
type input "0976160377"
type input "PHƯƠNG DUNG"
type input "0976160377"
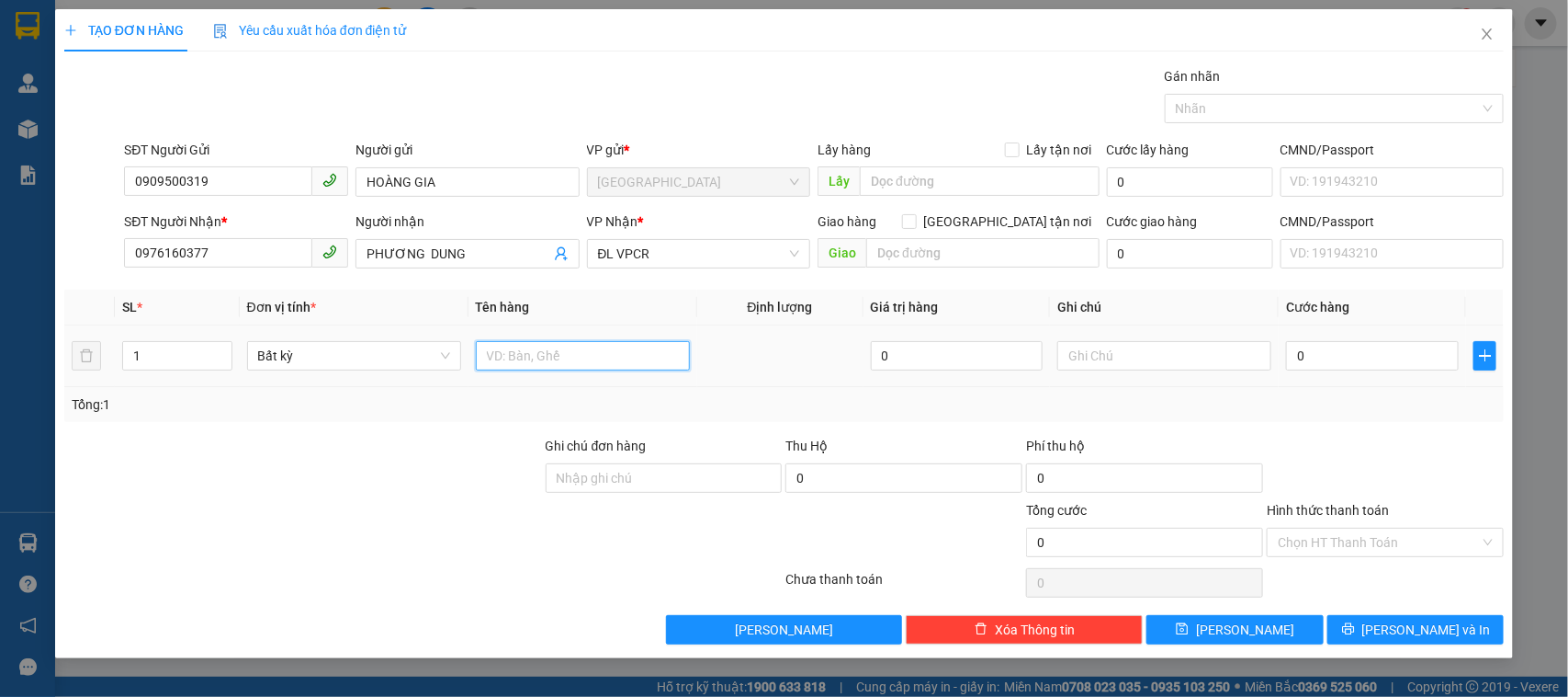
click at [571, 363] on input "text" at bounding box center [583, 356] width 214 height 30
type input "1 BAO"
click at [1388, 361] on input "0" at bounding box center [1372, 356] width 173 height 30
type input "6"
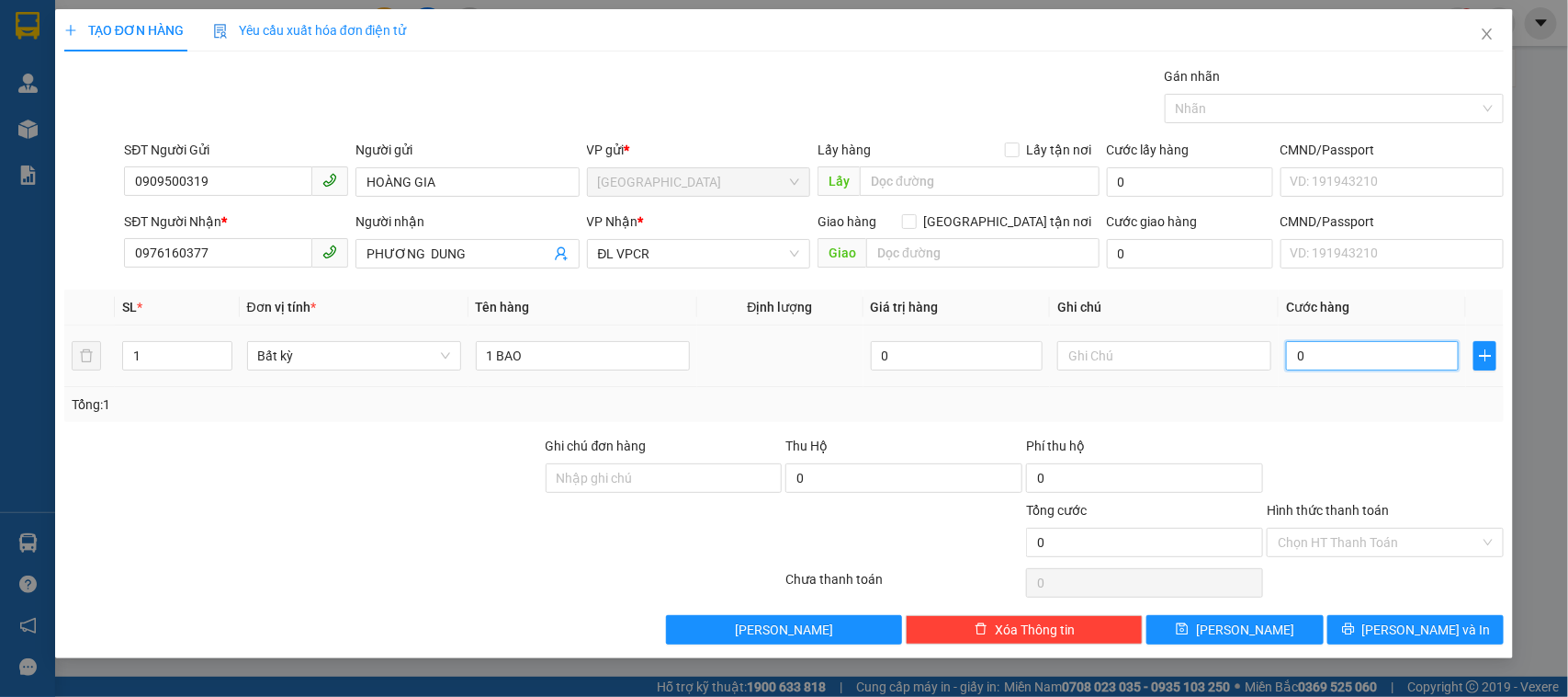
type input "6"
type input "60"
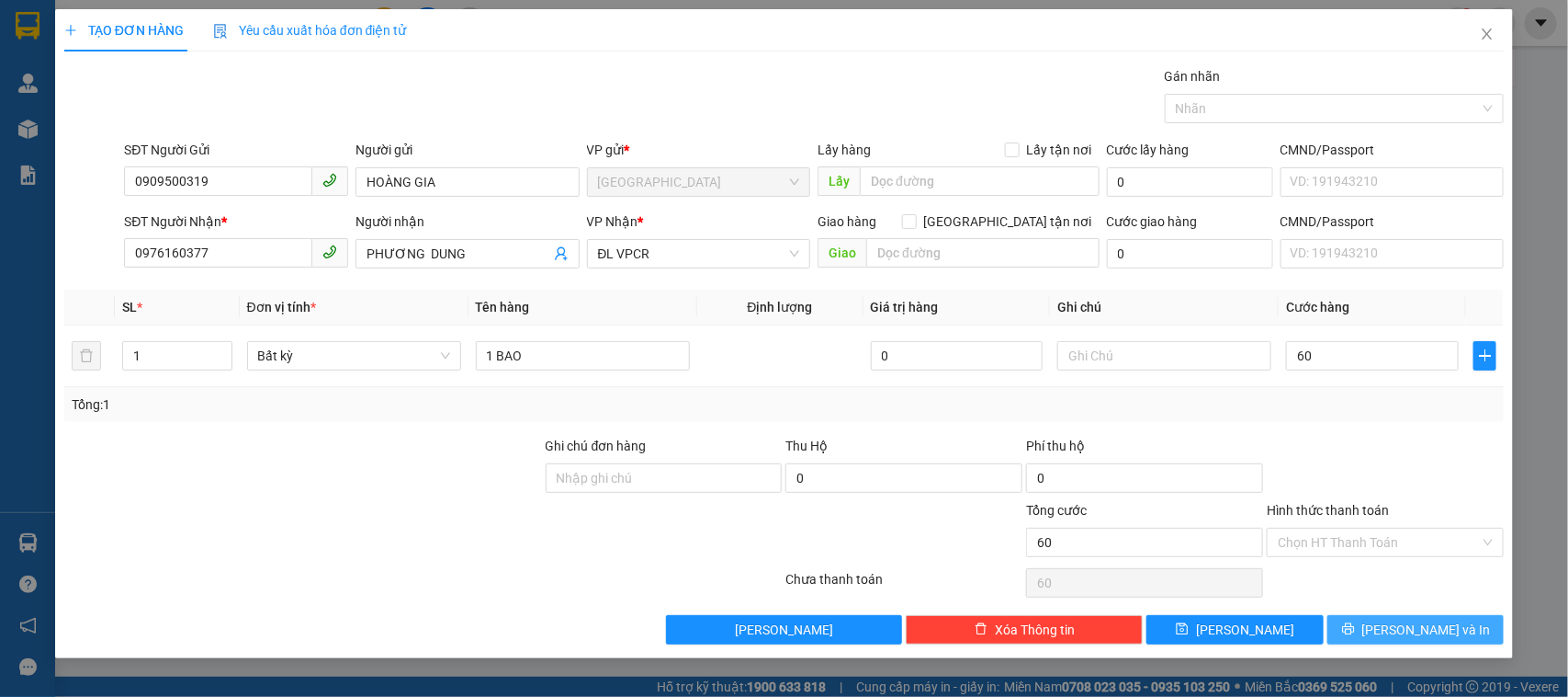
type input "60.000"
click at [1379, 630] on button "[PERSON_NAME] và In" at bounding box center [1416, 630] width 177 height 30
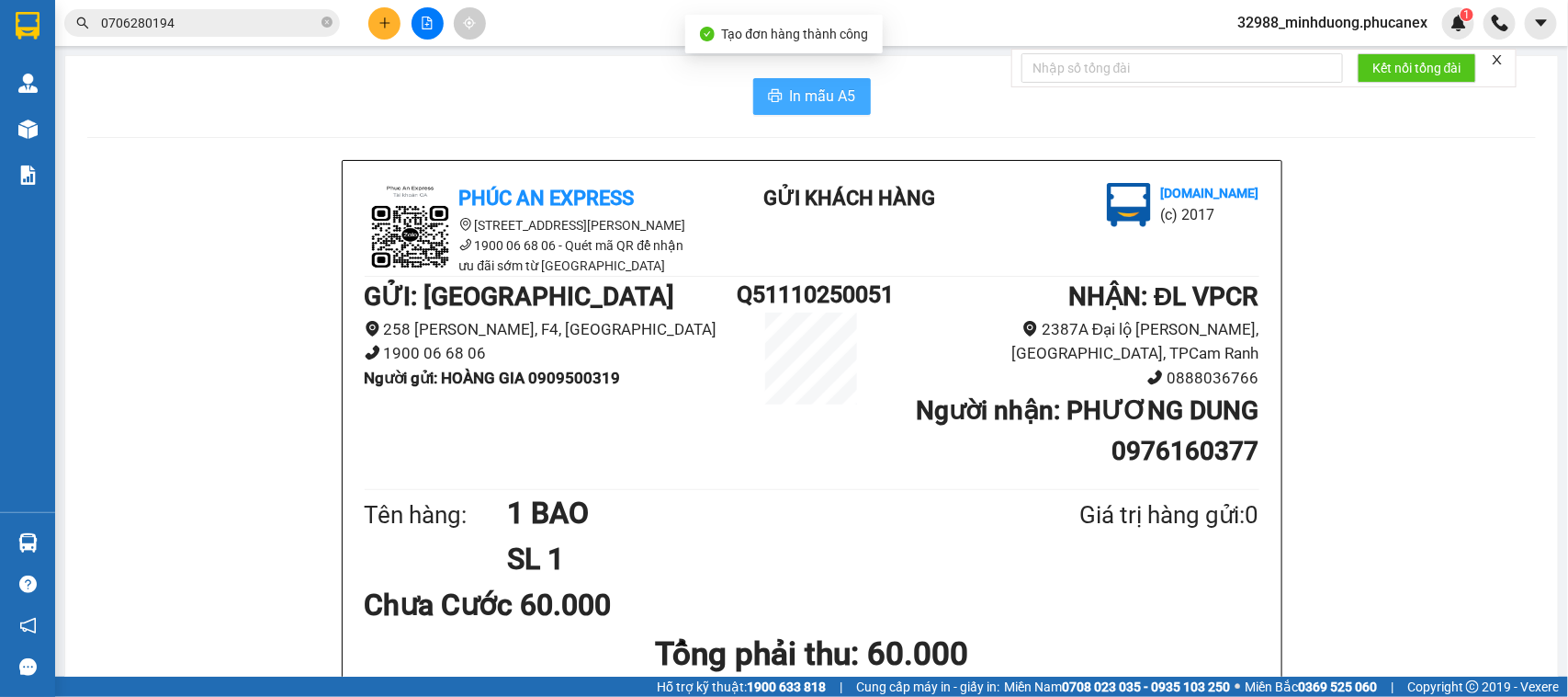
click at [779, 99] on button "In mẫu A5" at bounding box center [812, 96] width 118 height 37
click at [373, 23] on button at bounding box center [384, 23] width 33 height 33
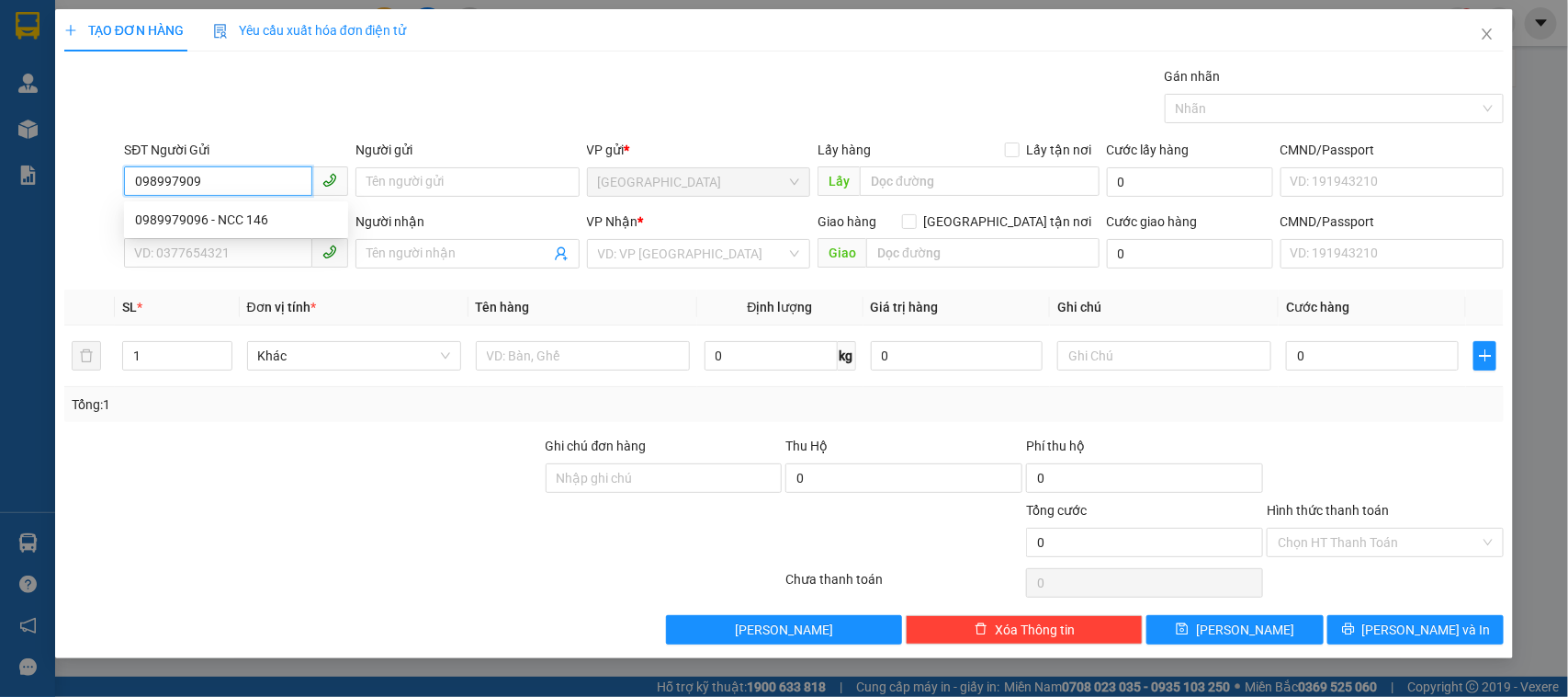
type input "0989979096"
click at [260, 214] on div "0989979096 - NCC 146" at bounding box center [236, 219] width 203 height 20
type input "NCC 146"
type input "0905383339"
type input "[PERSON_NAME] 23 [GEOGRAPHIC_DATA]"
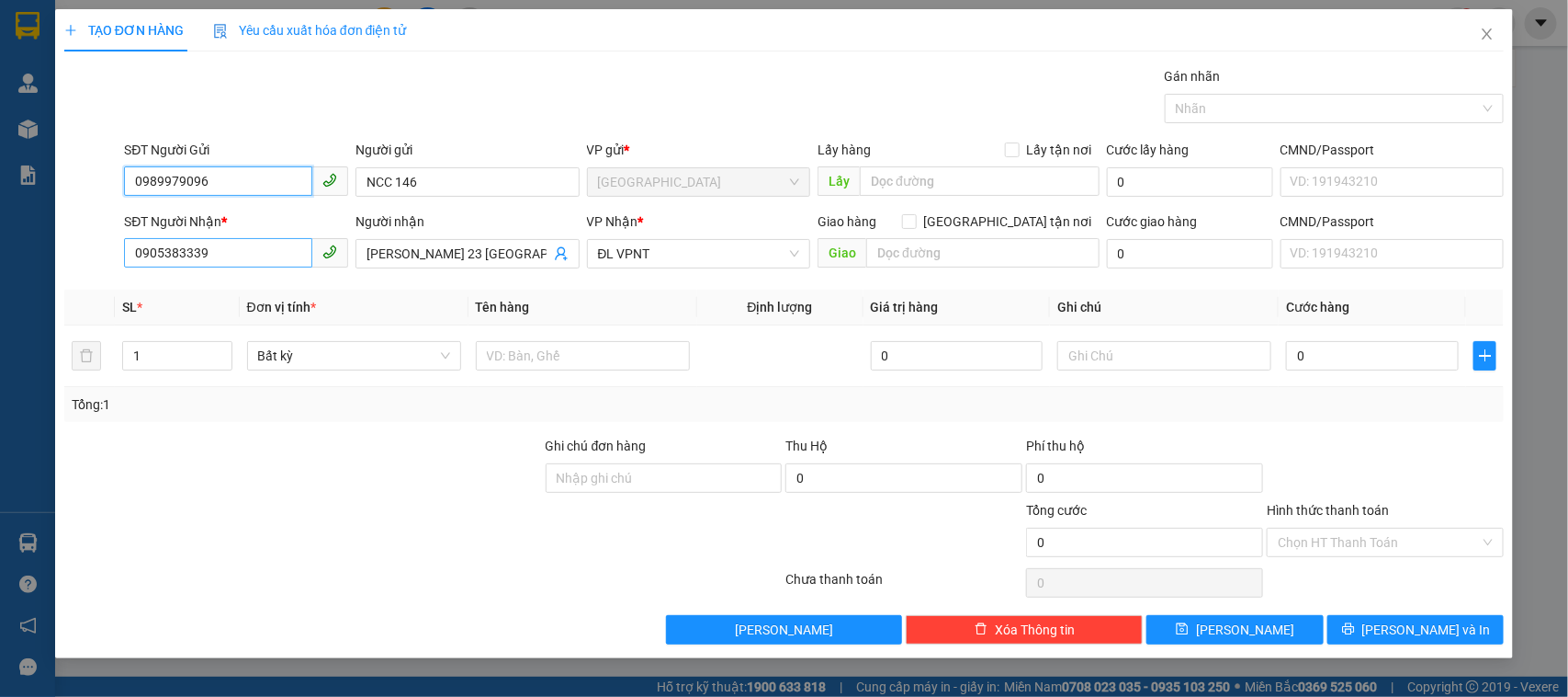
type input "0989979096"
click at [285, 257] on input "0905383339" at bounding box center [218, 253] width 189 height 30
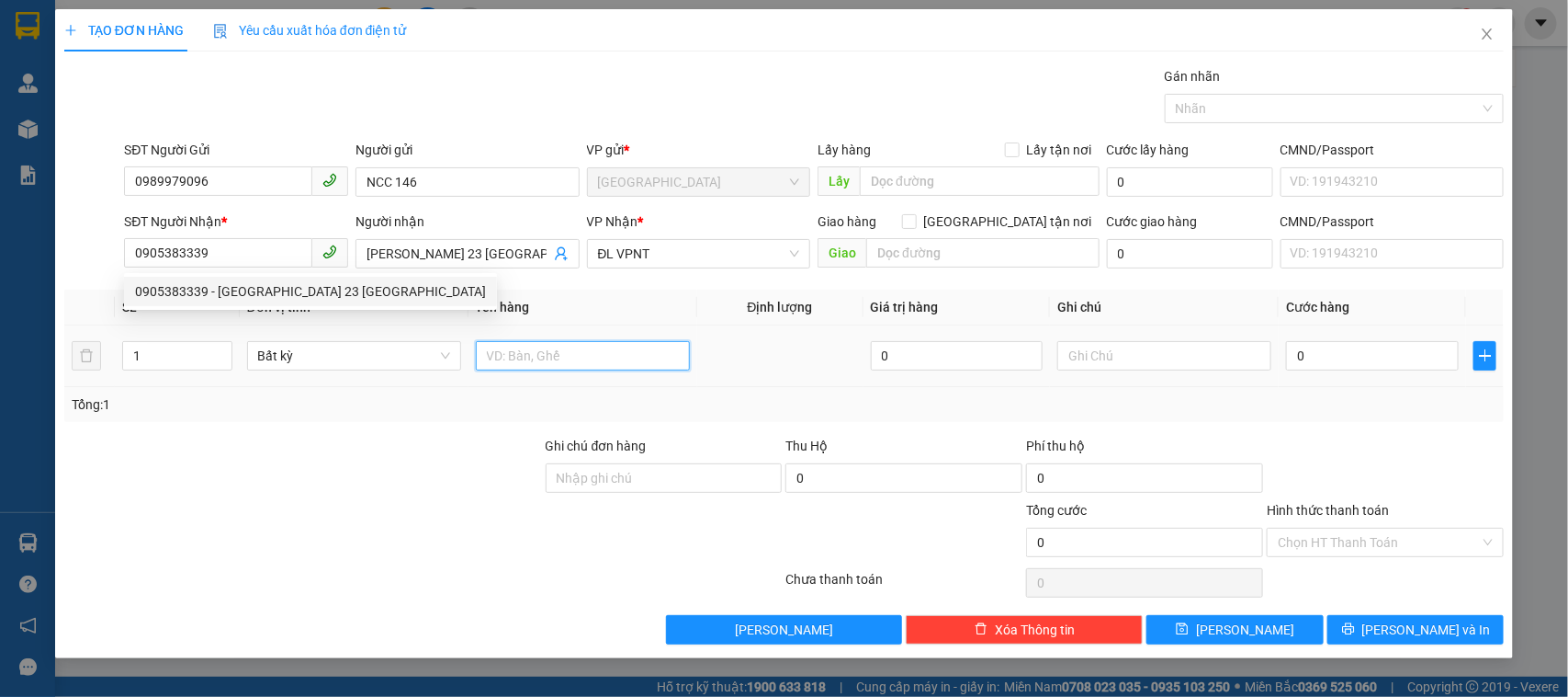
click at [547, 354] on input "text" at bounding box center [583, 356] width 214 height 30
type input "2T"
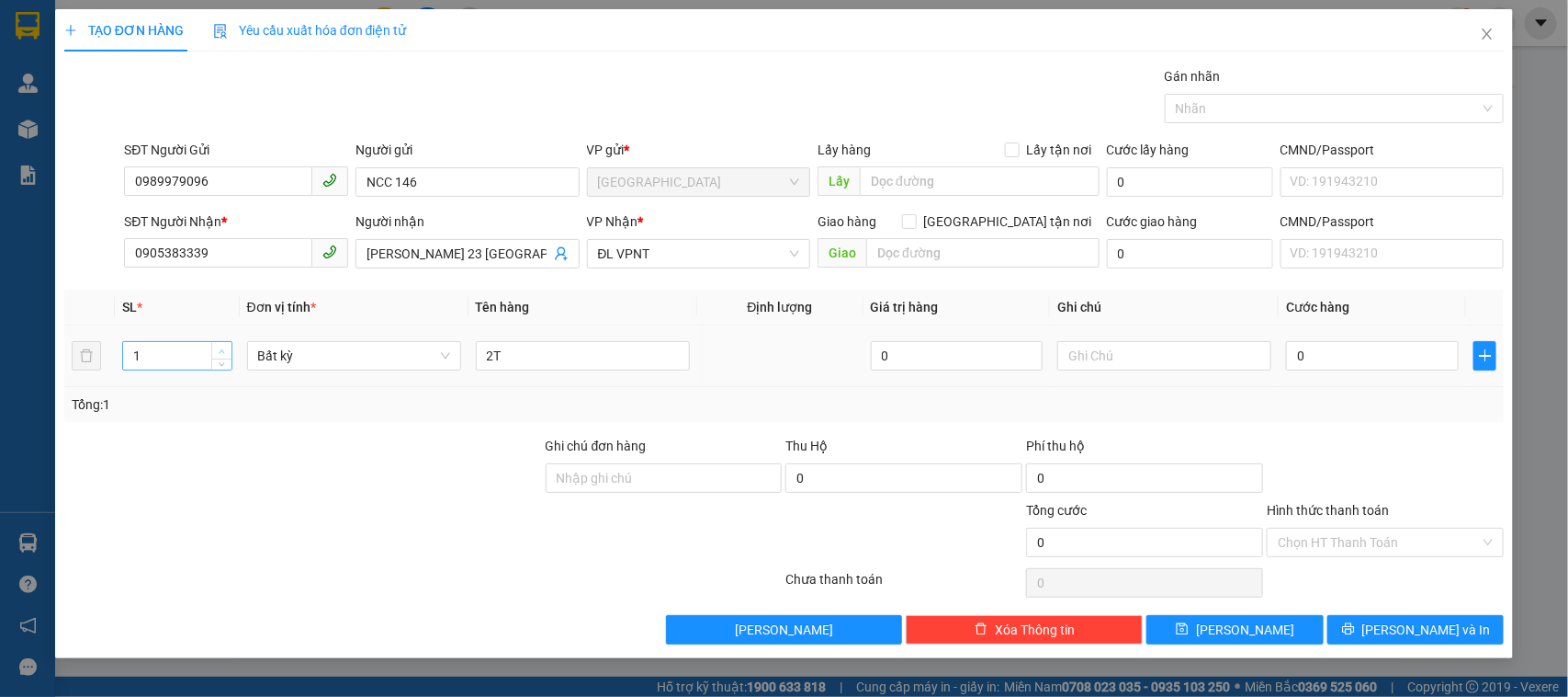
type input "2"
click at [216, 347] on span "up" at bounding box center [221, 351] width 11 height 11
click at [540, 349] on input "2T" at bounding box center [583, 356] width 214 height 30
type input "1T + 1 KIỆN"
click at [1279, 356] on td "0" at bounding box center [1373, 356] width 188 height 61
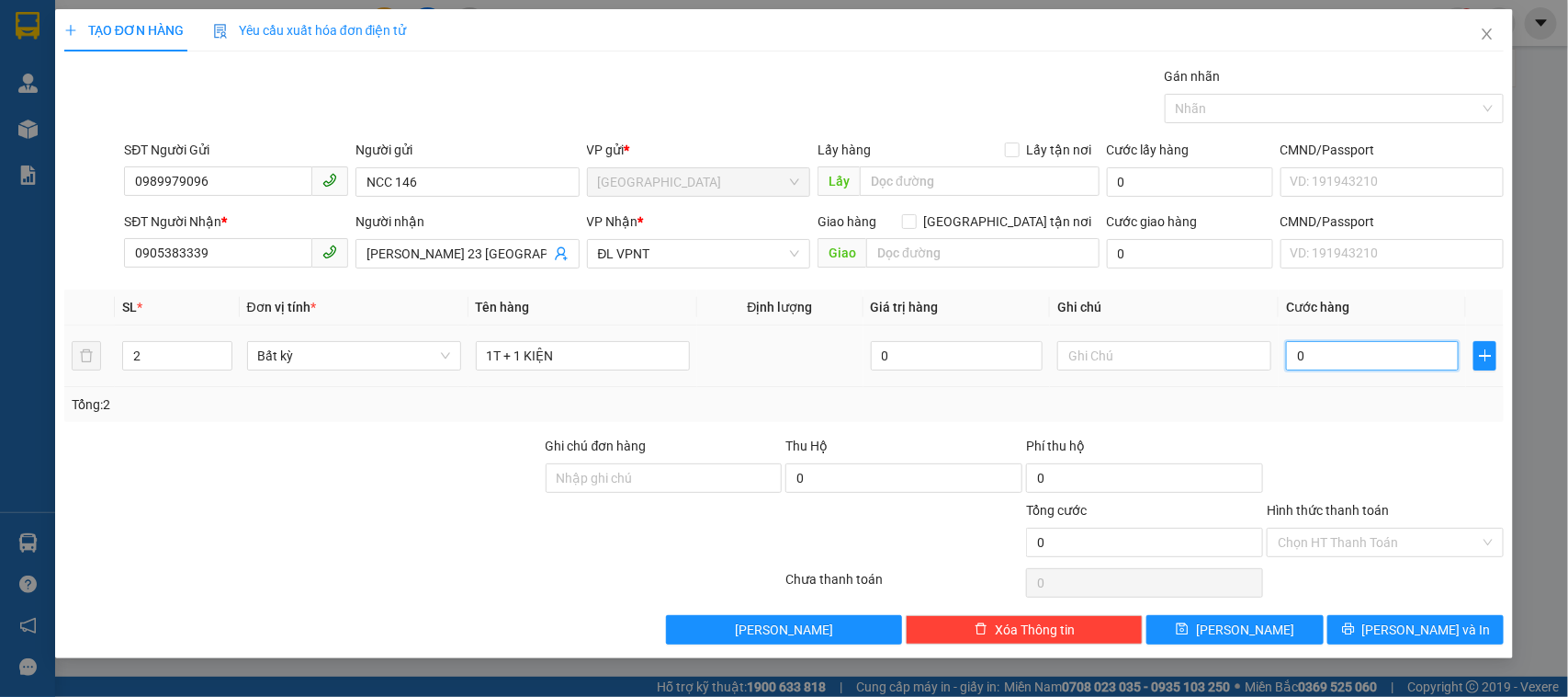
click at [1315, 359] on input "0" at bounding box center [1372, 356] width 173 height 30
type input "9"
type input "90"
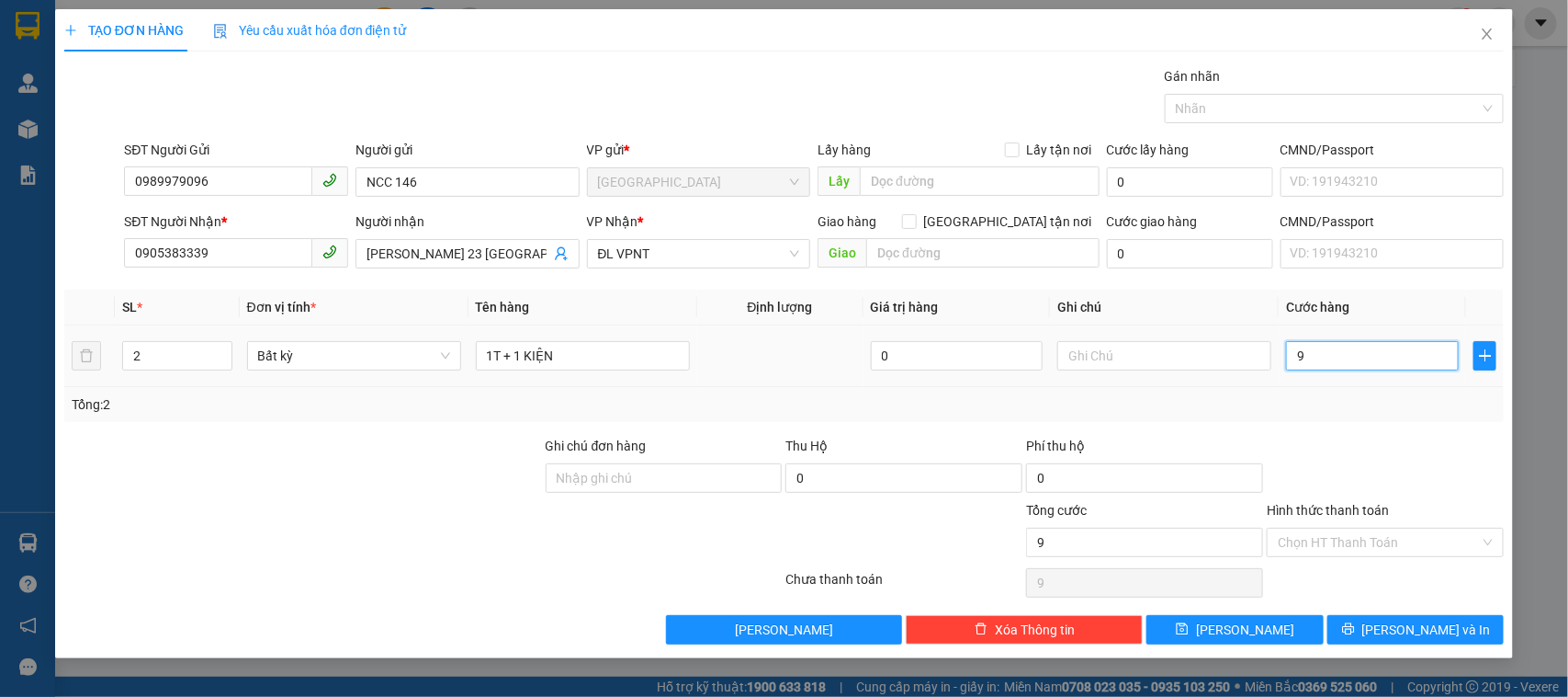
type input "90"
type input "90.000"
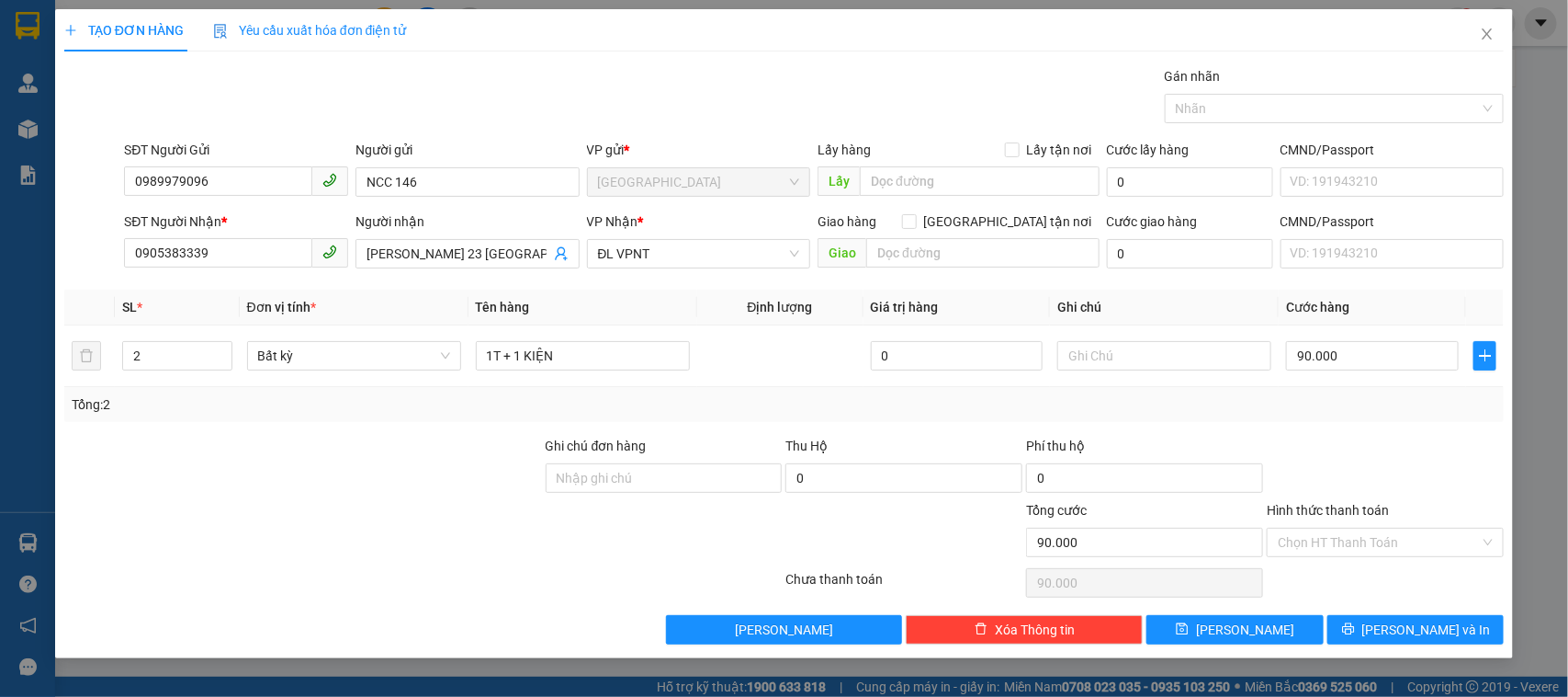
drag, startPoint x: 1409, startPoint y: 426, endPoint x: 1417, endPoint y: 433, distance: 10.6
click at [1411, 427] on div "Transit Pickup Surcharge Ids Transit Deliver Surcharge Ids Transit Deliver Surc…" at bounding box center [784, 355] width 1441 height 578
click at [1438, 627] on span "[PERSON_NAME] và In" at bounding box center [1427, 630] width 128 height 20
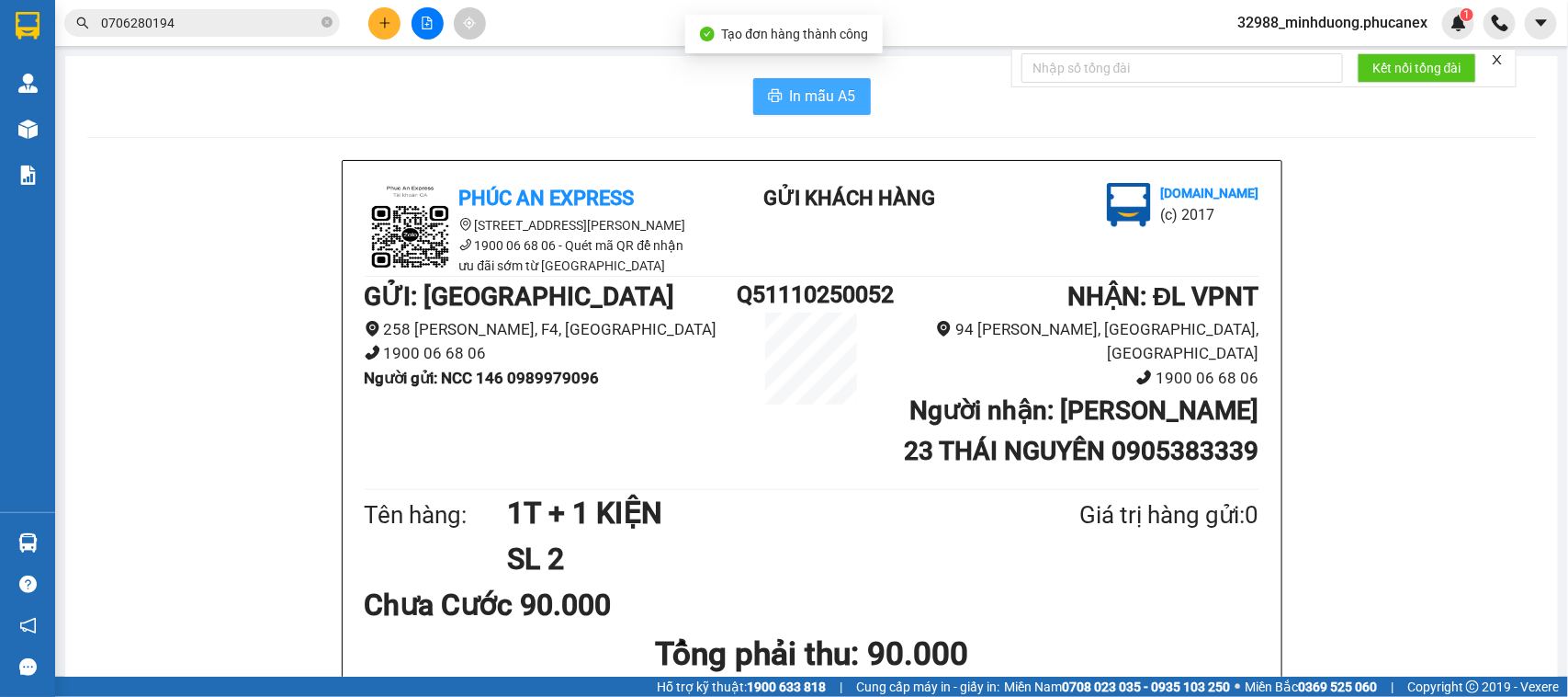
click at [805, 102] on span "In mẫu A5" at bounding box center [823, 96] width 66 height 23
click at [220, 7] on div "Kết quả tìm kiếm ( 0 ) Bộ lọc No Data 0706280194" at bounding box center [179, 23] width 359 height 33
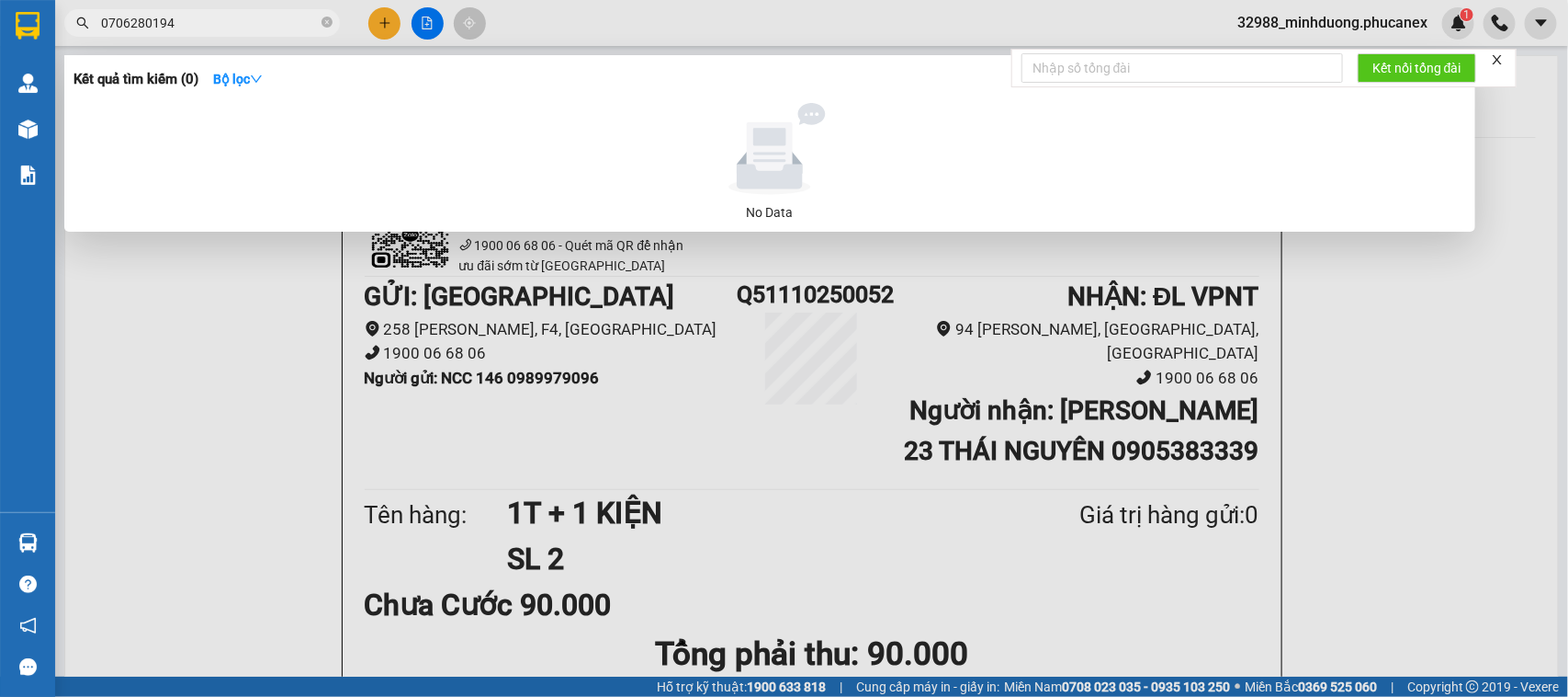
click at [222, 11] on span "0706280194" at bounding box center [202, 23] width 276 height 28
click at [223, 12] on span "0706280194" at bounding box center [202, 23] width 276 height 28
click at [225, 19] on input "0706280194" at bounding box center [208, 23] width 216 height 20
click at [225, 20] on input "0706280194" at bounding box center [208, 23] width 216 height 20
click at [242, 29] on input "0967242119" at bounding box center [208, 23] width 216 height 20
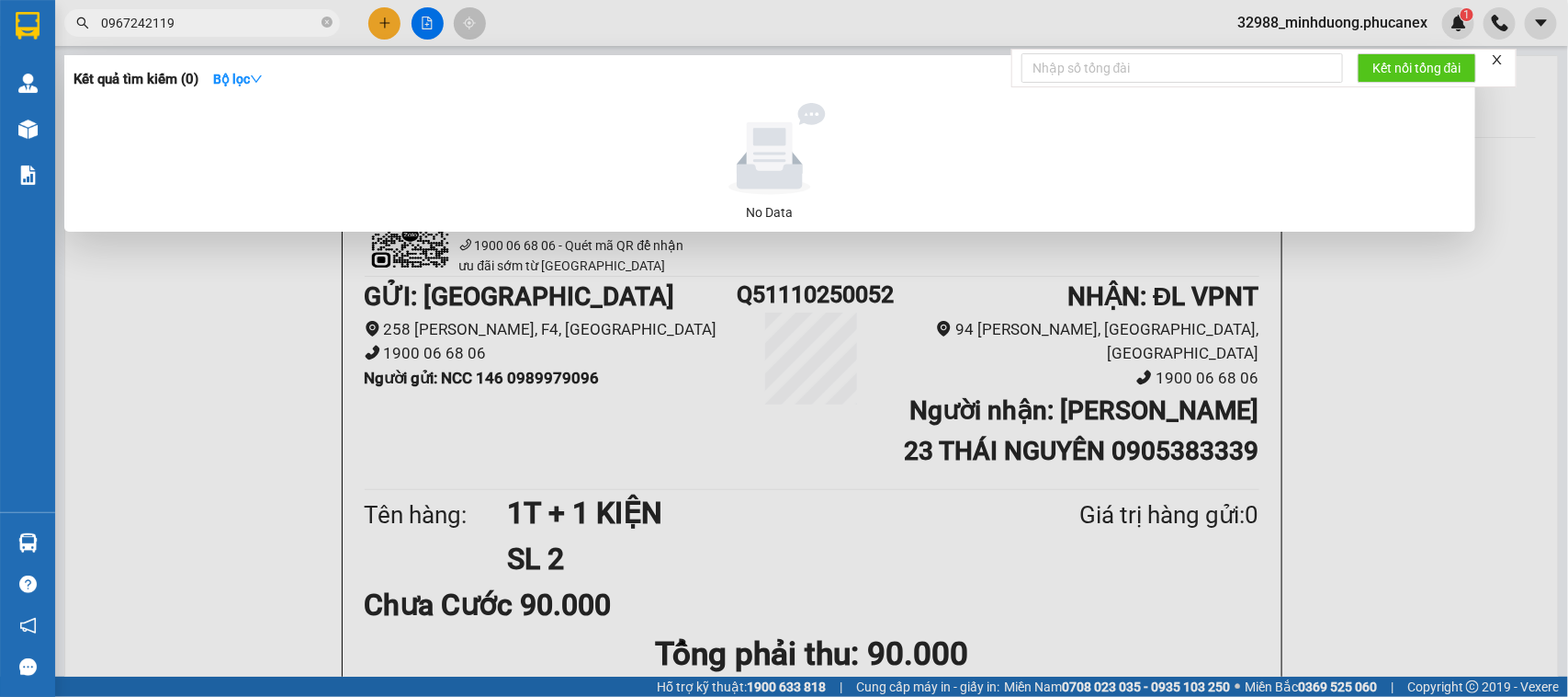
click at [242, 29] on input "0967242119" at bounding box center [208, 23] width 216 height 20
type input "0967242119"
click at [250, 9] on div "Kết quả tìm kiếm ( 0 ) Bộ lọc No Data 0967242119" at bounding box center [179, 23] width 359 height 33
click at [254, 15] on input "0967242119" at bounding box center [208, 23] width 216 height 20
click at [221, 31] on input "0967242119" at bounding box center [208, 23] width 216 height 20
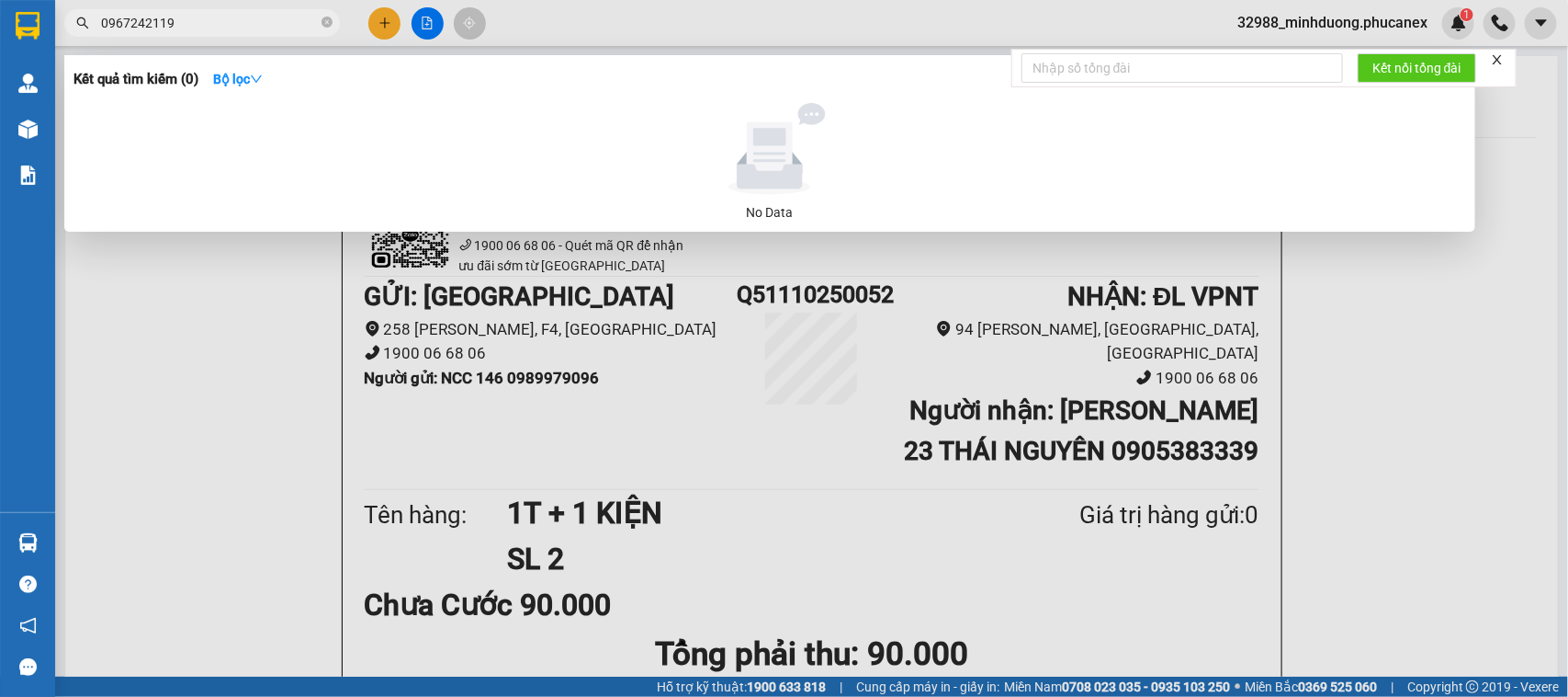
click at [221, 31] on input "0967242119" at bounding box center [208, 23] width 216 height 20
